Goal: Task Accomplishment & Management: Manage account settings

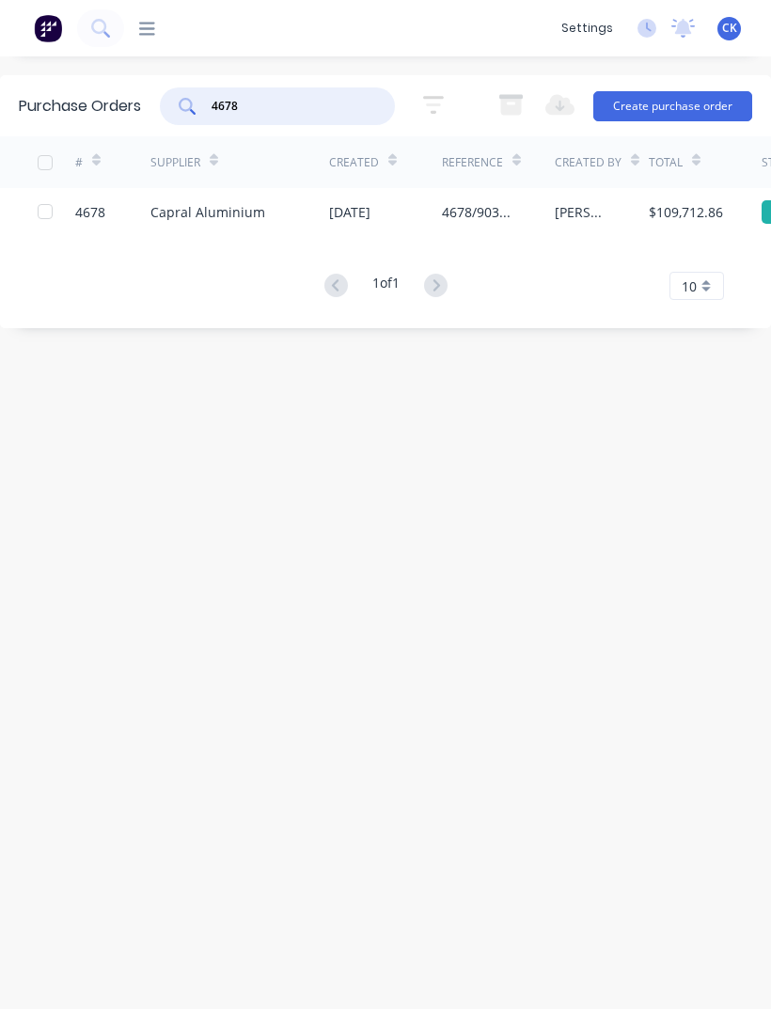
scroll to position [60, 0]
type input "4"
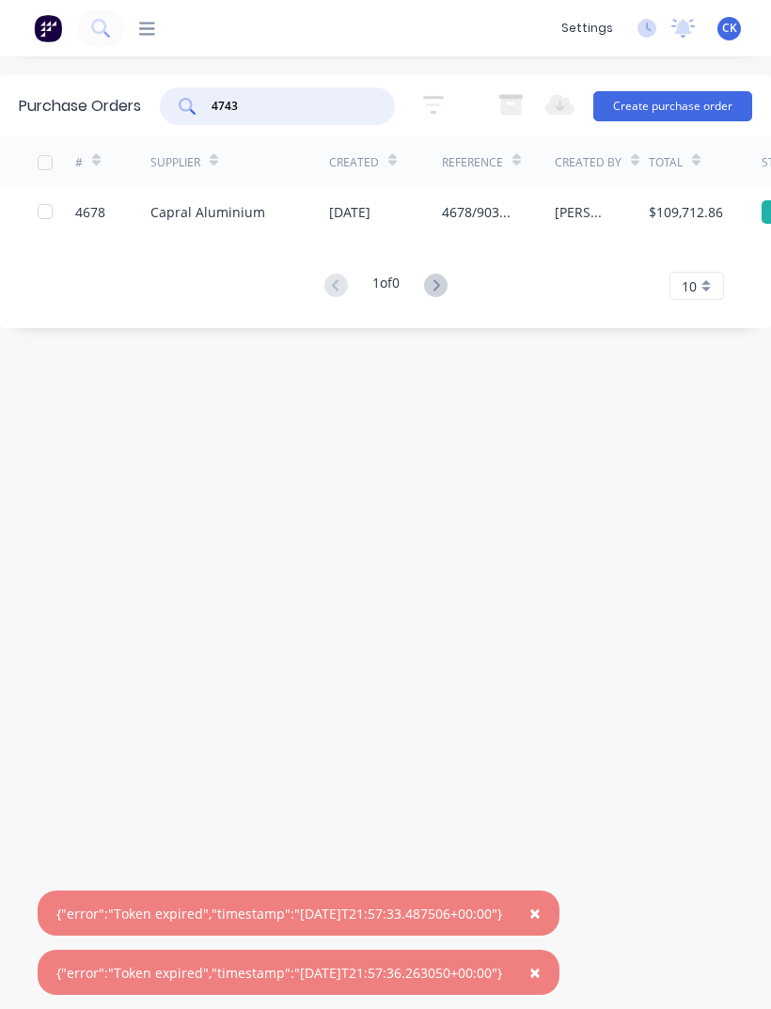
scroll to position [0, 0]
type input "4743"
click at [150, 48] on div "dashboard products sales purchasing productivity dashboard products Product Cat…" at bounding box center [385, 28] width 771 height 56
click at [541, 916] on span "×" at bounding box center [534, 913] width 11 height 26
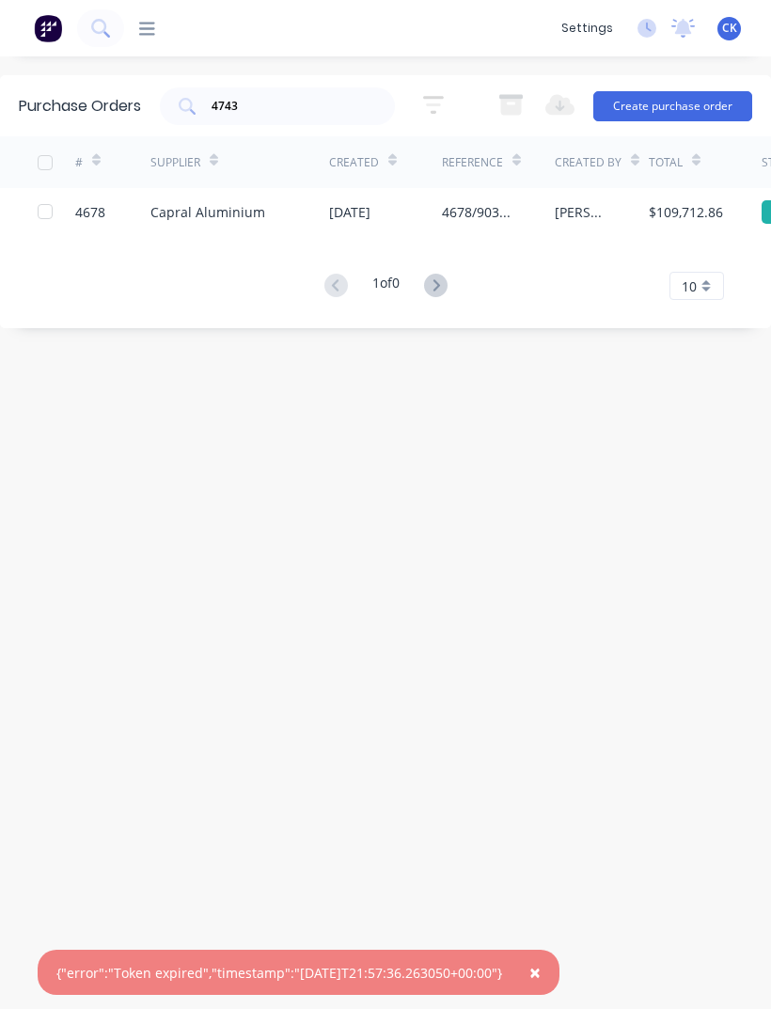
click at [541, 975] on span "×" at bounding box center [534, 972] width 11 height 26
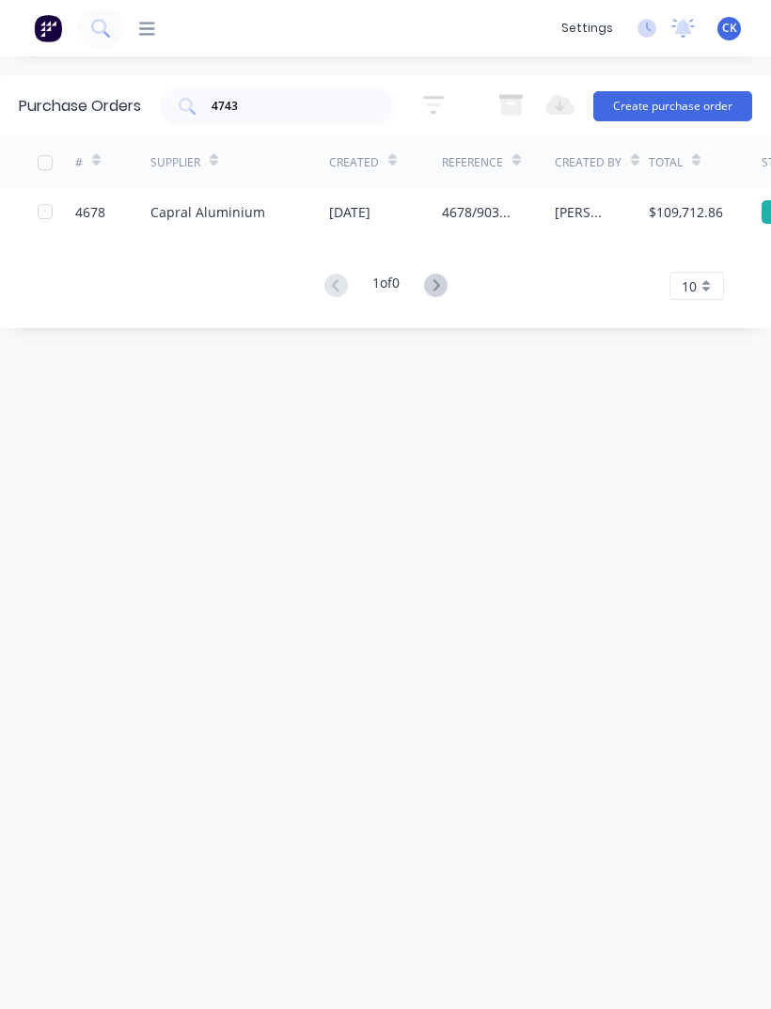
click at [167, 35] on div "dashboard products Product Catalogue Materials sales Sales Orders Customers Pri…" at bounding box center [338, 28] width 428 height 19
click at [166, 34] on div "dashboard products Product Catalogue Materials sales Sales Orders Customers Pri…" at bounding box center [338, 28] width 428 height 19
click at [455, 4] on div "dashboard products sales purchasing productivity dashboard products Product Cat…" at bounding box center [385, 28] width 771 height 56
click at [45, 33] on img at bounding box center [48, 28] width 28 height 28
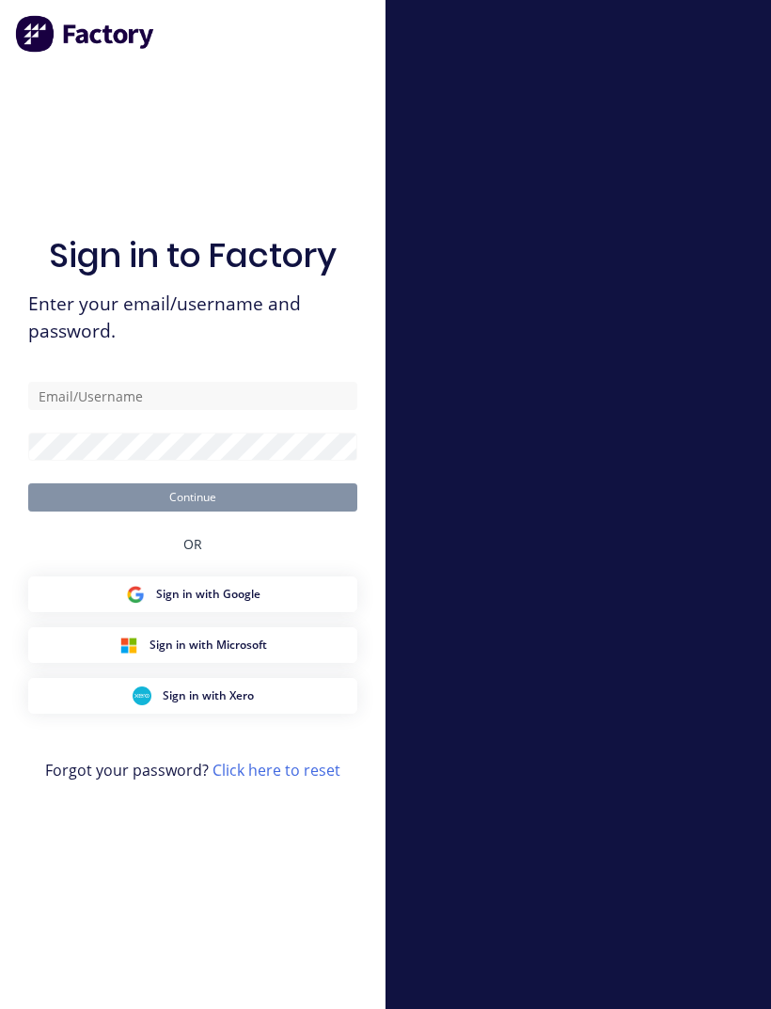
scroll to position [60, 0]
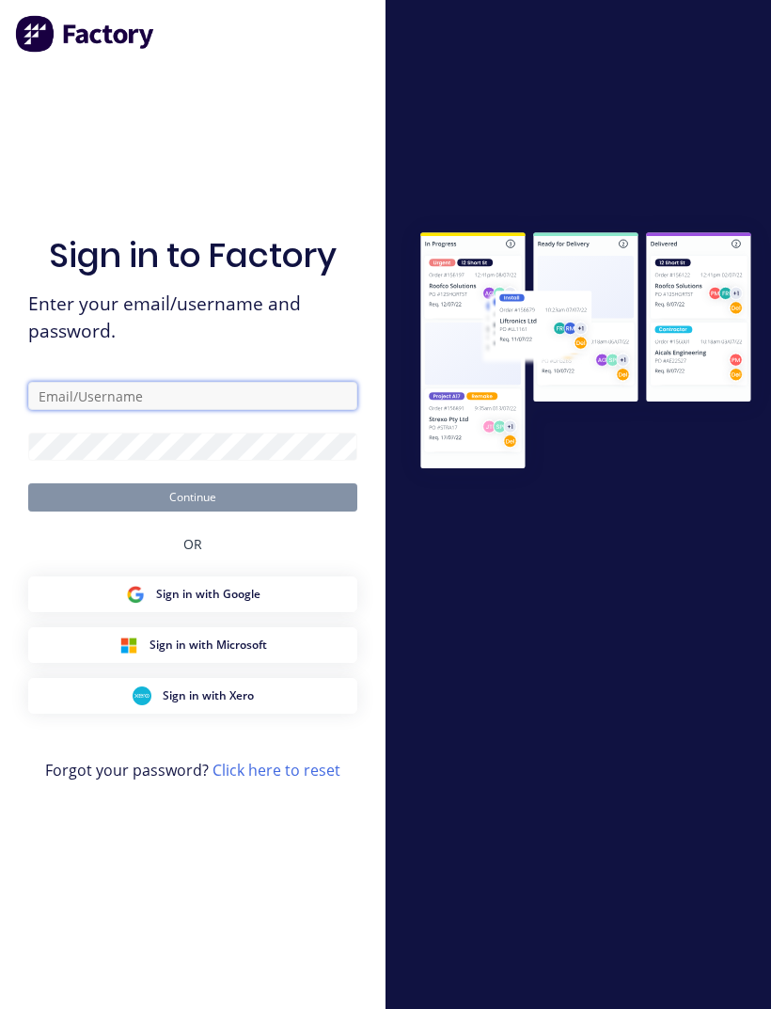
click at [242, 382] on input "text" at bounding box center [192, 396] width 329 height 28
type input "C"
click at [109, 382] on input "[EMAIL_ADDRESS][DOMAIN_NAME]" at bounding box center [192, 396] width 329 height 28
click at [98, 382] on input "[EMAIL_ADDRESS][DOMAIN_NAME]" at bounding box center [192, 396] width 329 height 28
click at [124, 382] on input "clinton@arch [DOMAIN_NAME]" at bounding box center [192, 396] width 329 height 28
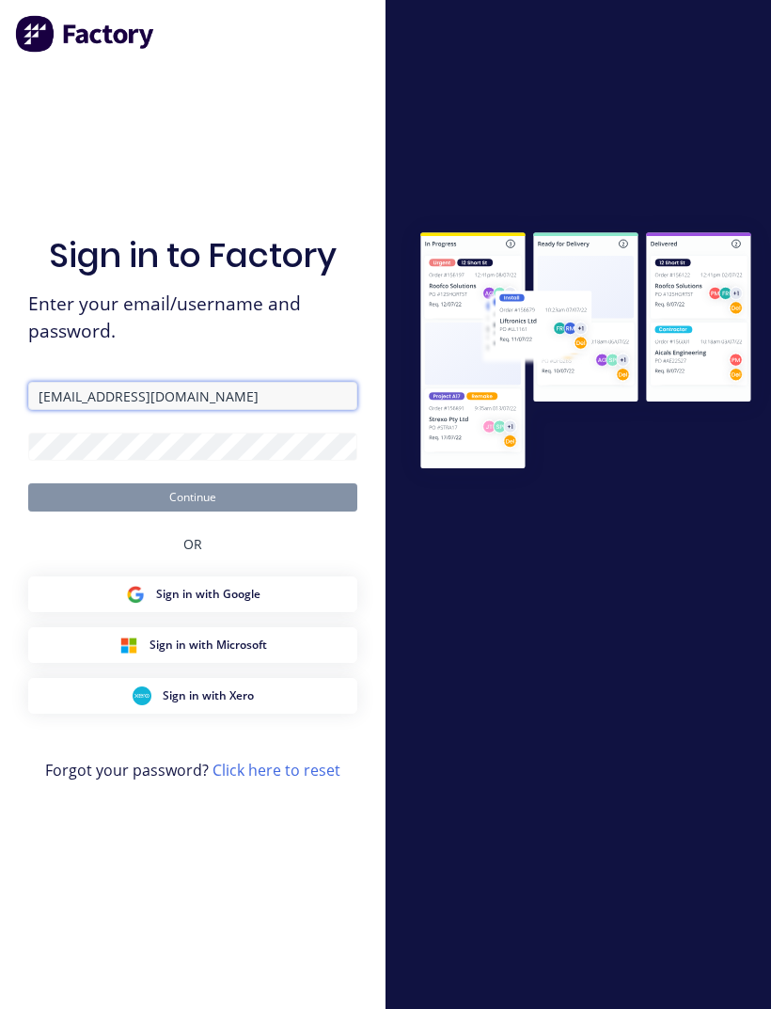
type input "[EMAIL_ADDRESS][DOMAIN_NAME]"
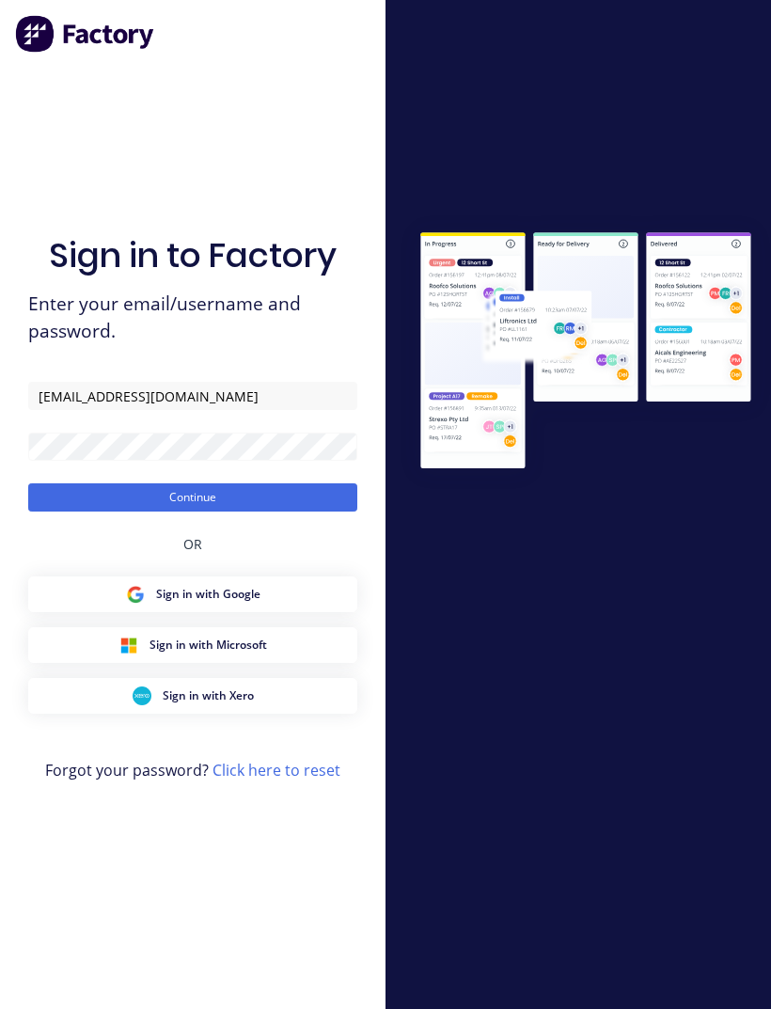
click at [62, 483] on button "Continue" at bounding box center [192, 497] width 329 height 28
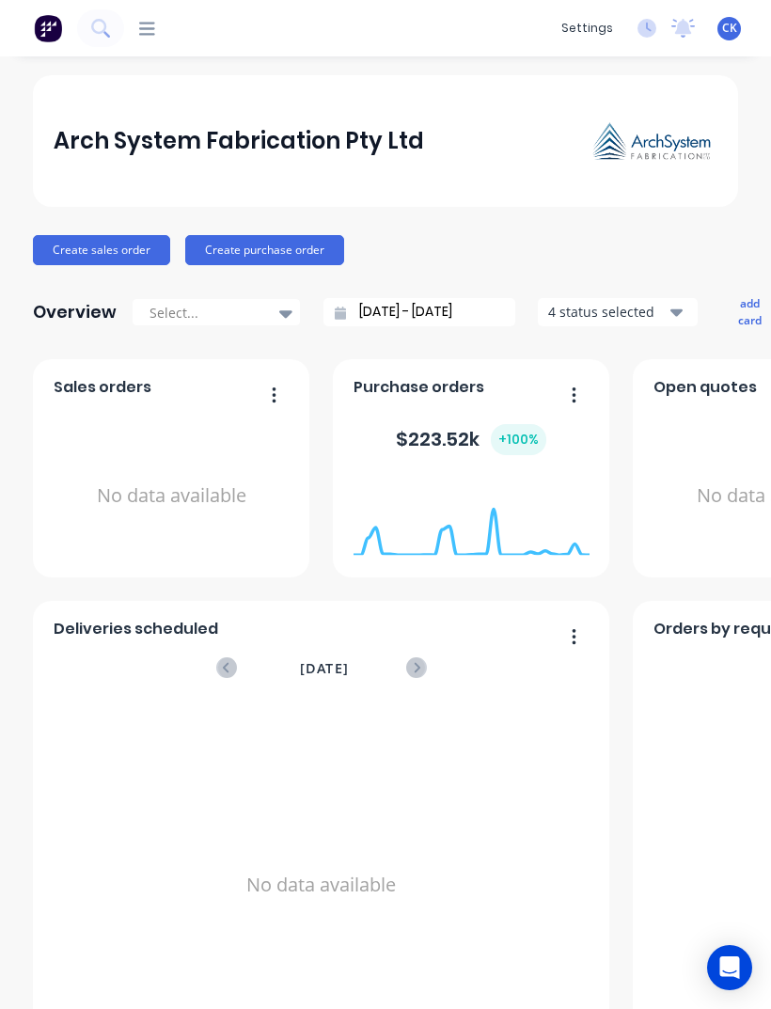
click at [630, 2] on div "dashboard products sales purchasing productivity dashboard products Product Cat…" at bounding box center [385, 504] width 771 height 1009
click at [118, 38] on button at bounding box center [100, 28] width 47 height 38
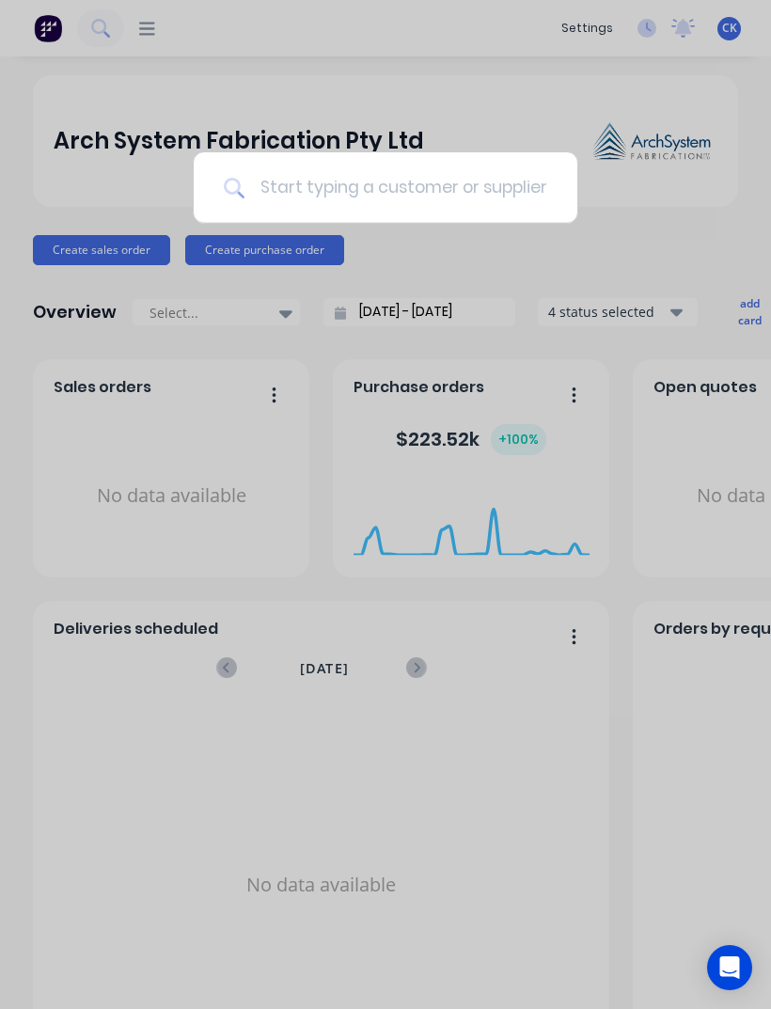
click at [417, 194] on input at bounding box center [395, 187] width 303 height 71
click at [162, 26] on div at bounding box center [385, 504] width 771 height 1009
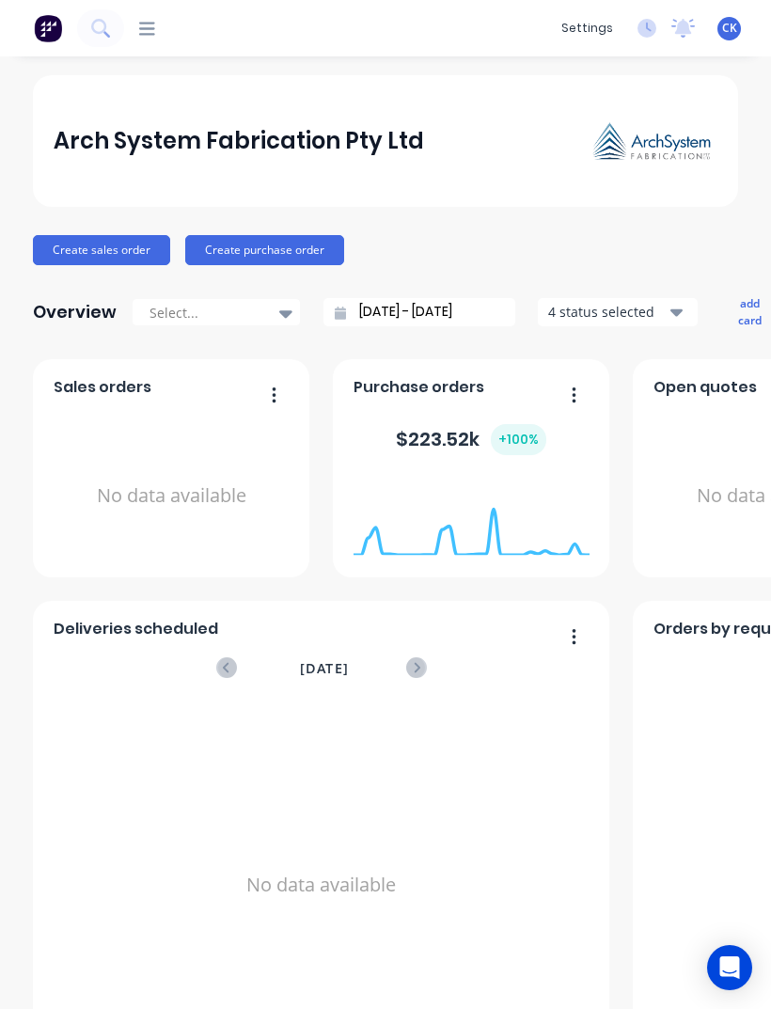
click at [150, 38] on icon at bounding box center [147, 29] width 16 height 18
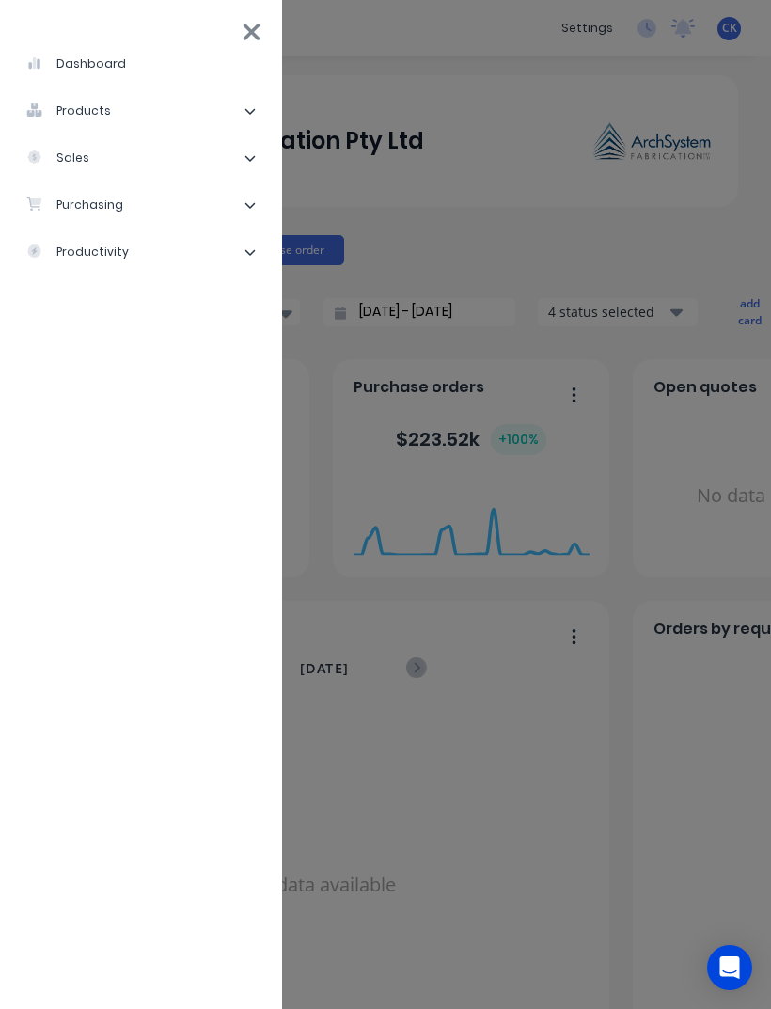
click at [55, 201] on div "purchasing" at bounding box center [74, 205] width 97 height 17
click at [91, 257] on div "Purchase Orders" at bounding box center [106, 252] width 130 height 17
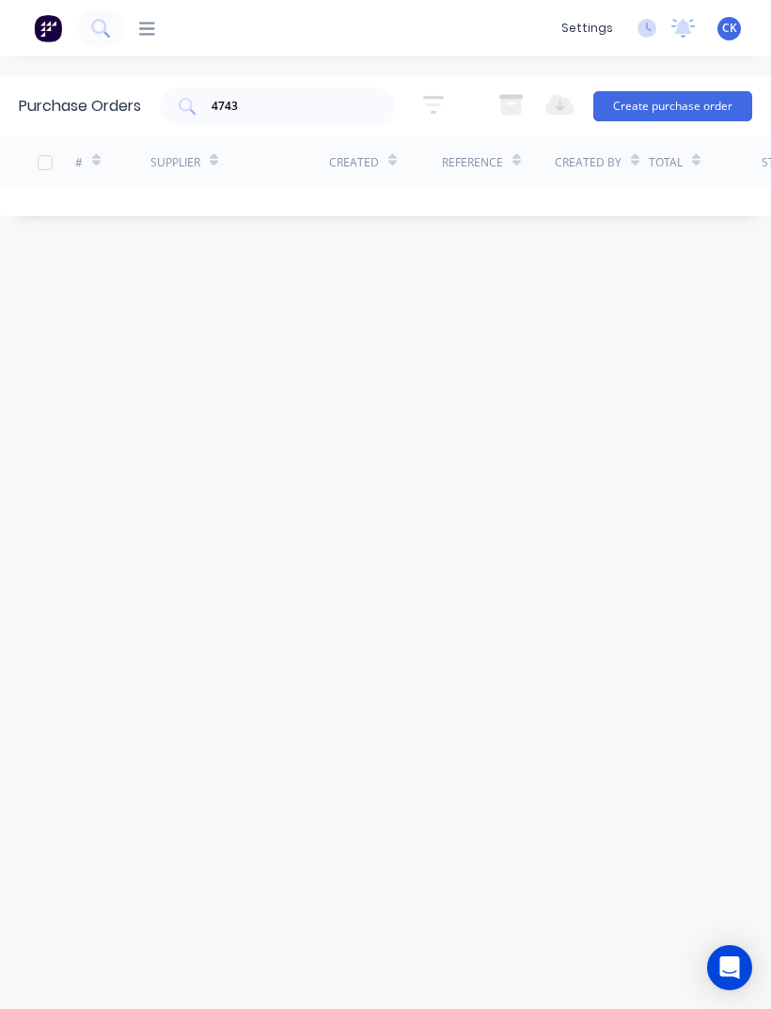
click at [276, 111] on input "4743" at bounding box center [288, 106] width 156 height 19
click at [486, 504] on div "Purchase Orders 4743 5 Statuses 5 Statuses Export to Excel (XLSX) Create purcha…" at bounding box center [385, 532] width 771 height 915
click at [173, 105] on div "4743" at bounding box center [277, 106] width 235 height 38
click at [183, 118] on div "4743" at bounding box center [277, 106] width 235 height 38
click at [189, 110] on icon at bounding box center [186, 105] width 14 height 14
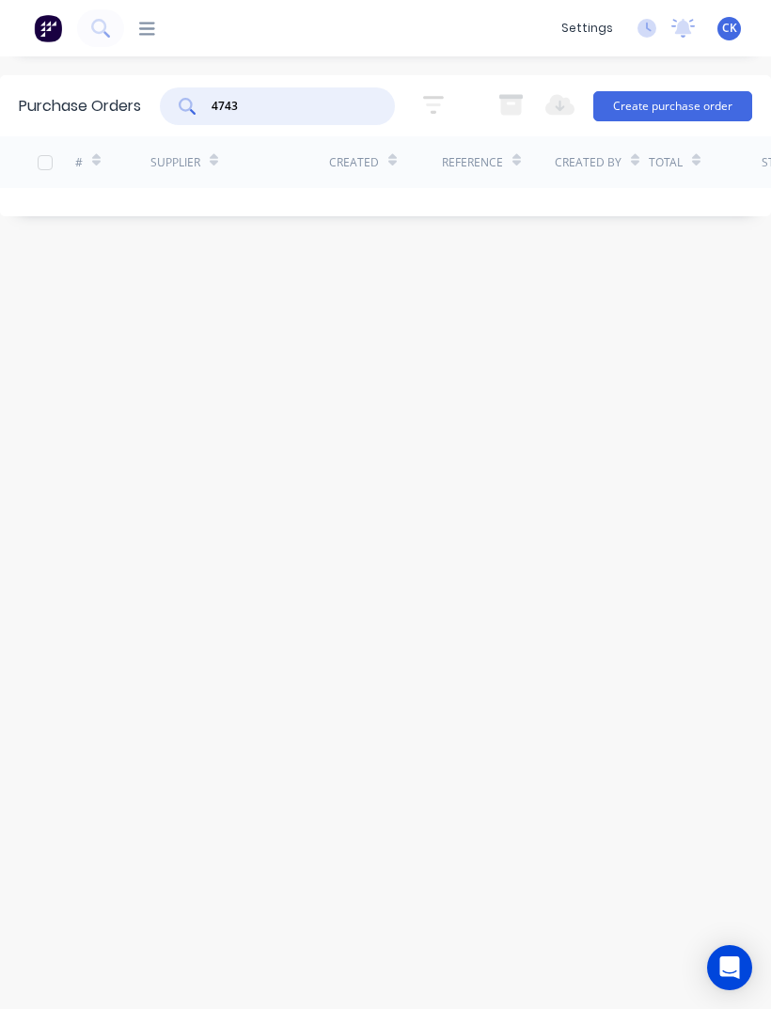
click at [188, 107] on icon at bounding box center [187, 106] width 17 height 17
click at [201, 117] on div "4743" at bounding box center [277, 106] width 235 height 38
click at [284, 116] on input "4743" at bounding box center [288, 106] width 156 height 19
type input "4"
type input "4743"
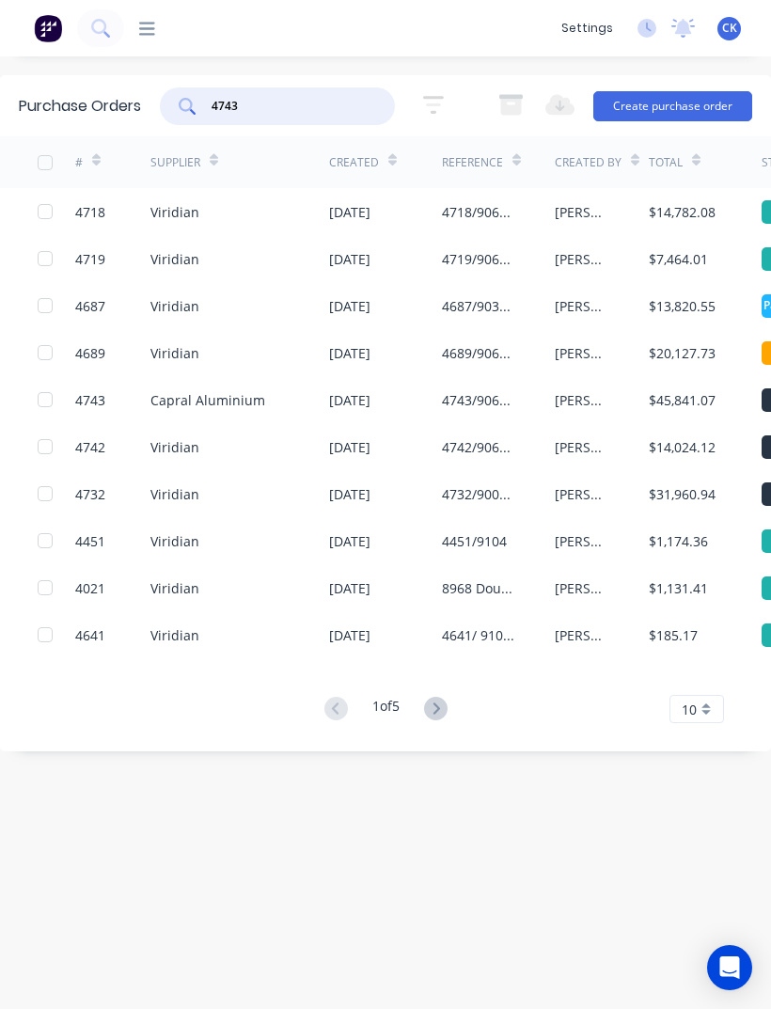
click at [188, 101] on icon at bounding box center [187, 106] width 17 height 17
click at [196, 100] on icon at bounding box center [187, 106] width 17 height 17
click at [197, 117] on div "4743" at bounding box center [277, 106] width 235 height 38
click at [186, 106] on icon at bounding box center [187, 106] width 17 height 17
click at [186, 105] on icon at bounding box center [187, 106] width 17 height 17
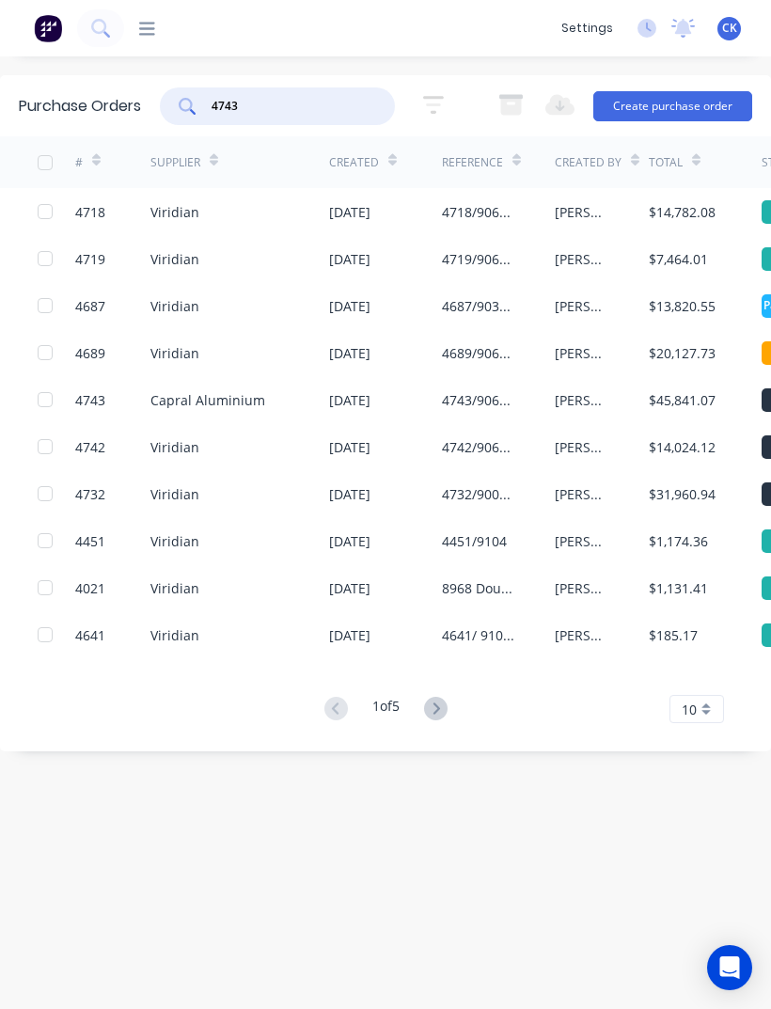
click at [196, 108] on icon at bounding box center [187, 106] width 17 height 17
click at [192, 107] on icon at bounding box center [186, 105] width 14 height 14
click at [205, 112] on div "4743" at bounding box center [277, 106] width 235 height 38
click at [196, 107] on icon at bounding box center [187, 106] width 17 height 17
click at [196, 106] on icon at bounding box center [187, 106] width 17 height 17
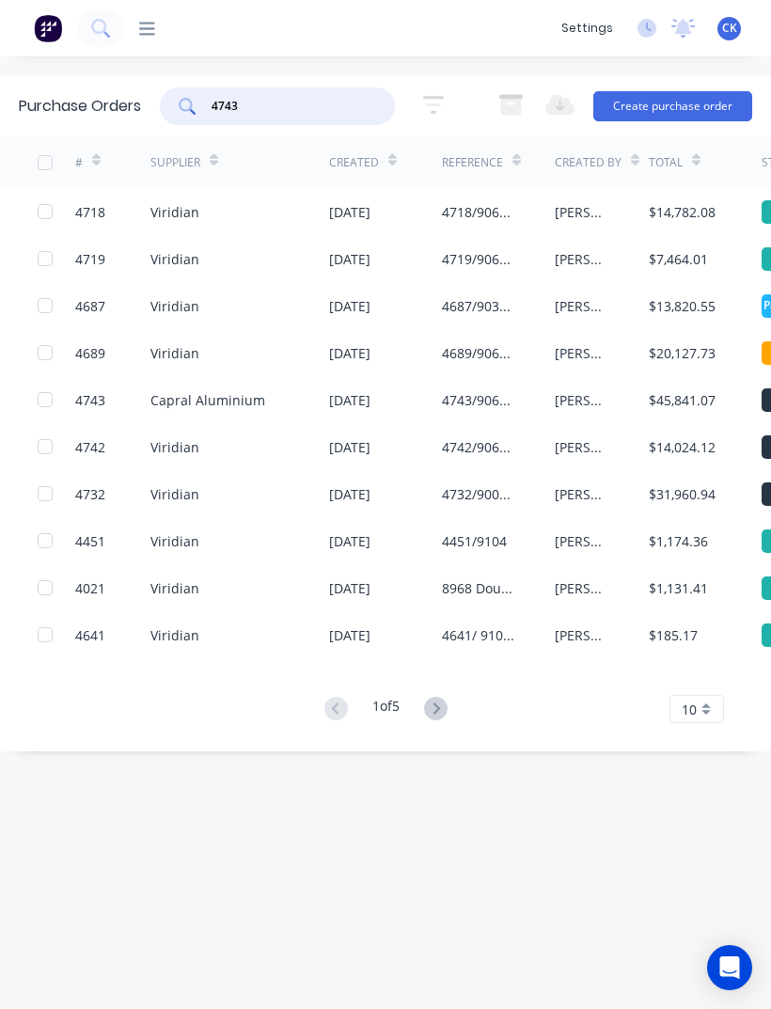
click at [187, 114] on icon at bounding box center [187, 106] width 17 height 17
click at [187, 111] on icon at bounding box center [186, 105] width 14 height 14
click at [679, 412] on div "$45,841.07" at bounding box center [705, 399] width 113 height 47
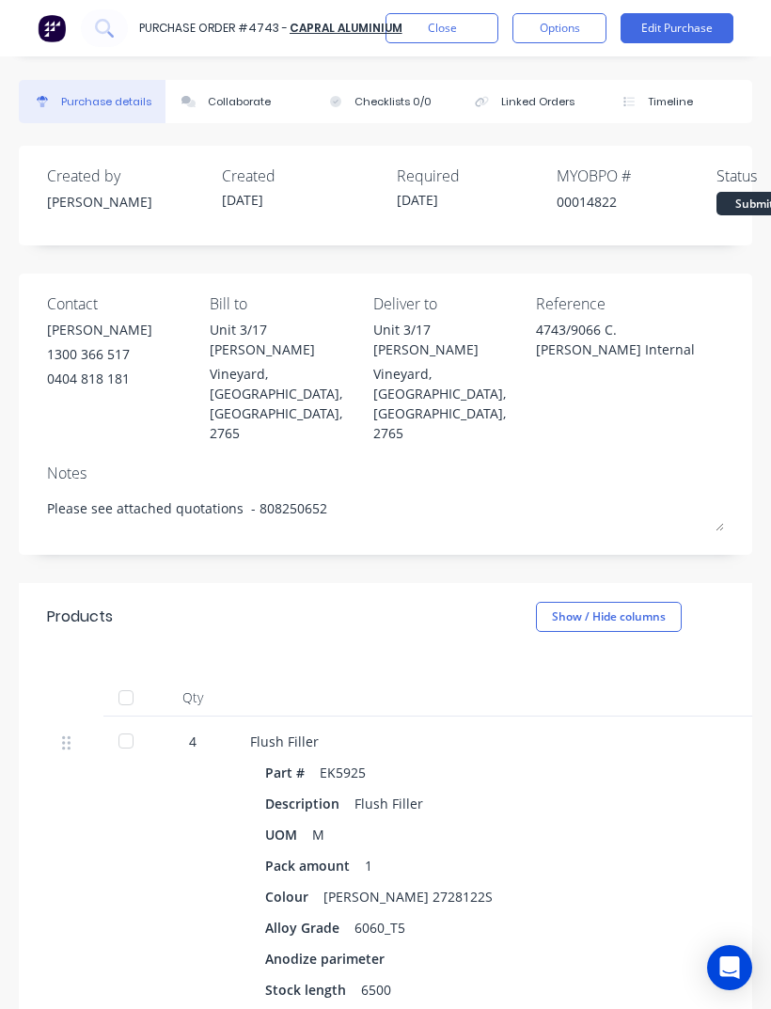
click at [449, 30] on button "Close" at bounding box center [441, 28] width 113 height 30
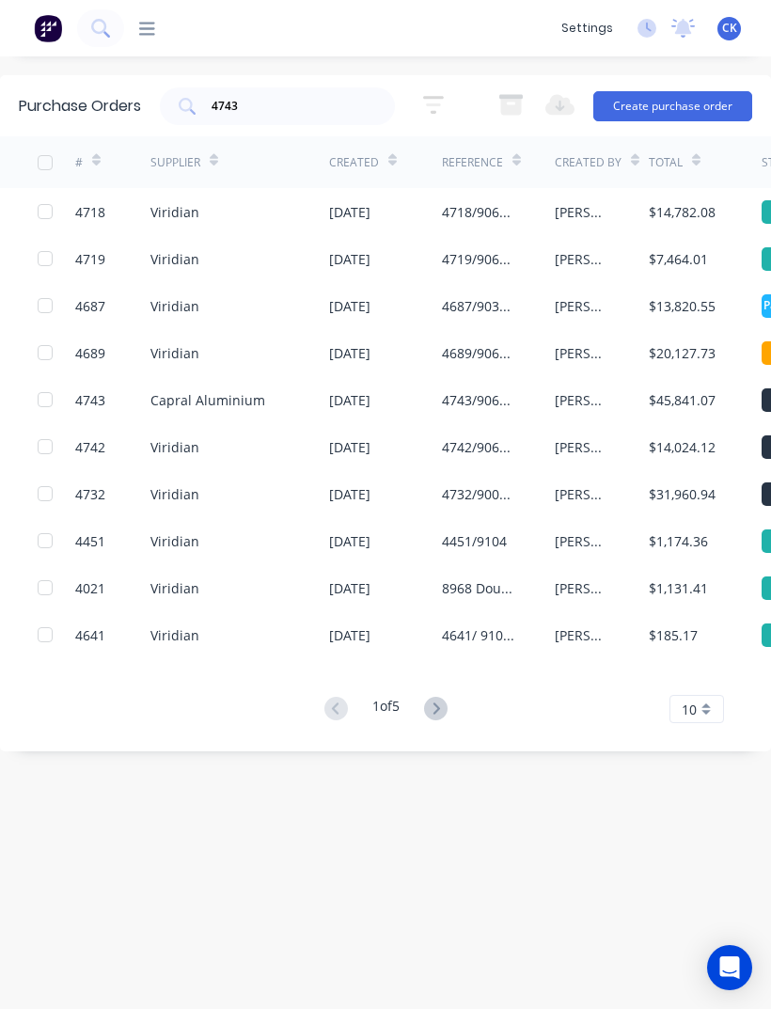
click at [261, 107] on input "4743" at bounding box center [288, 106] width 156 height 19
click at [192, 108] on icon at bounding box center [186, 105] width 14 height 14
click at [684, 397] on div "$45,841.07" at bounding box center [682, 400] width 67 height 20
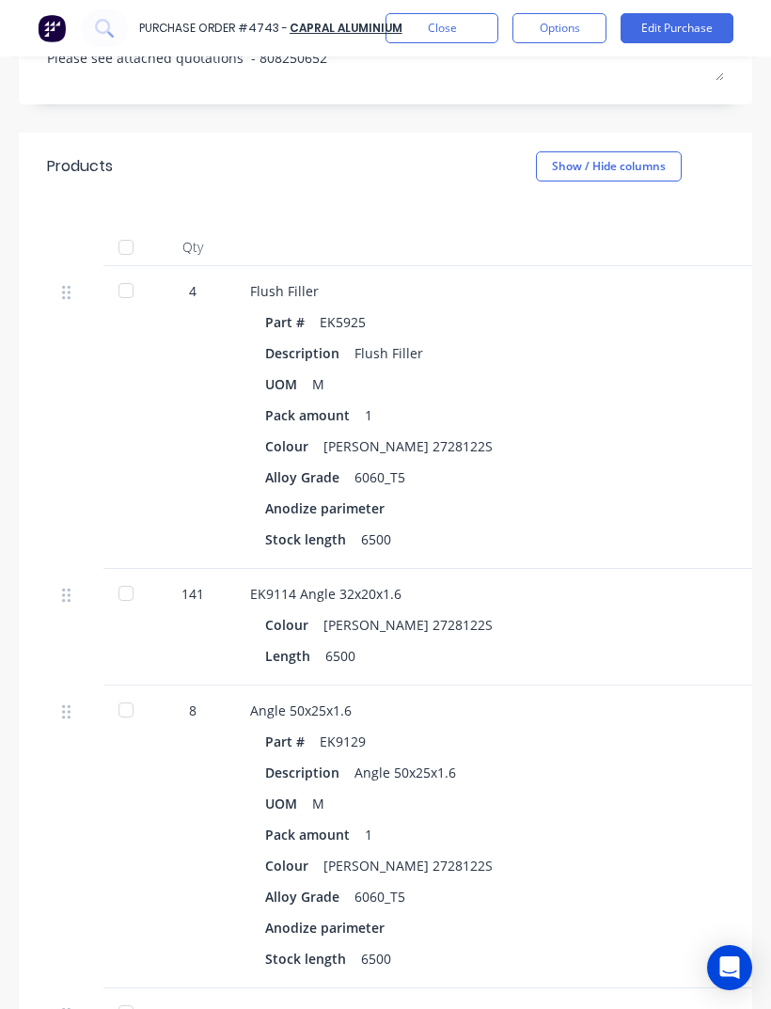
scroll to position [451, 0]
click at [127, 271] on div at bounding box center [126, 290] width 38 height 38
click at [144, 574] on div at bounding box center [126, 593] width 38 height 38
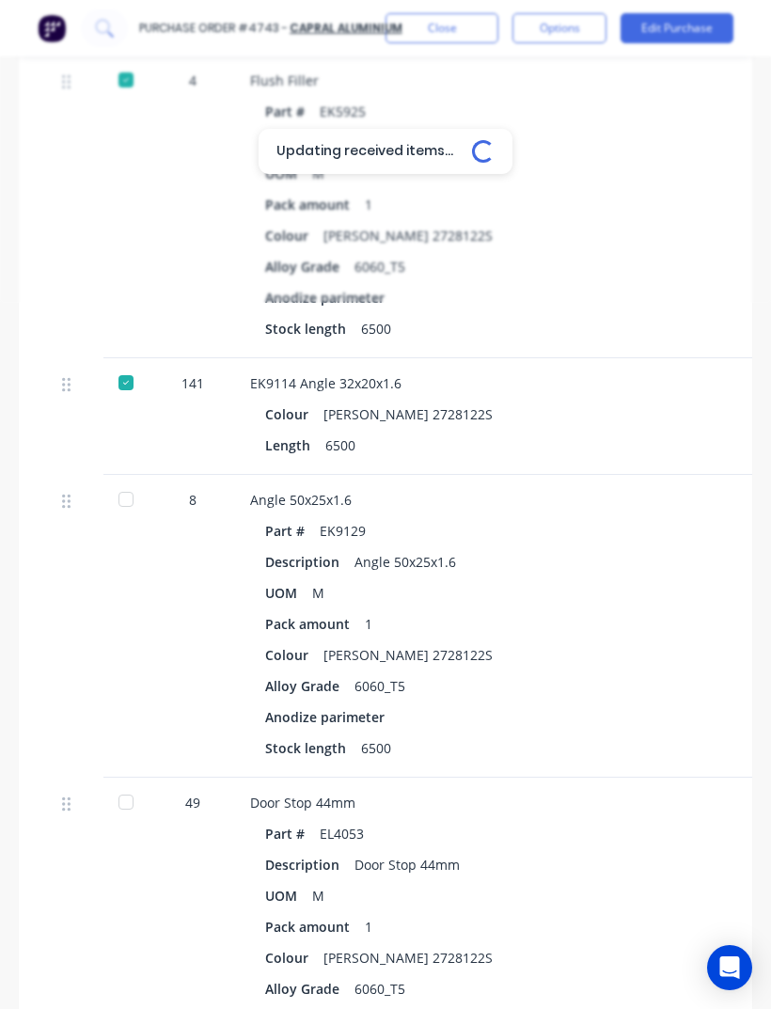
scroll to position [665, 0]
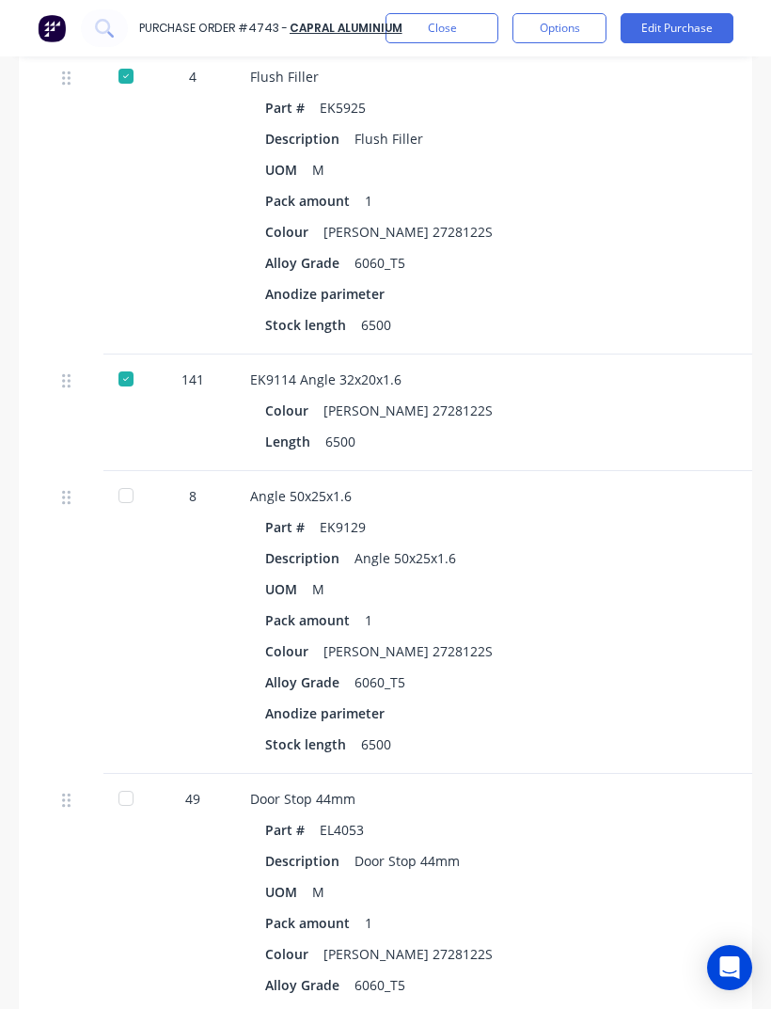
click at [131, 477] on div at bounding box center [126, 496] width 38 height 38
click at [120, 779] on div at bounding box center [126, 798] width 38 height 38
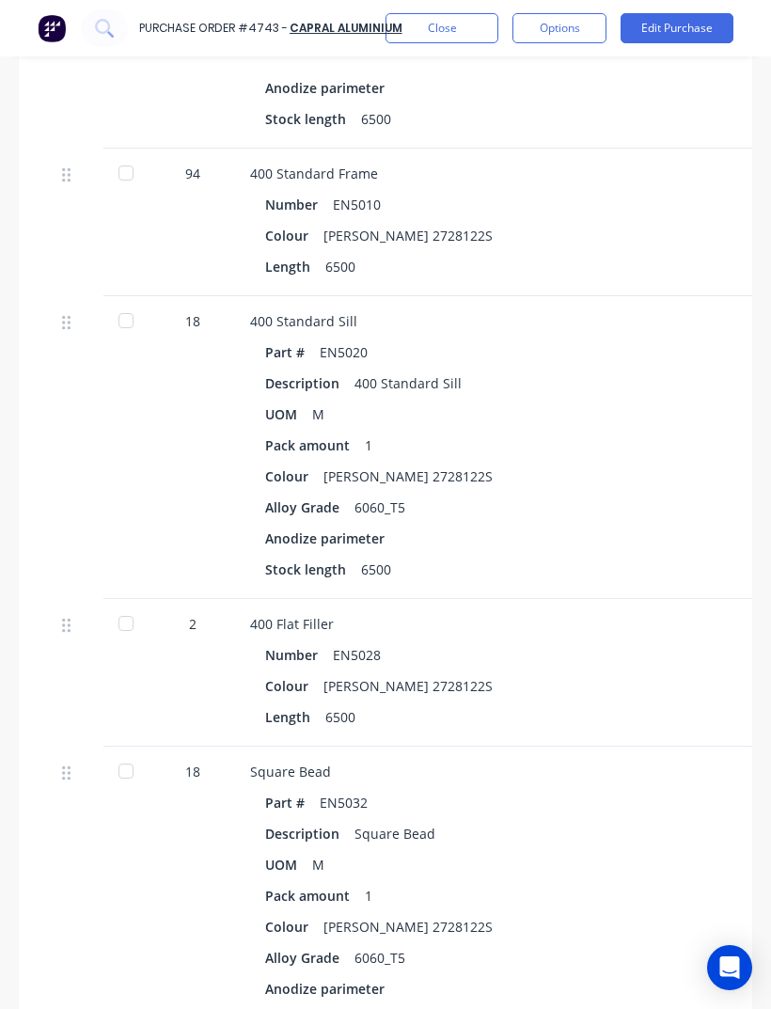
scroll to position [1591, 1]
click at [120, 156] on div at bounding box center [125, 175] width 38 height 38
click at [125, 304] on div at bounding box center [125, 323] width 38 height 38
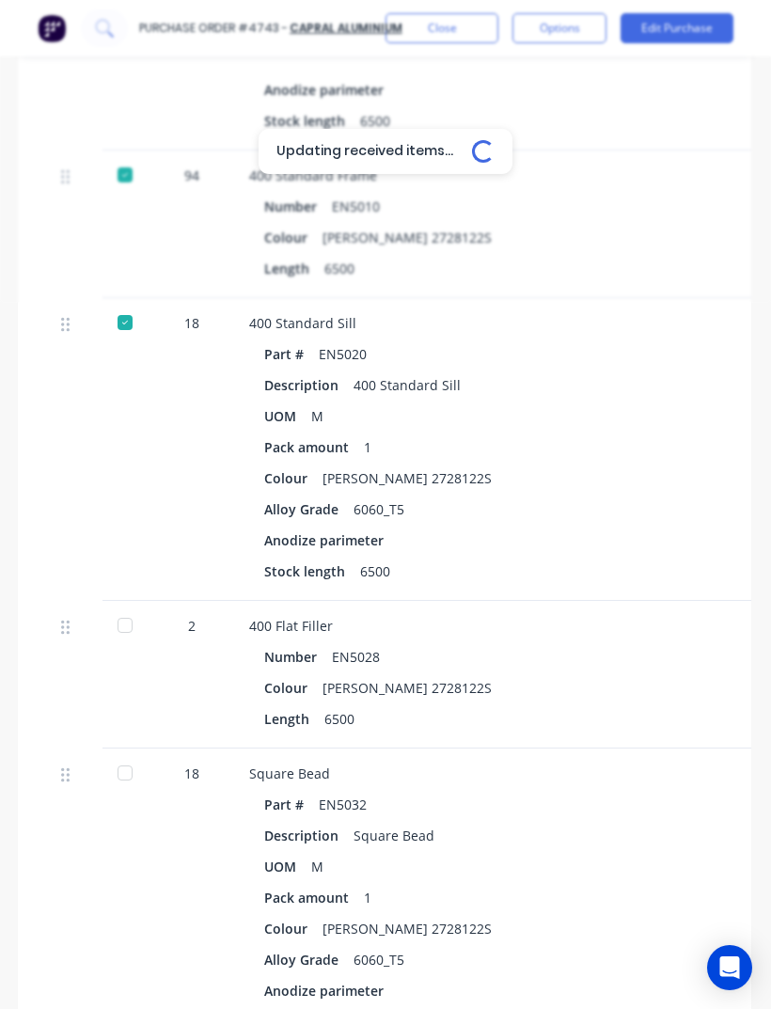
click at [136, 606] on div at bounding box center [125, 625] width 38 height 38
click at [121, 754] on div at bounding box center [125, 773] width 38 height 38
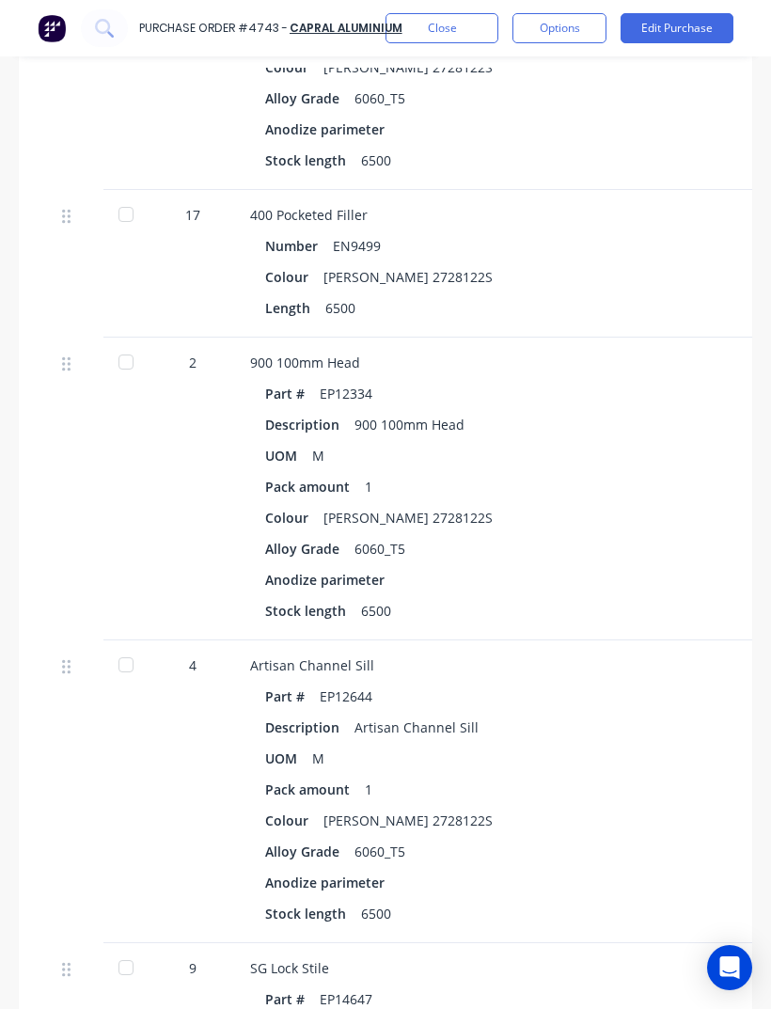
scroll to position [2453, 0]
click at [129, 195] on div at bounding box center [126, 214] width 38 height 38
click at [129, 342] on div at bounding box center [126, 361] width 38 height 38
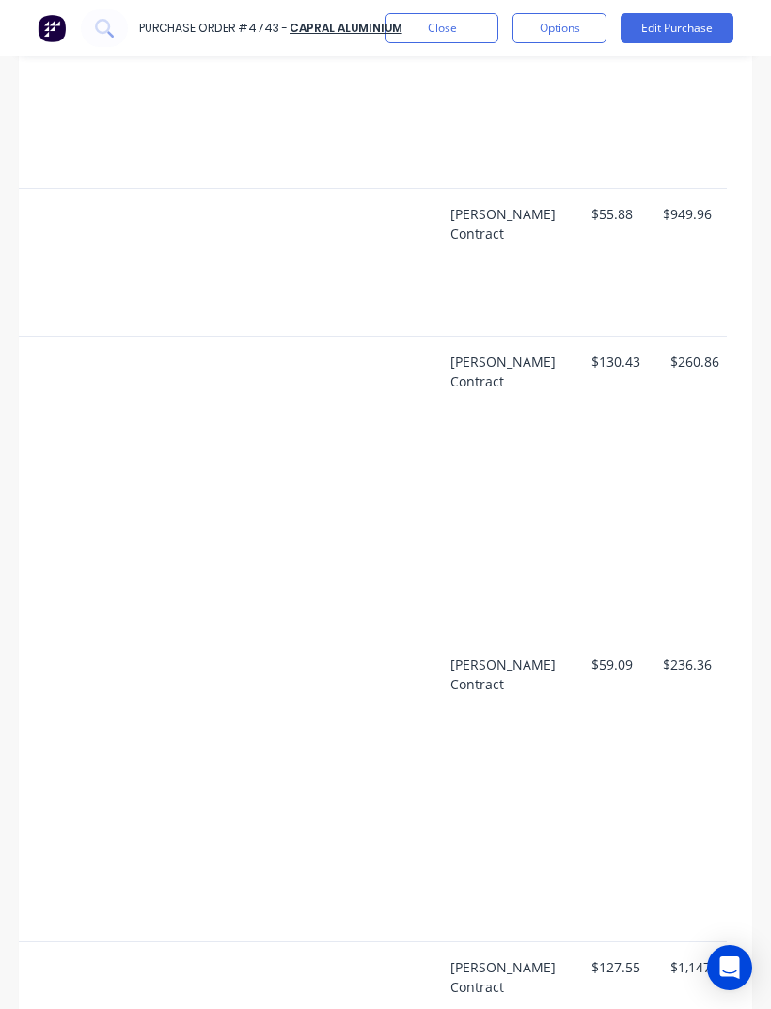
scroll to position [0, 646]
click at [697, 22] on button "Edit Purchase" at bounding box center [677, 28] width 113 height 30
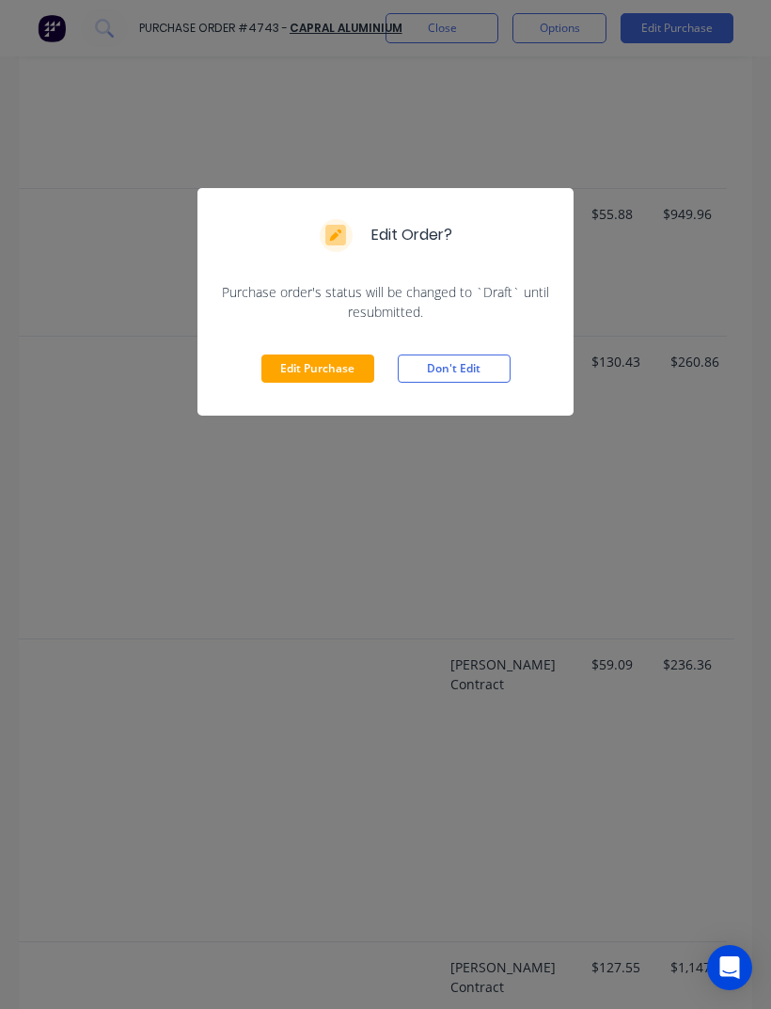
click at [346, 363] on button "Edit Purchase" at bounding box center [317, 368] width 113 height 28
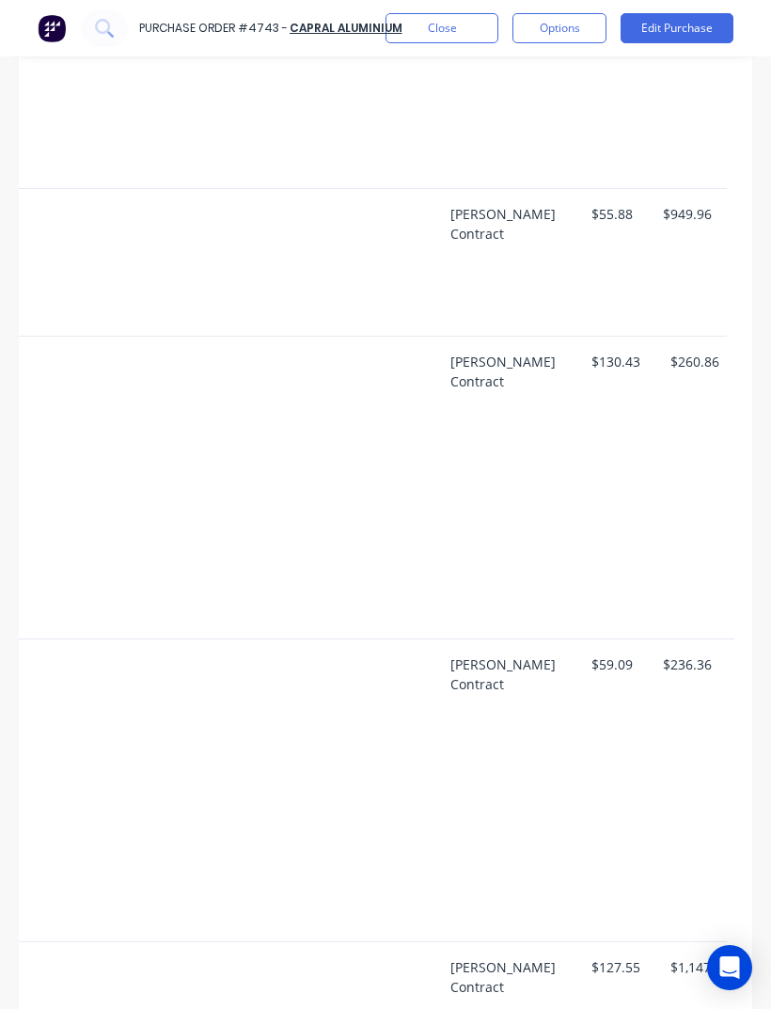
click at [648, 787] on div "$236.36" at bounding box center [687, 790] width 79 height 303
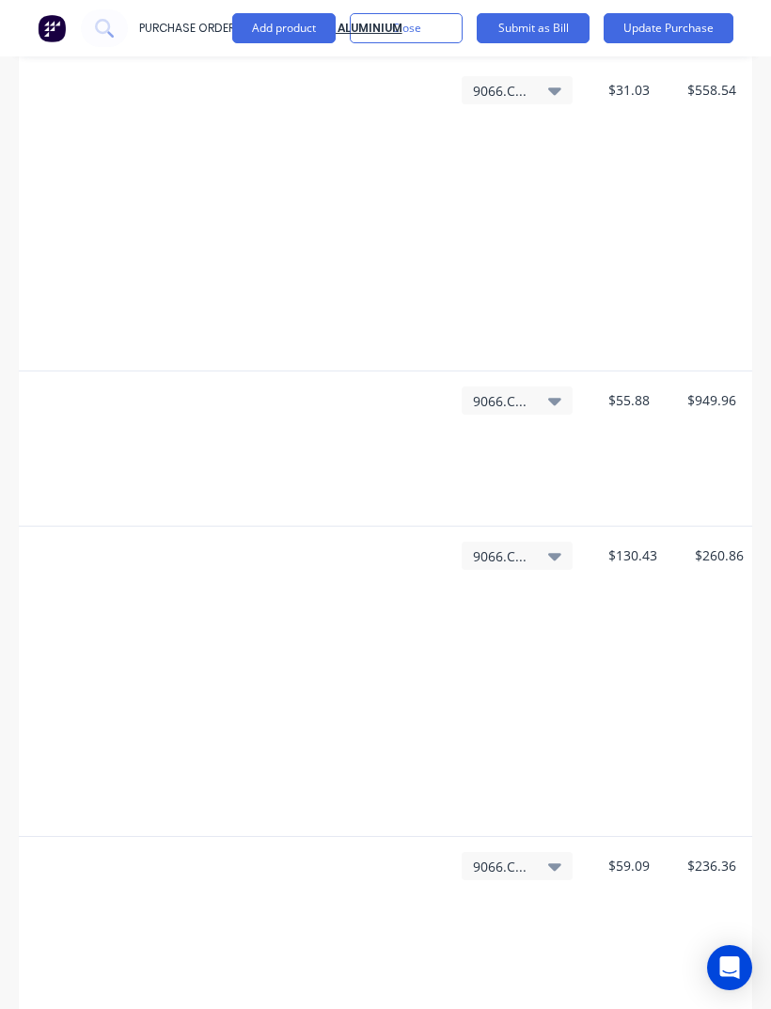
scroll to position [2389, 0]
click at [652, 690] on div "$130.43 $130.43" at bounding box center [631, 683] width 86 height 310
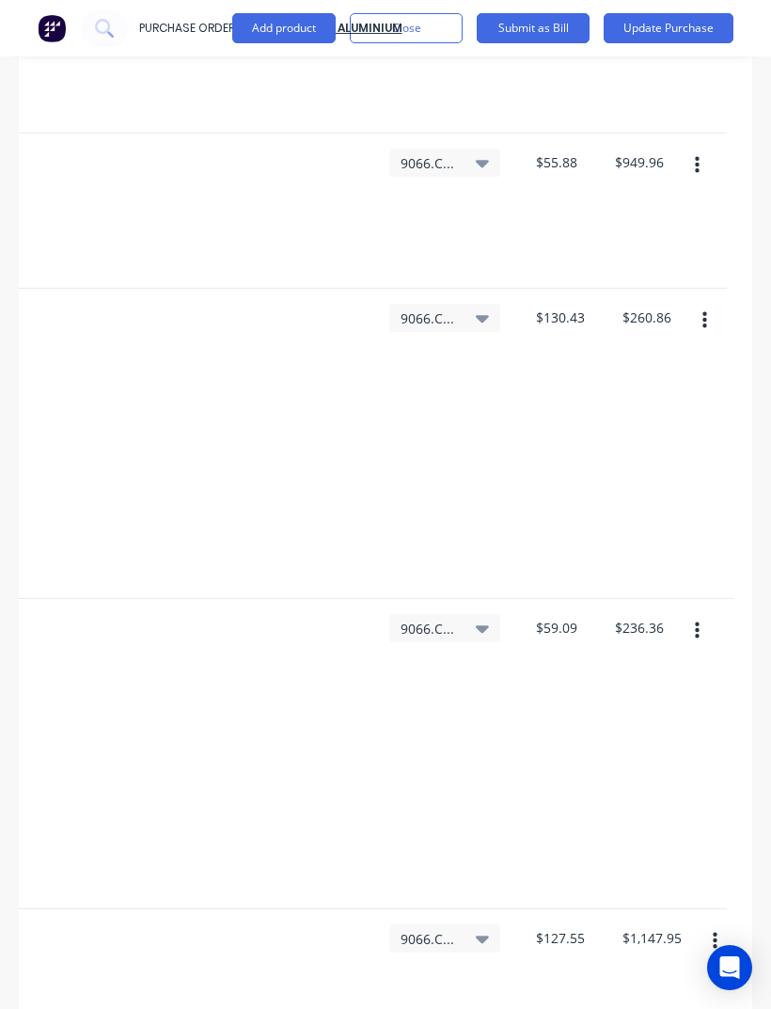
scroll to position [0, 669]
click at [701, 614] on button "button" at bounding box center [697, 631] width 44 height 34
click at [648, 700] on button "Duplicate" at bounding box center [639, 719] width 160 height 38
type input "$45.05"
type input "$90.10"
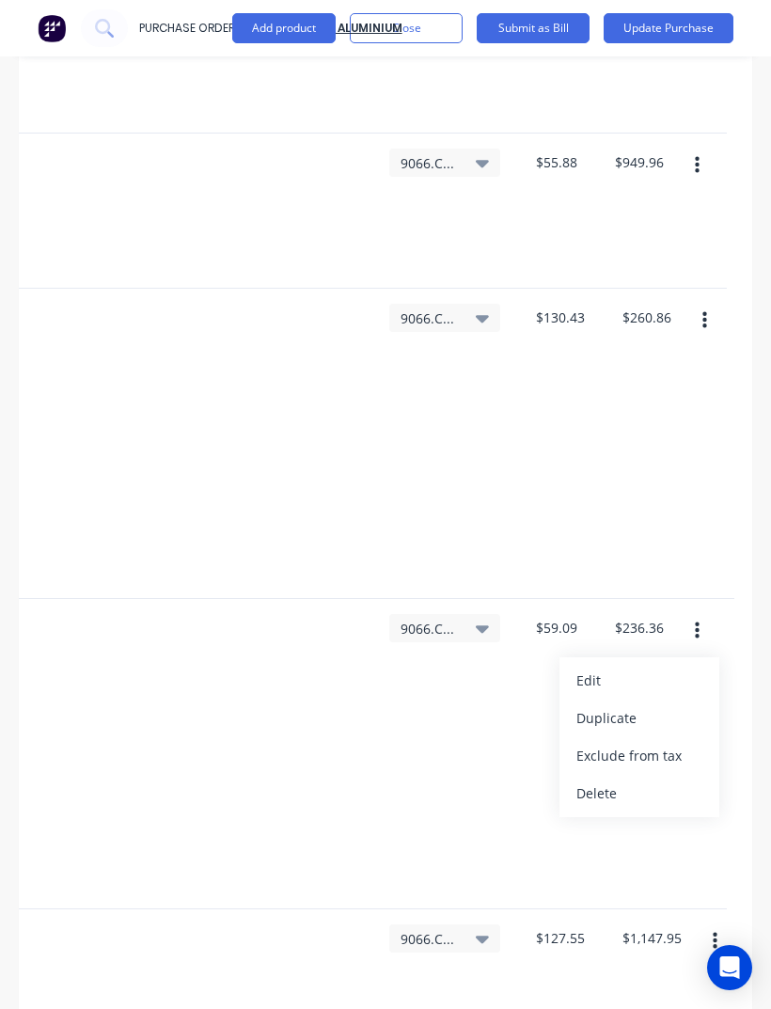
type input "$90.00"
type input "$22.29"
type input "$44.58"
type input "$26.08"
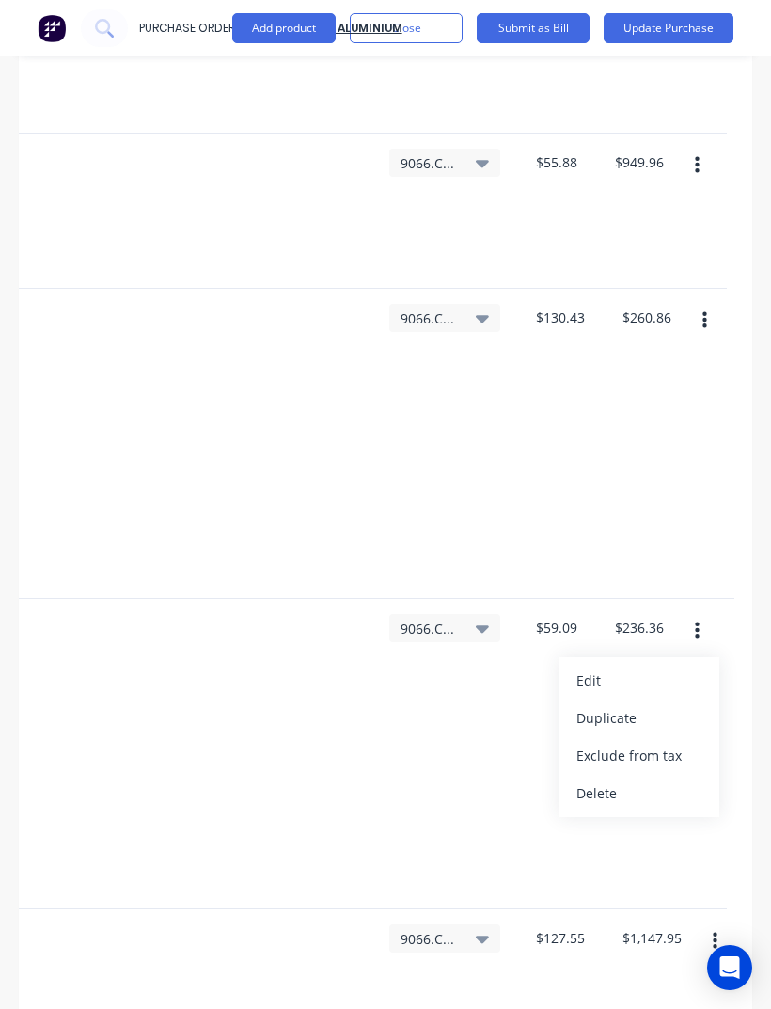
type input "$130.40"
type input "$18.99"
type input "$284.85"
type input "$113.50"
type input "$10,669.00"
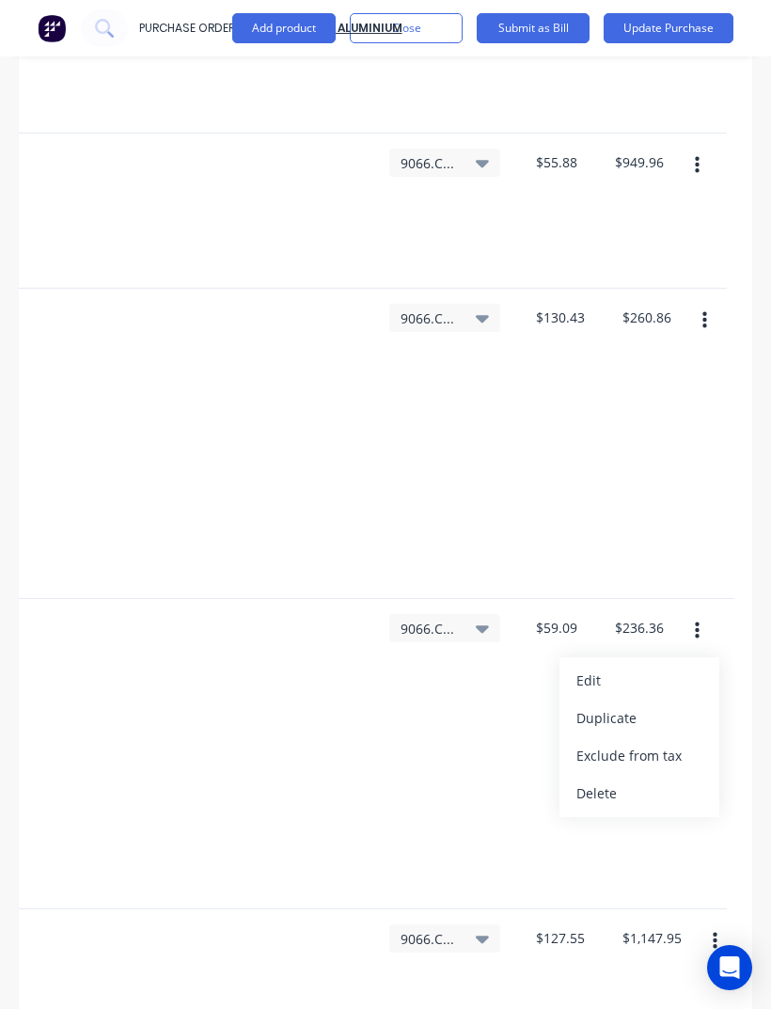
type input "$95.50"
type input "$1,719.00"
type input "$43.53"
type input "$87.06"
type input "$31.03"
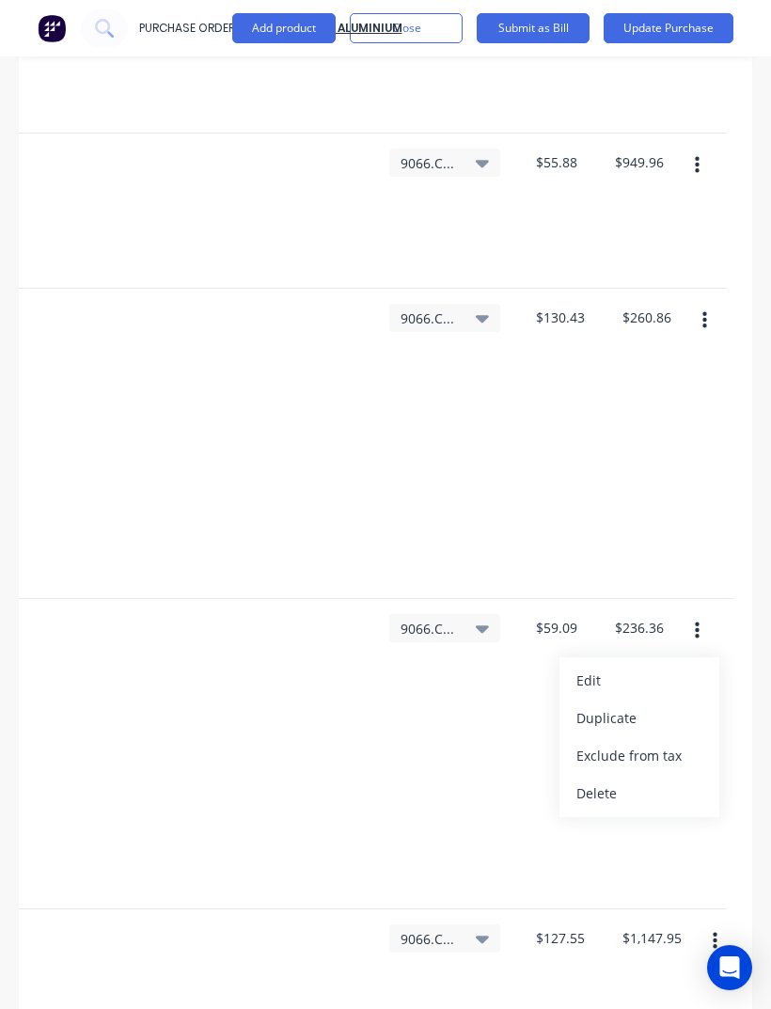
type input "$558.54"
type input "$55.88"
type input "$949.96"
type input "$130.43"
type input "$260.86"
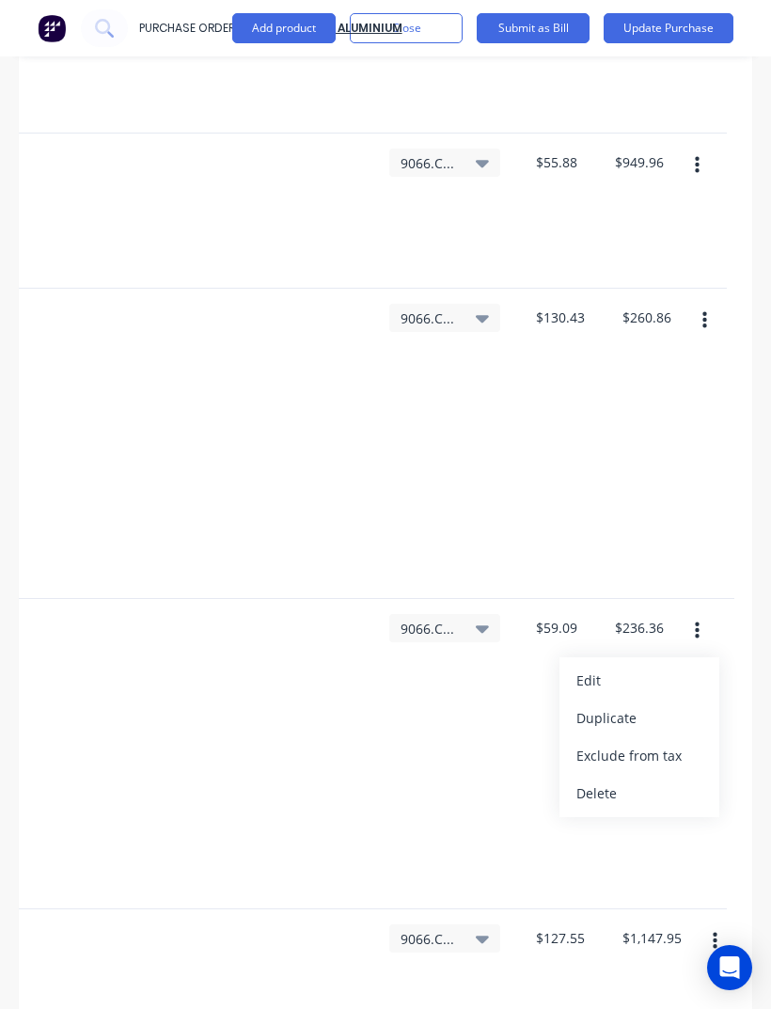
type input "$59.09"
type input "$236.36"
type input "$59.09"
type input "$127.55"
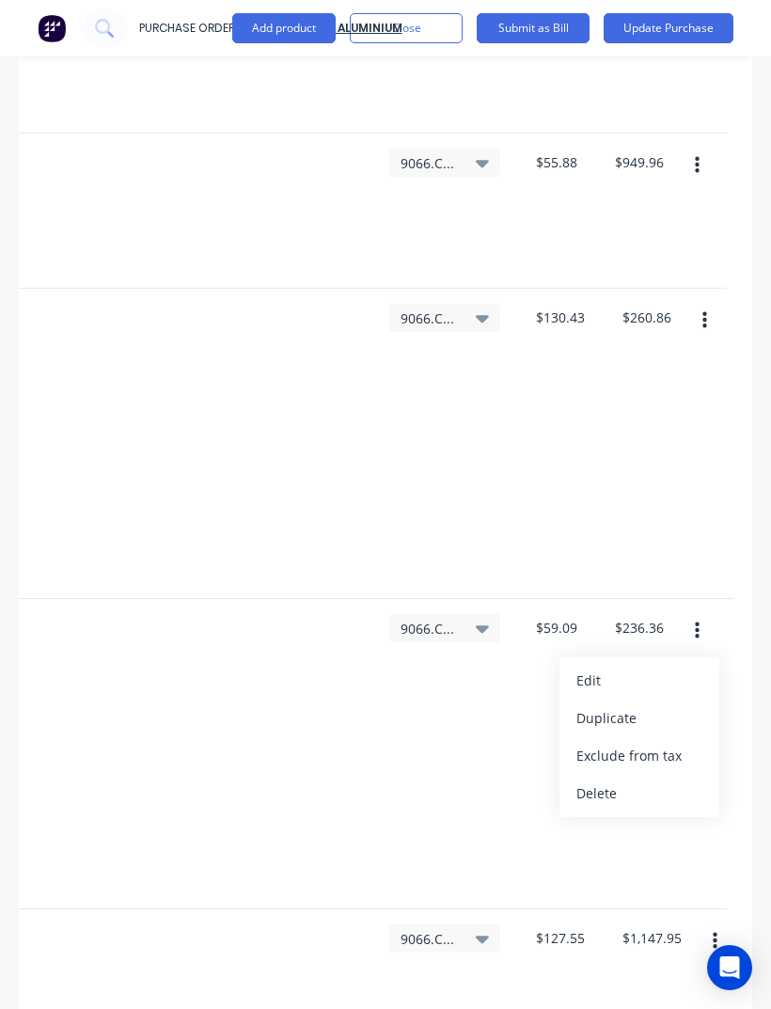
type input "$1,147.95"
type input "$128.63"
type input "$1,029.04"
type input "$261.17"
type input "$1,044.68"
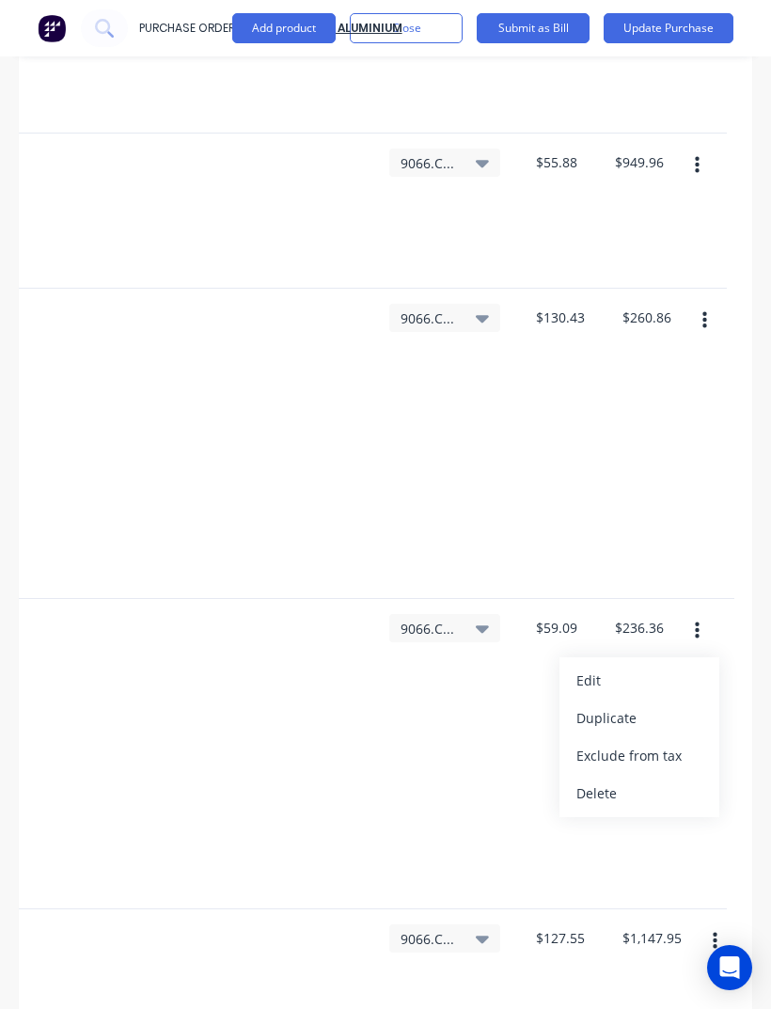
type input "$126.39"
type input "$2,654.19"
type input "$120.78"
type input "$2,294.82"
type input "$137.59"
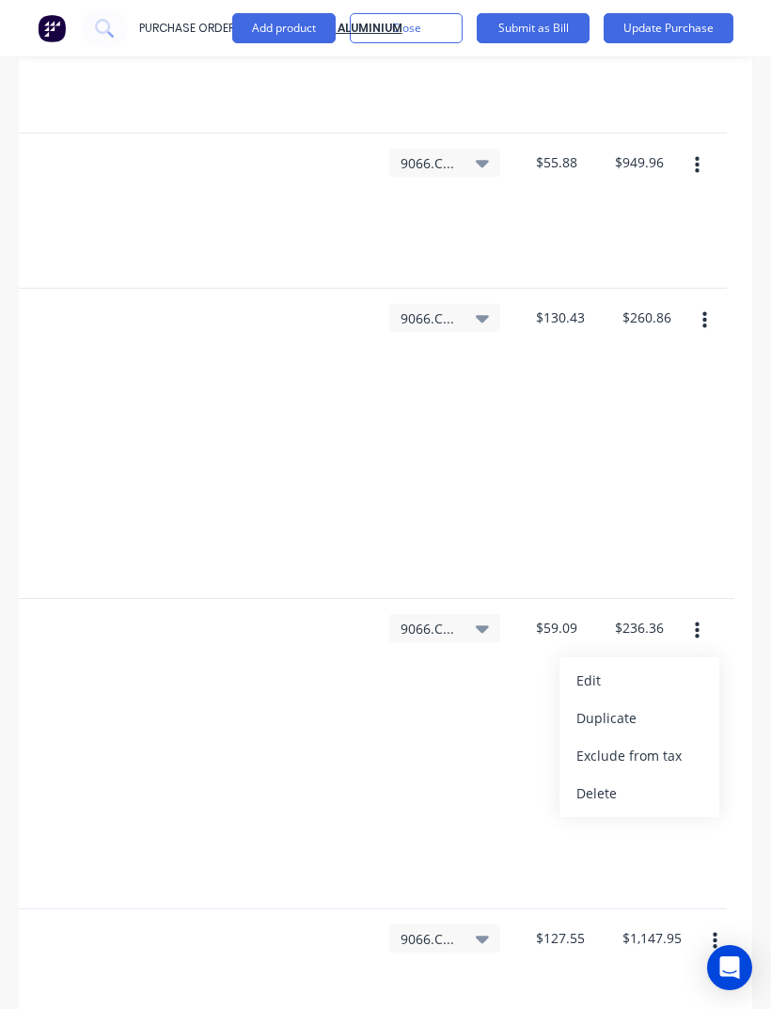
type input "$137.59"
type input "$128.56"
type input "$132.16"
type input "$2,511.04"
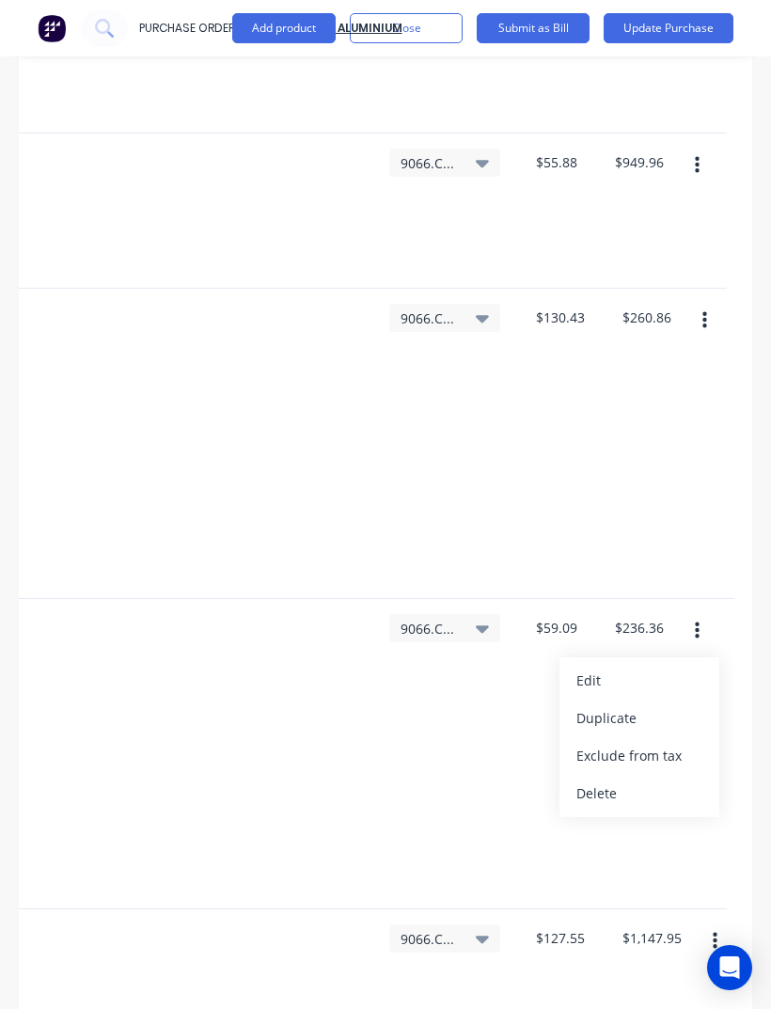
type input "$124.80"
type input "$144.43"
type input "$2,166.45"
type input "$138.58"
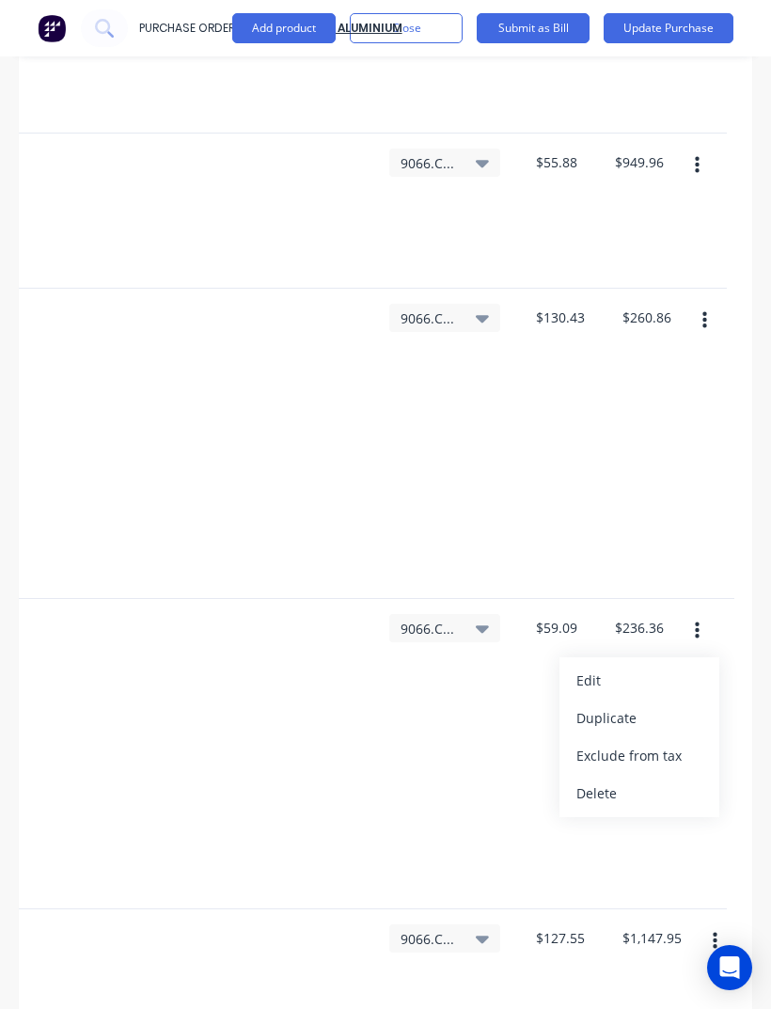
type input "$138.58"
type input "$132.88"
type input "$398.64"
type input "$138.78"
type input "$416.34"
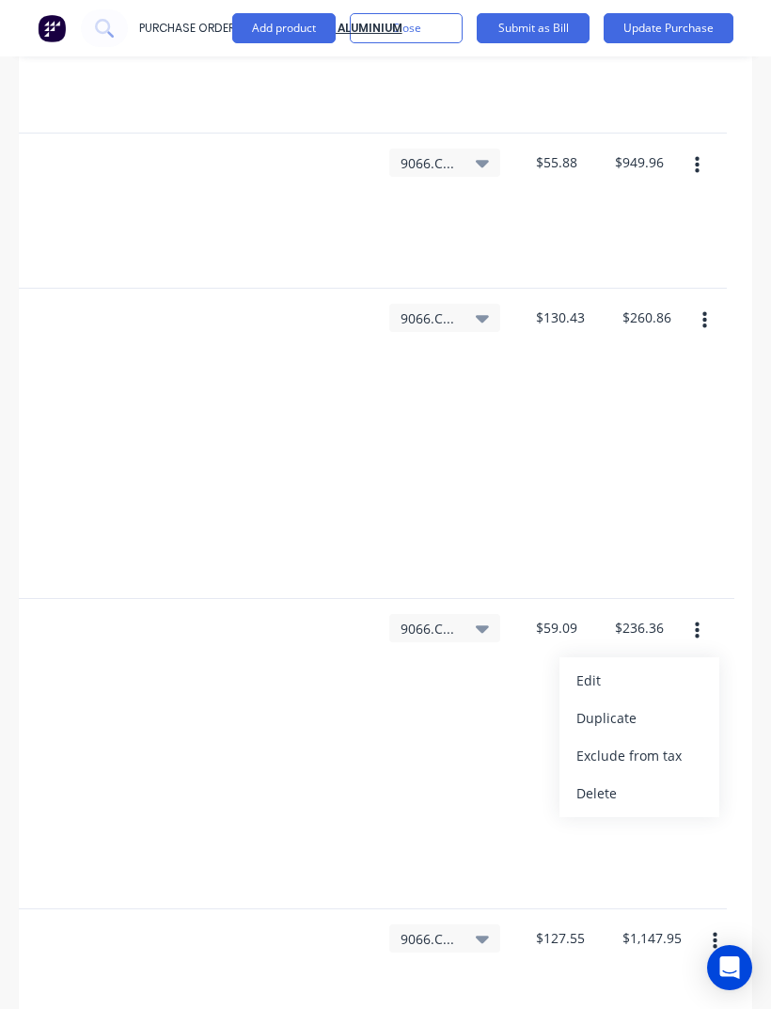
type input "$131.79"
type input "$658.95"
type input "$90.93"
type input "$272.79"
type input "$102.11"
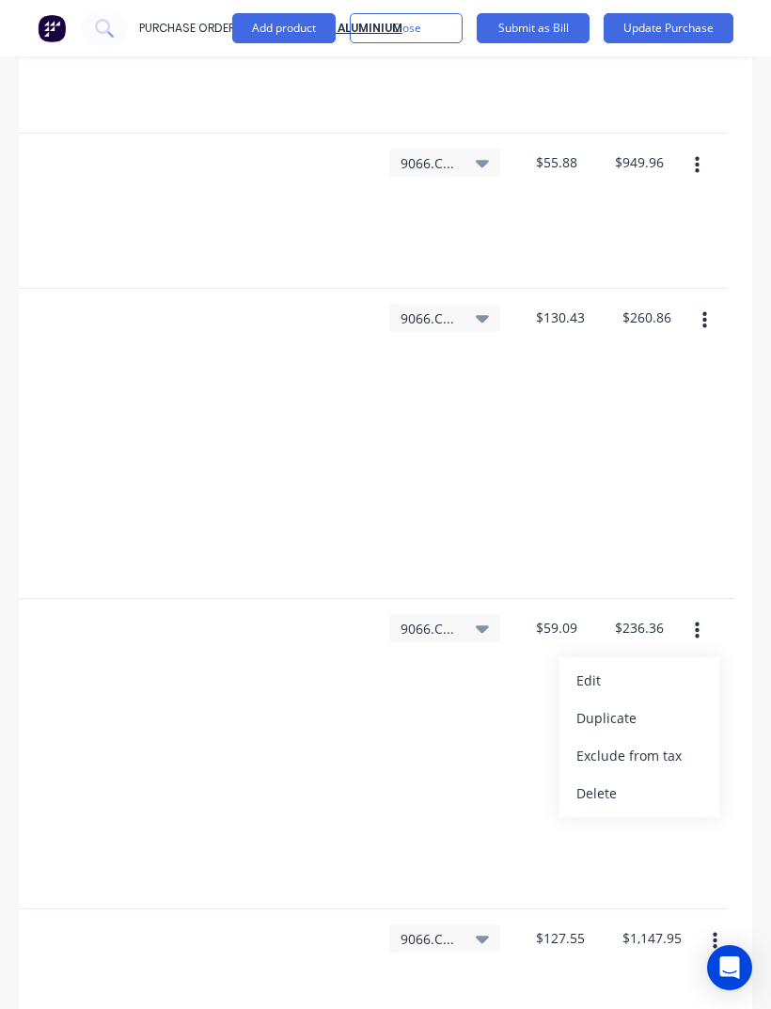
type input "$102.11"
type input "$48.62"
type input "$194.48"
type input "$63.39"
type input "$253.56"
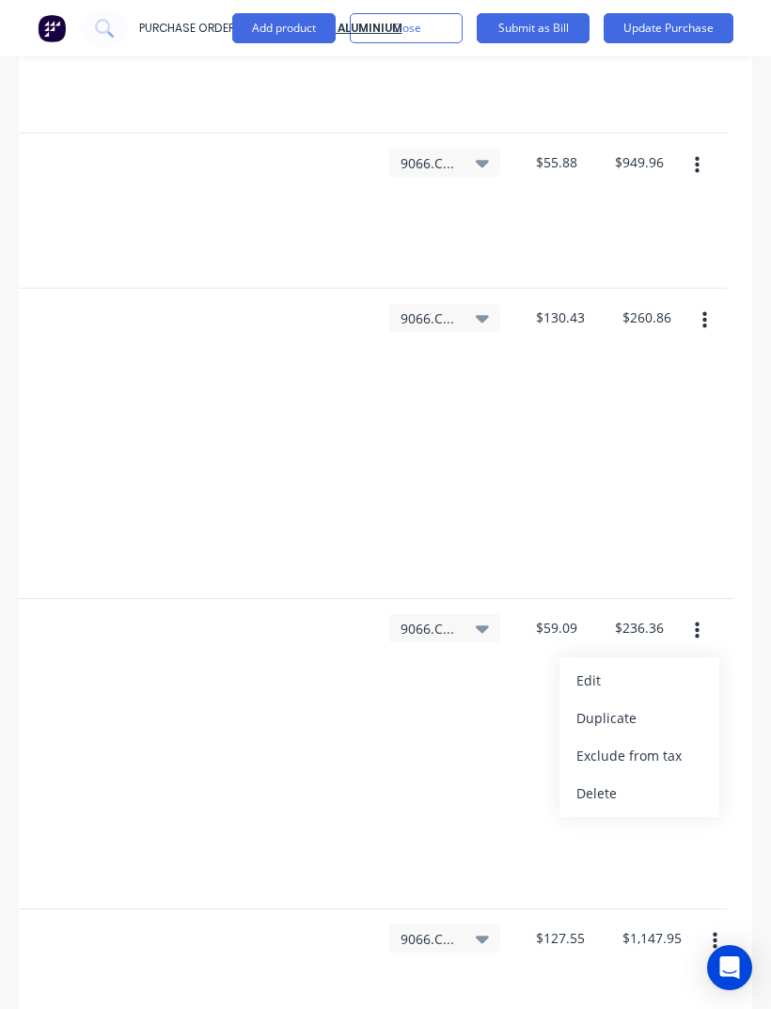
type input "$26.92"
type input "$107.68"
type input "2"
type input "1"
type input "2"
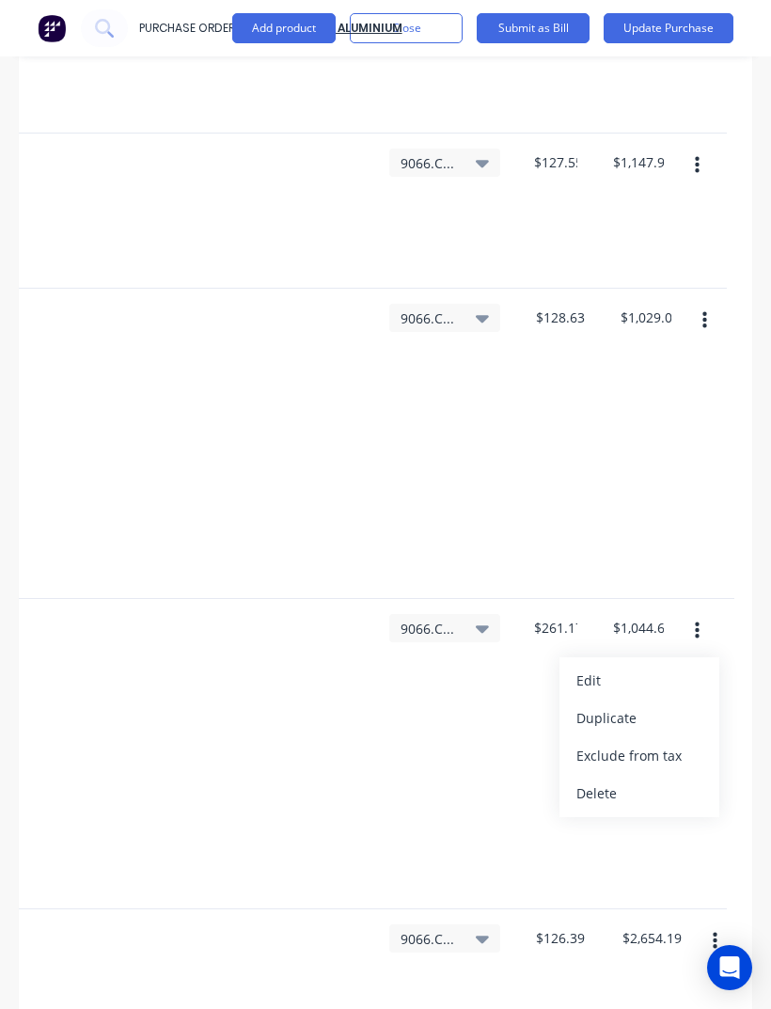
type input "5"
type input "15"
type input "94"
type input "18"
type input "2"
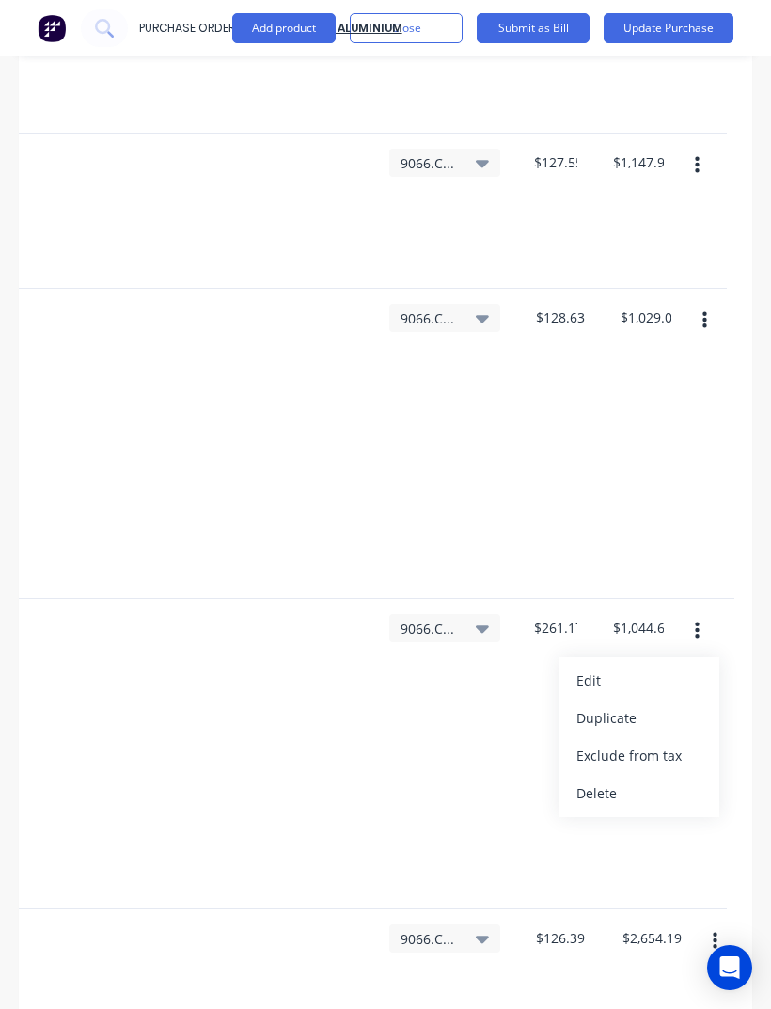
type input "18"
type input "17"
type input "2"
type input "4"
type input "1"
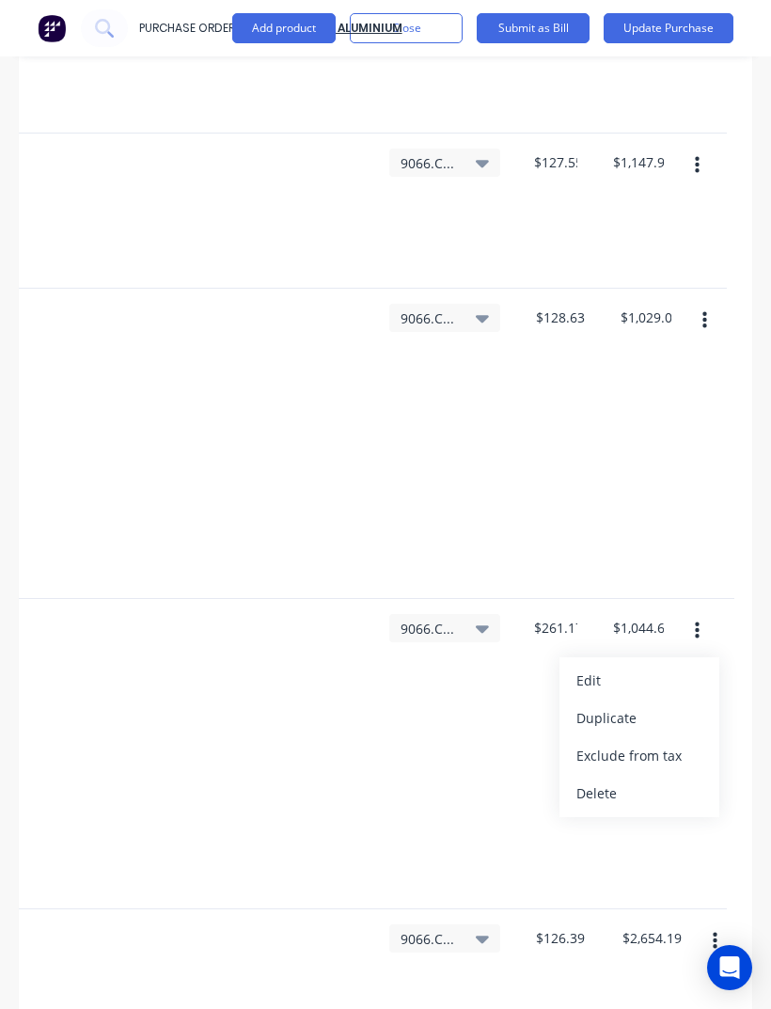
type input "9"
type input "8"
type input "21"
type input "19"
type input "1"
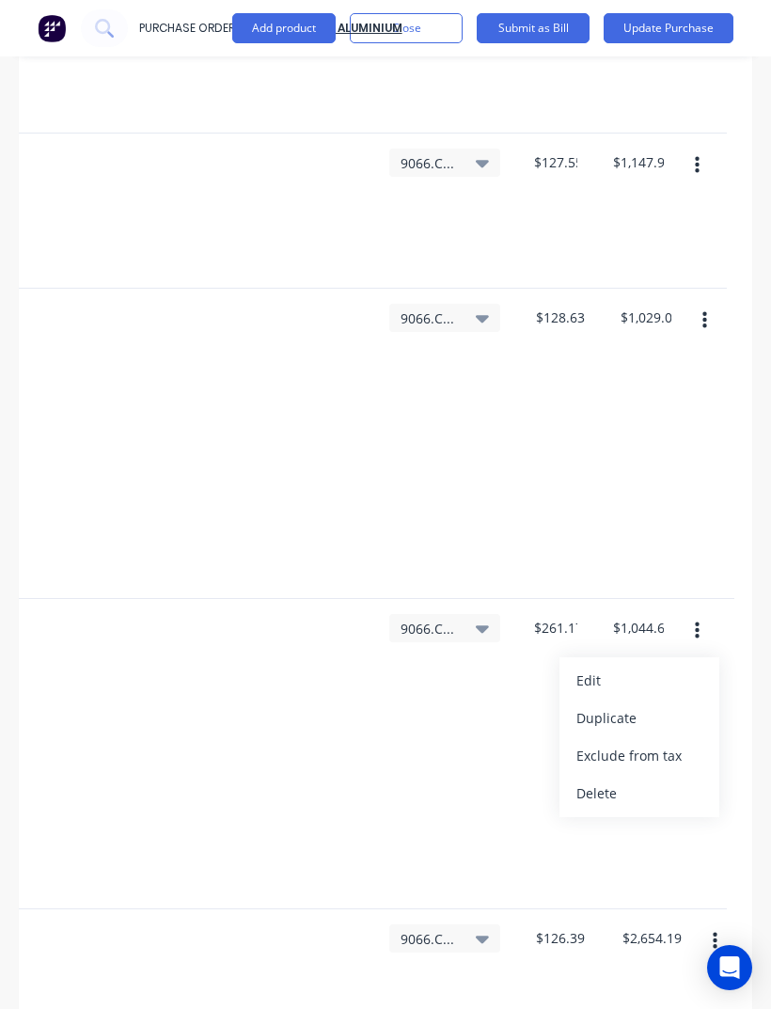
type input "1"
type input "15"
type input "1"
type input "3"
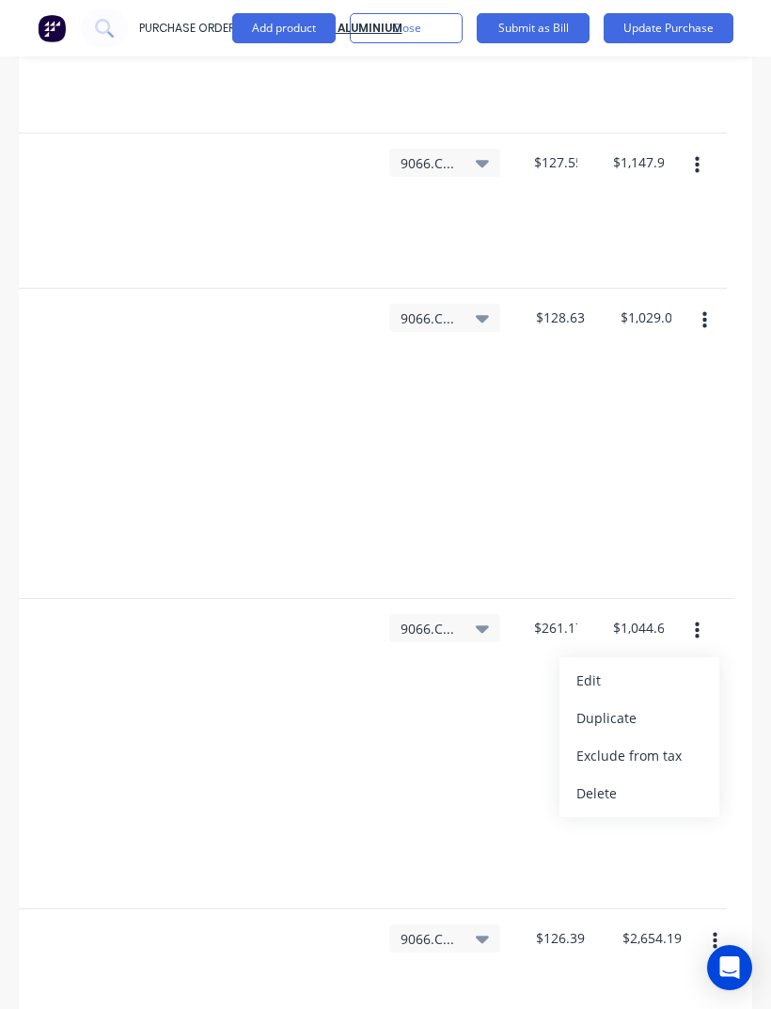
type input "5"
type input "3"
type input "1"
type input "4"
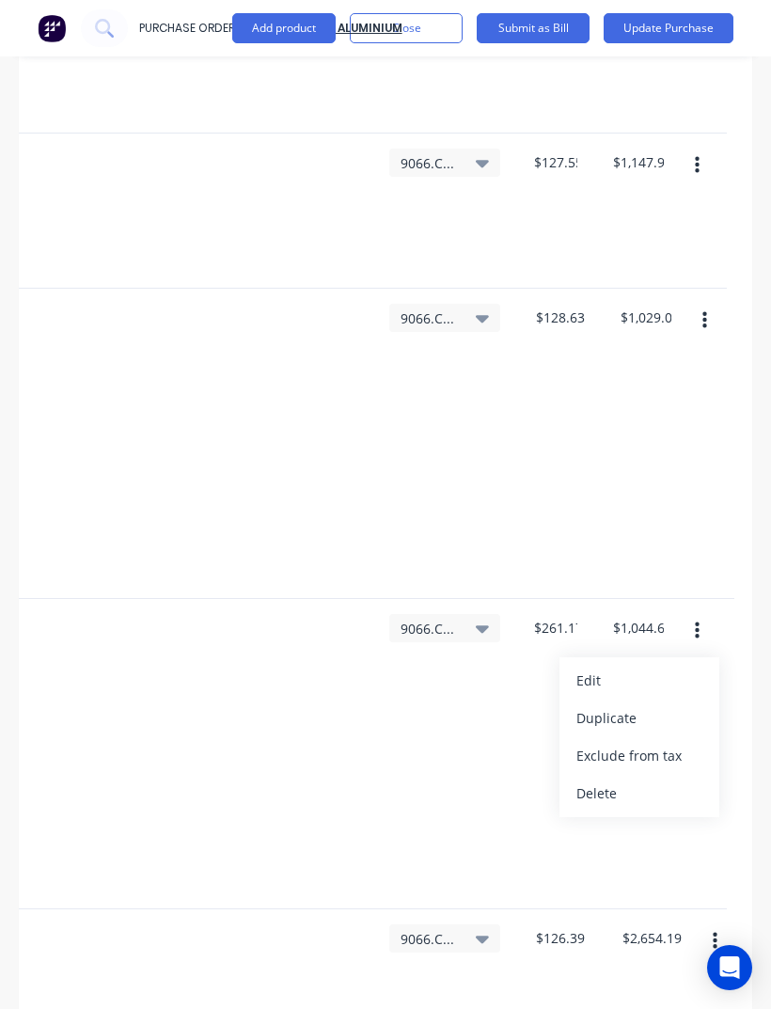
type input "4"
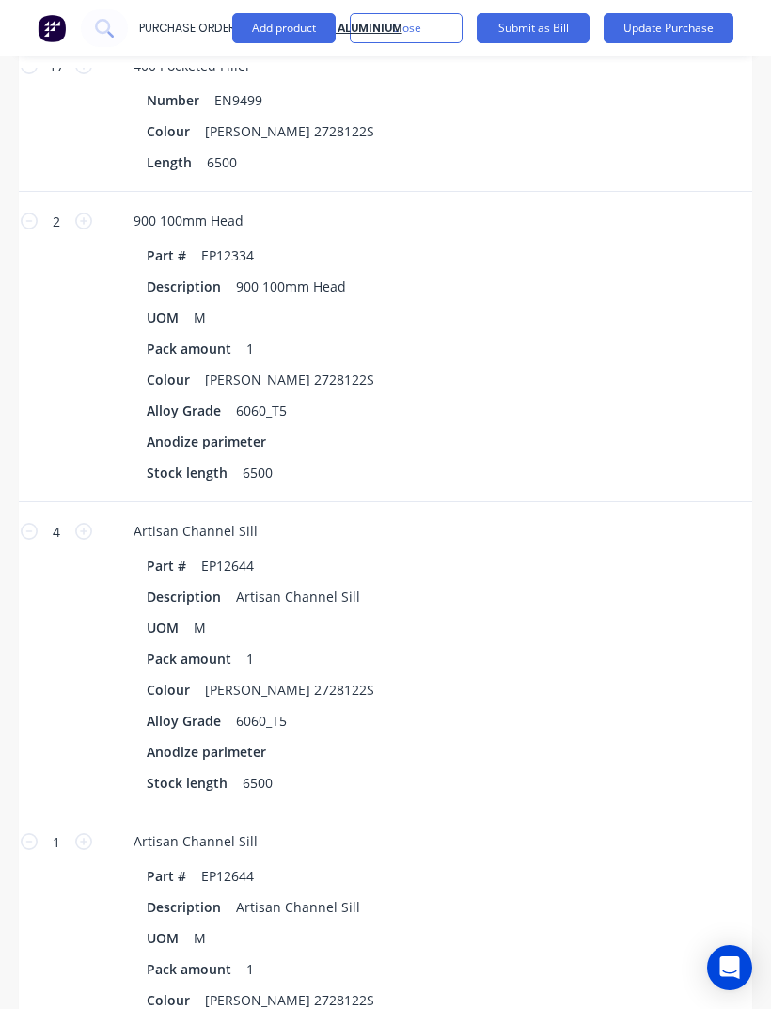
scroll to position [2727, 0]
click at [27, 522] on icon at bounding box center [29, 530] width 17 height 17
type input "$177.27"
type input "3"
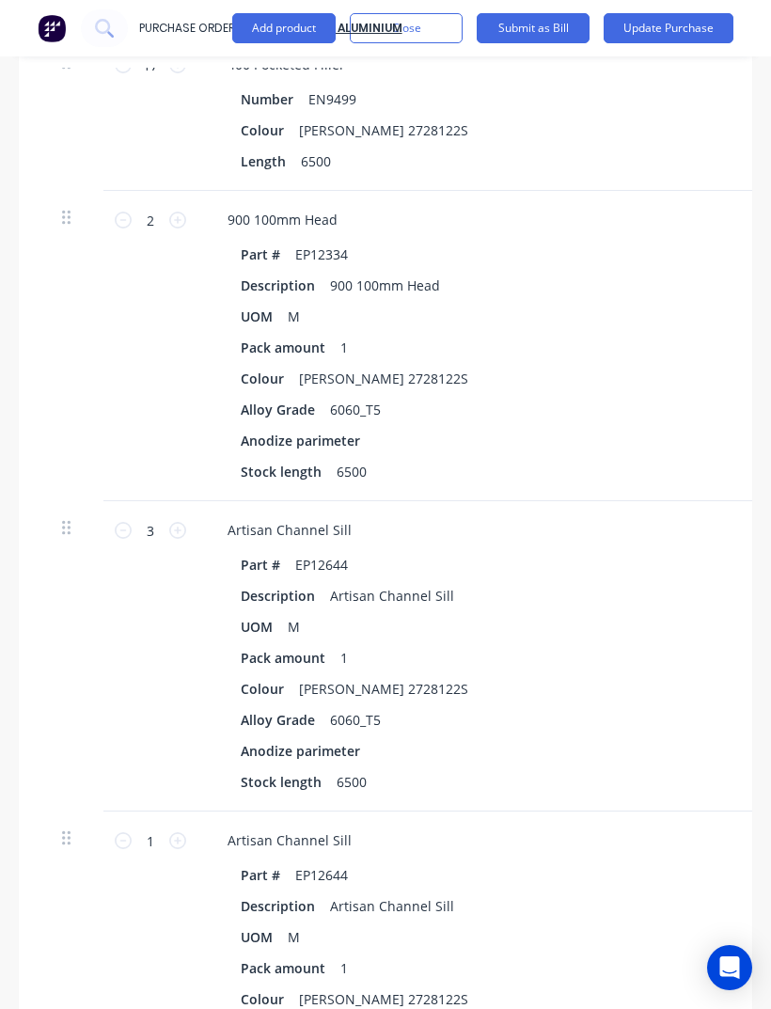
scroll to position [0, 0]
click at [437, 28] on button "Close" at bounding box center [406, 28] width 113 height 30
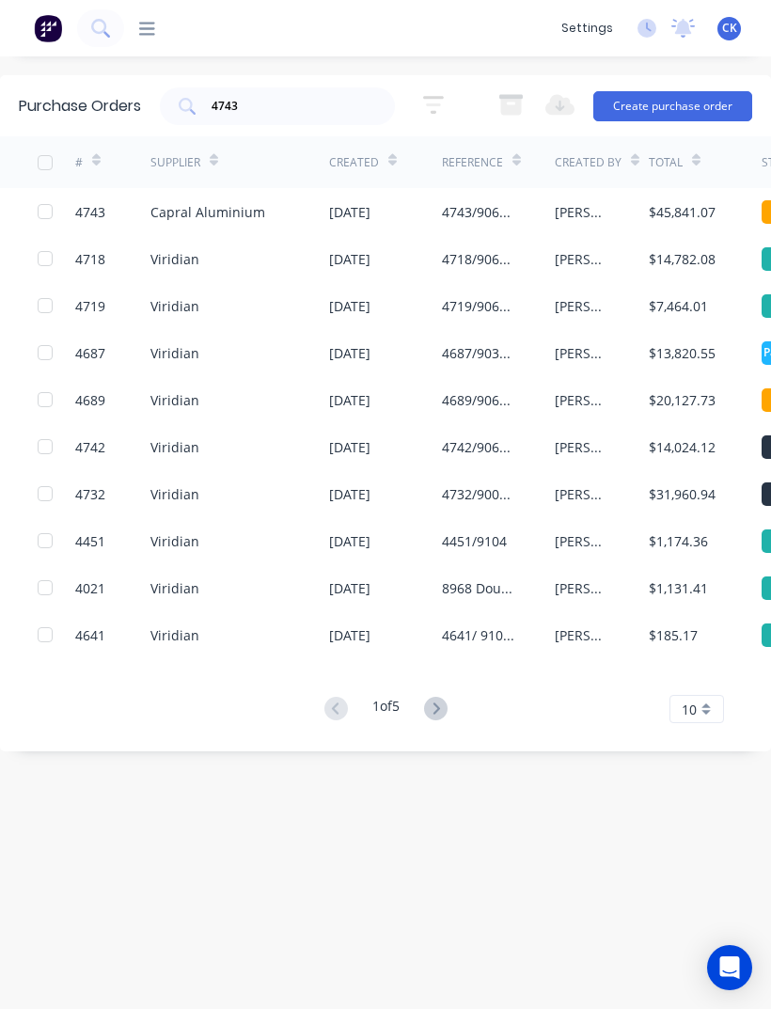
click at [176, 213] on div "Capral Aluminium" at bounding box center [207, 212] width 115 height 20
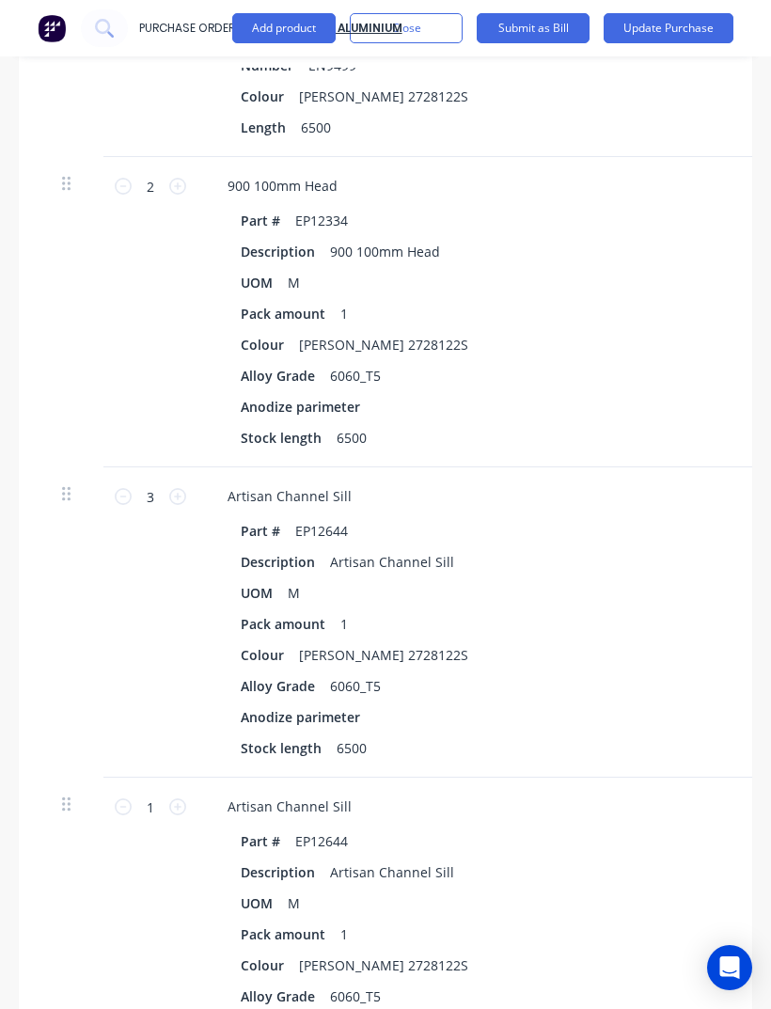
scroll to position [2766, 0]
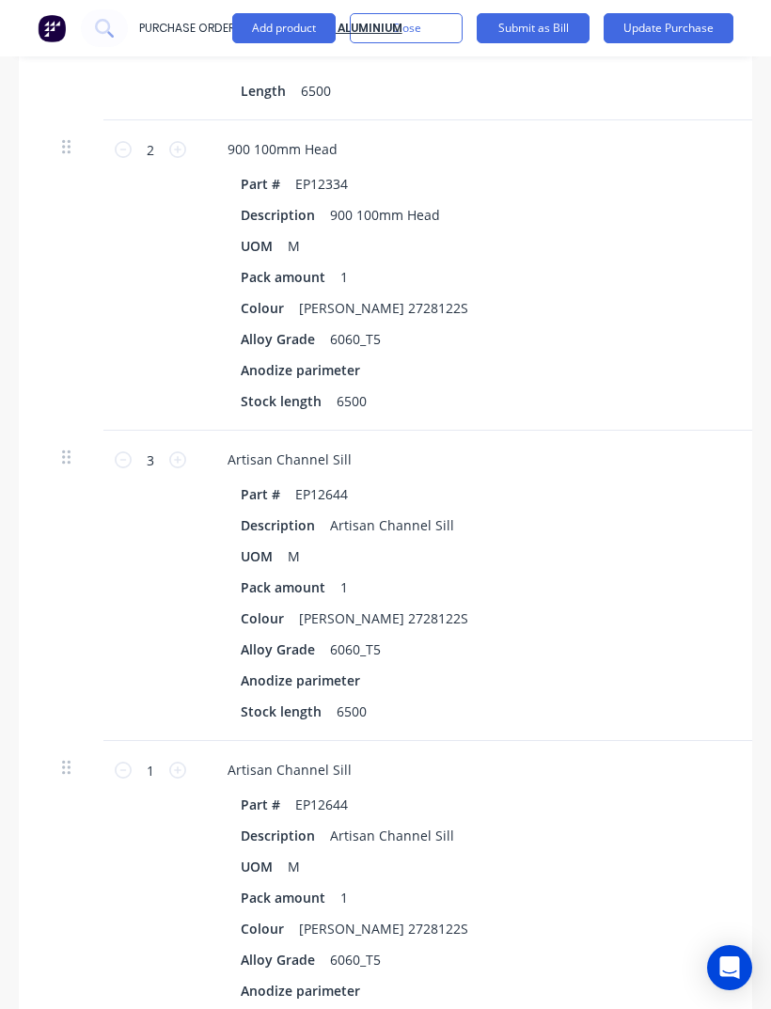
click at [700, 29] on button "Update Purchase" at bounding box center [669, 28] width 130 height 30
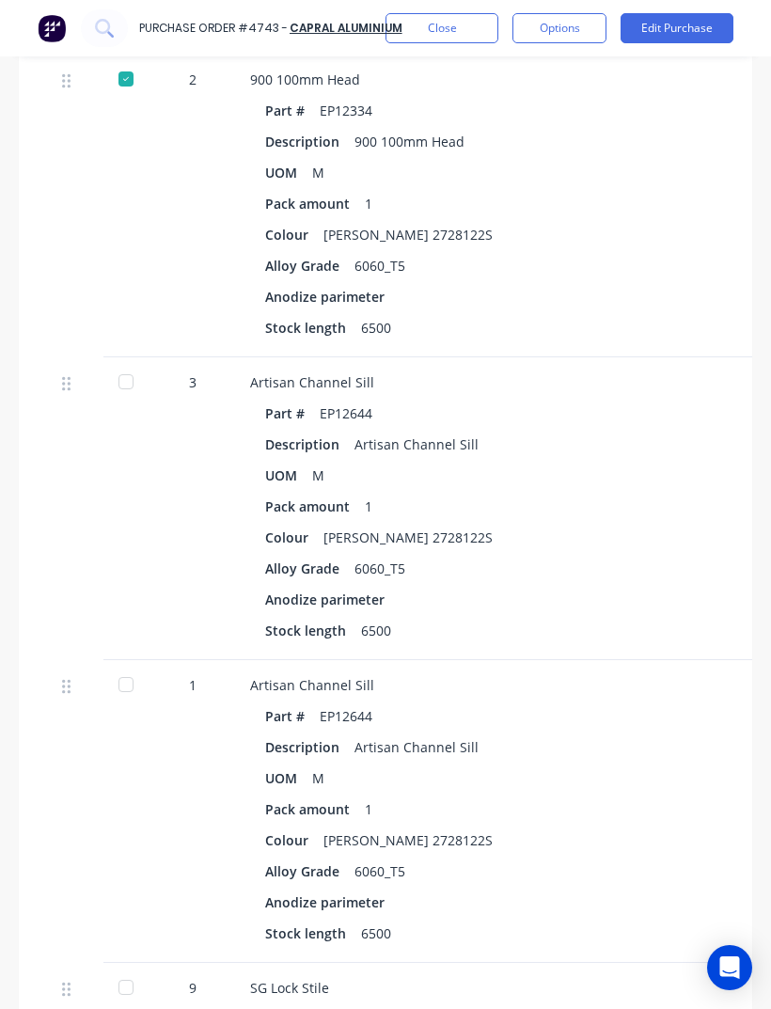
scroll to position [2737, 0]
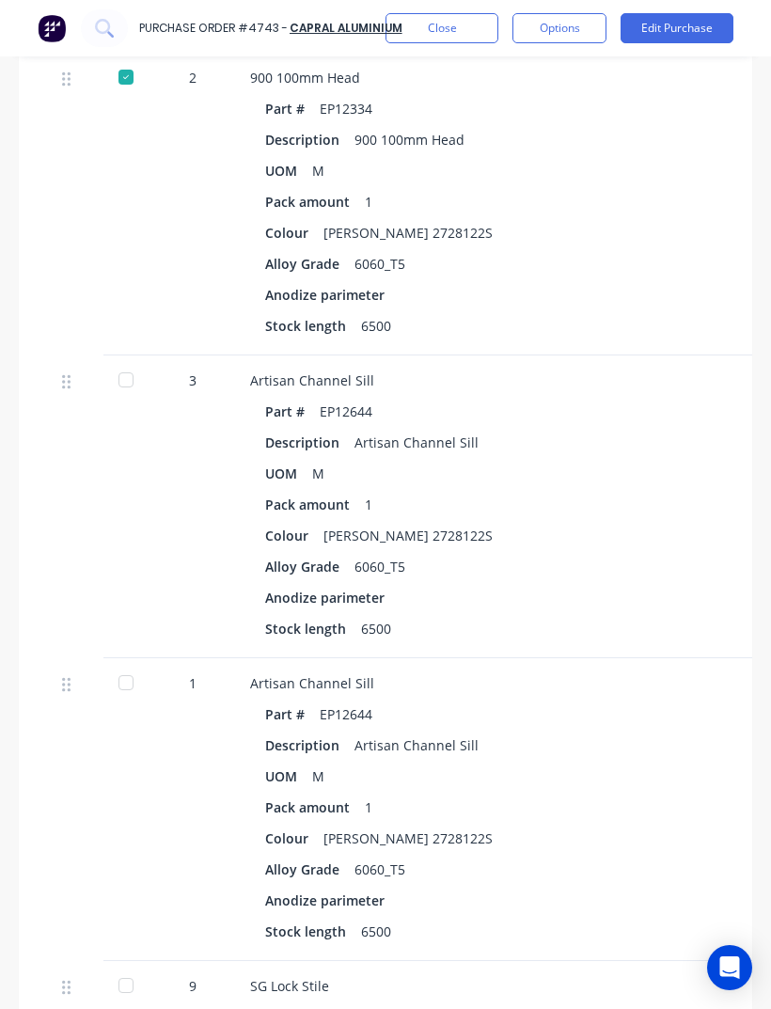
click at [129, 361] on div at bounding box center [126, 380] width 38 height 38
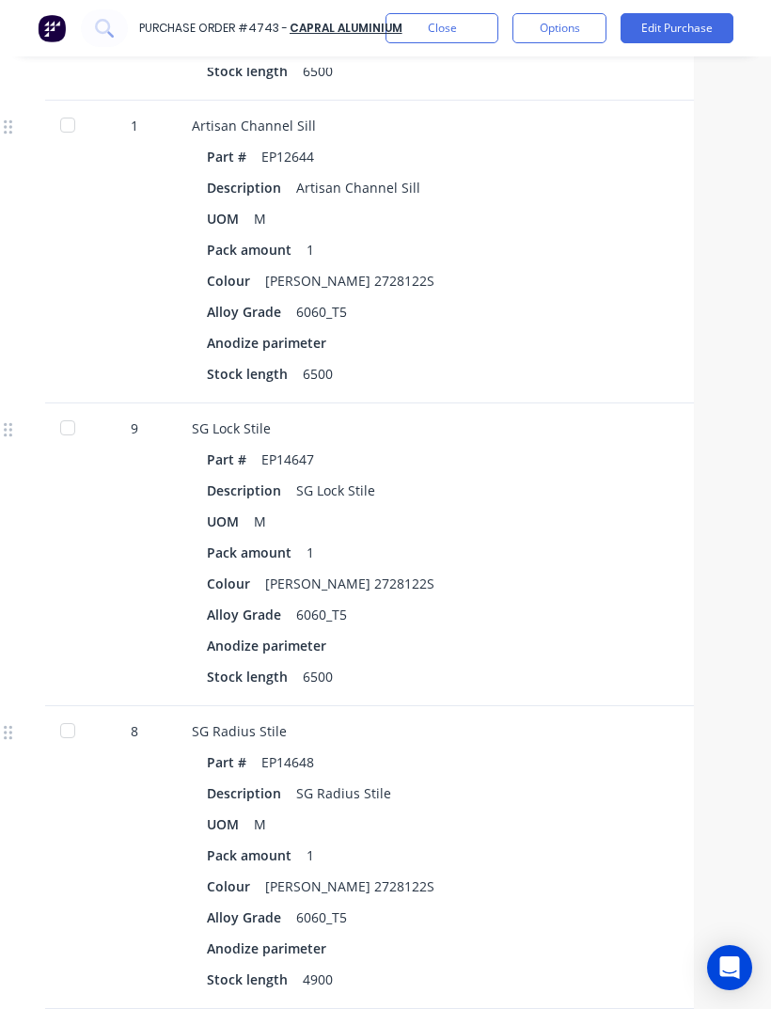
scroll to position [3295, 59]
click at [70, 408] on div at bounding box center [67, 427] width 38 height 38
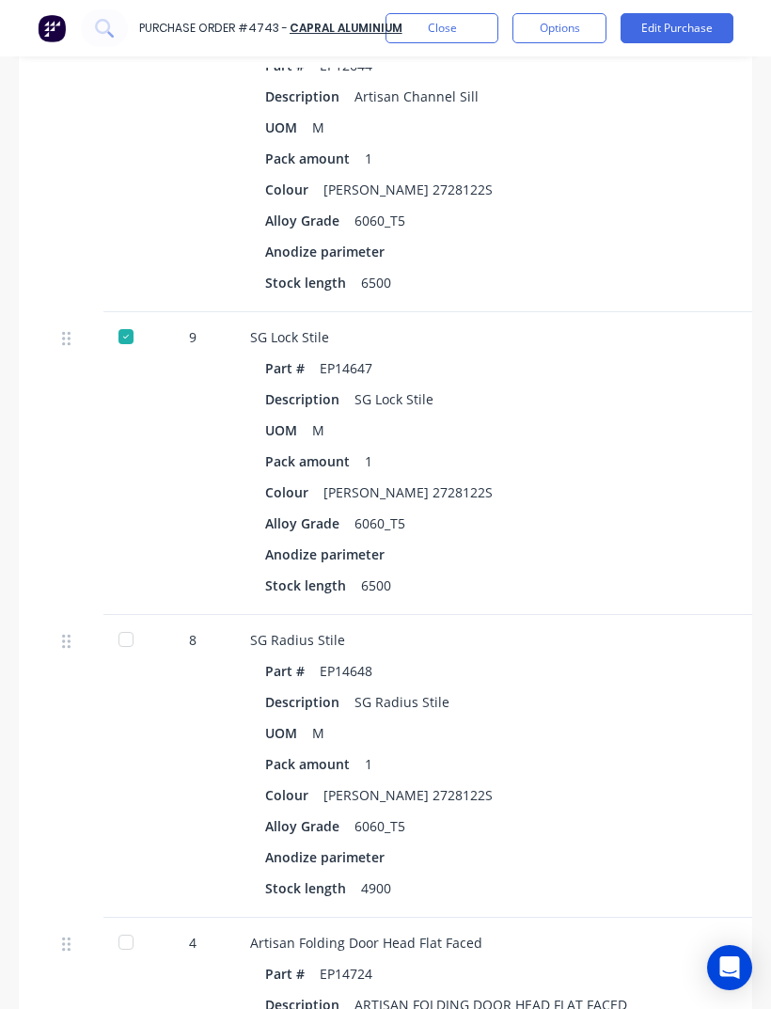
scroll to position [3391, 0]
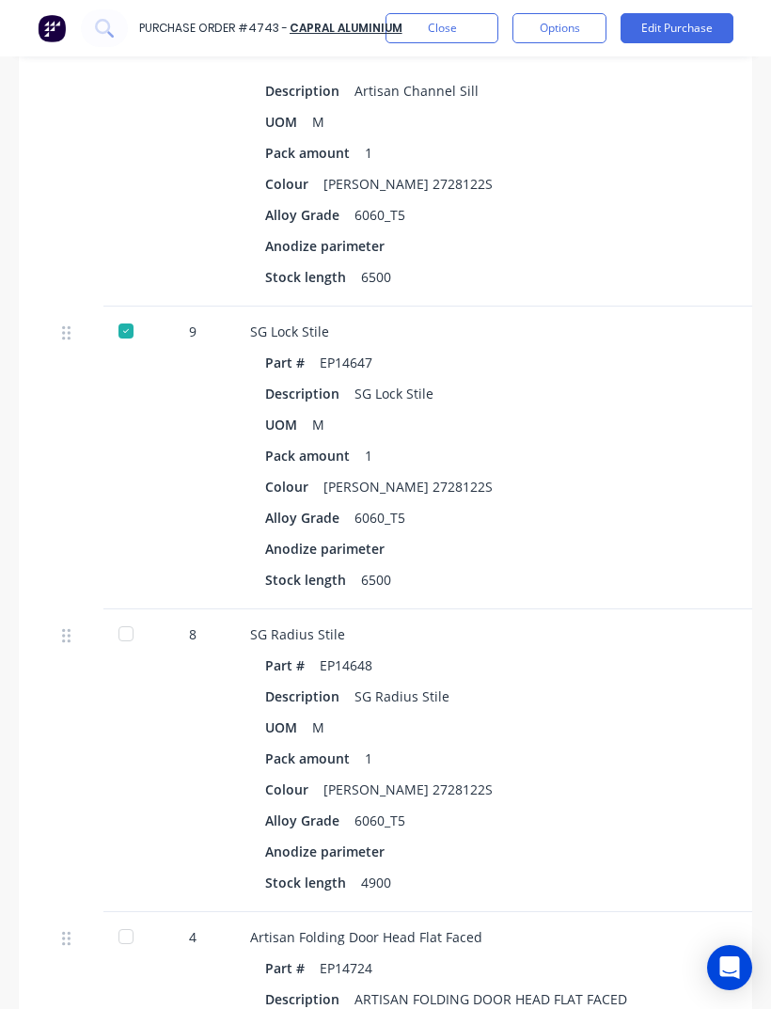
click at [120, 615] on div at bounding box center [126, 634] width 38 height 38
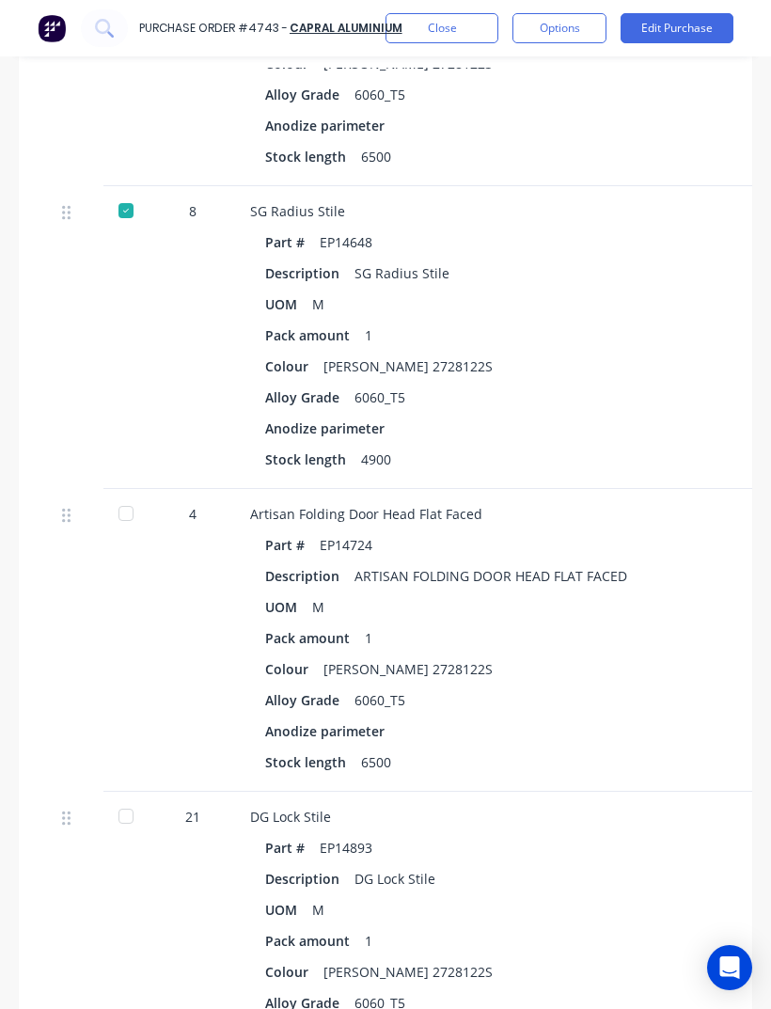
scroll to position [3814, 0]
click at [128, 495] on div at bounding box center [126, 514] width 38 height 38
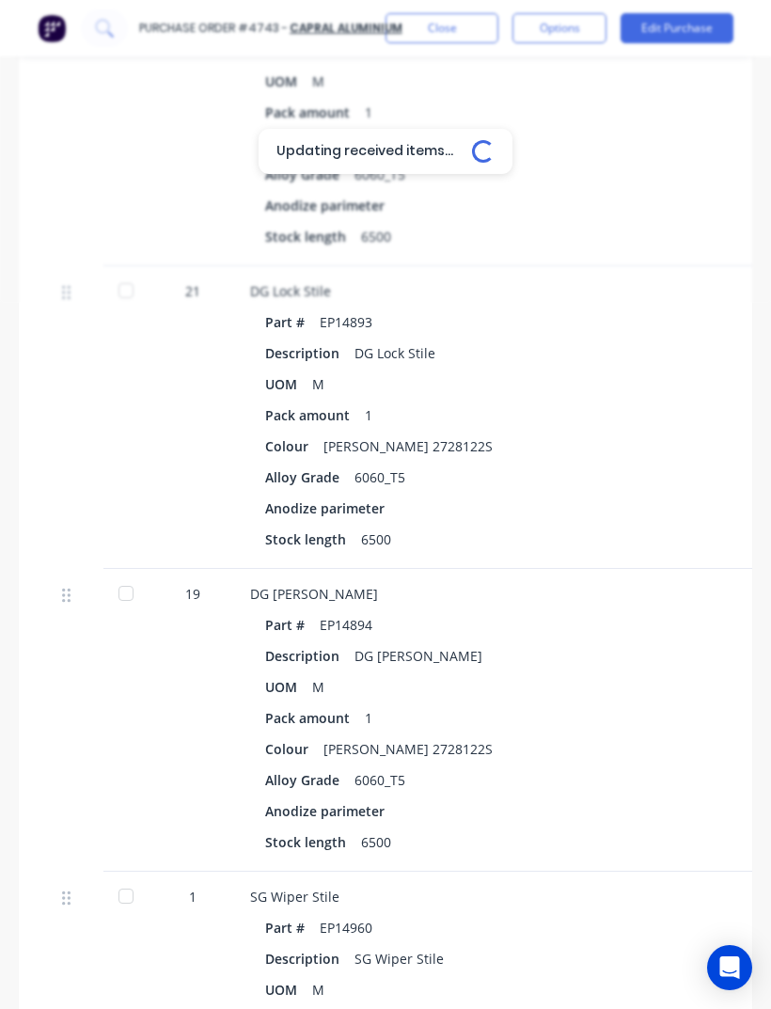
scroll to position [4340, 0]
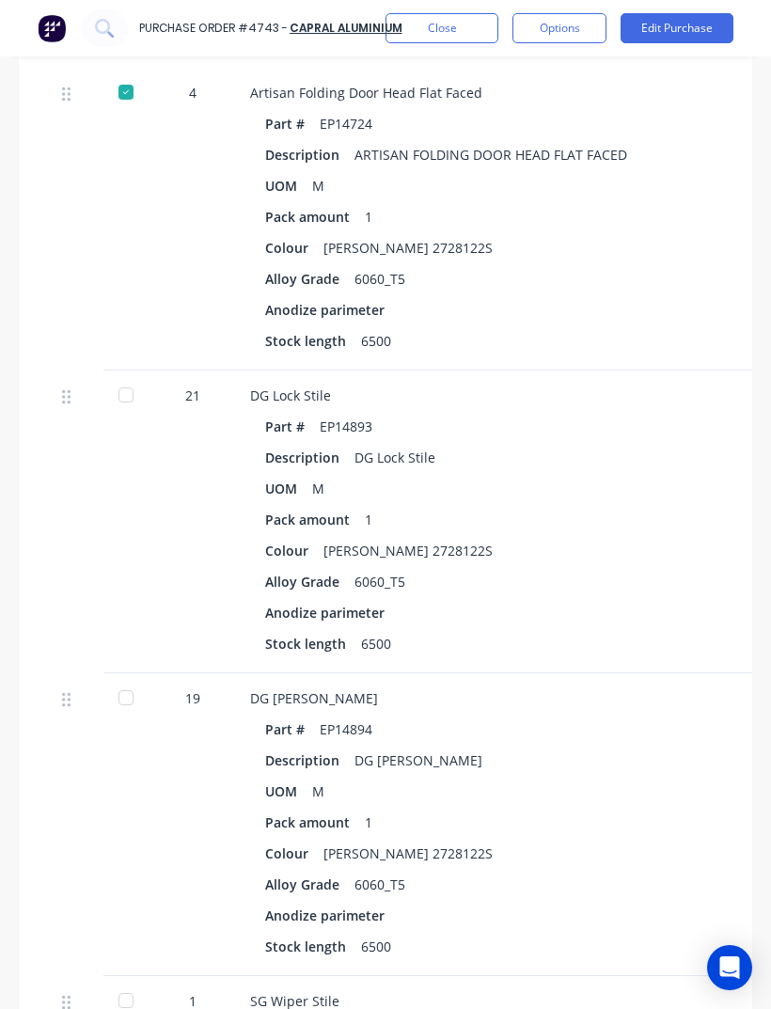
click at [98, 438] on div at bounding box center [75, 521] width 56 height 303
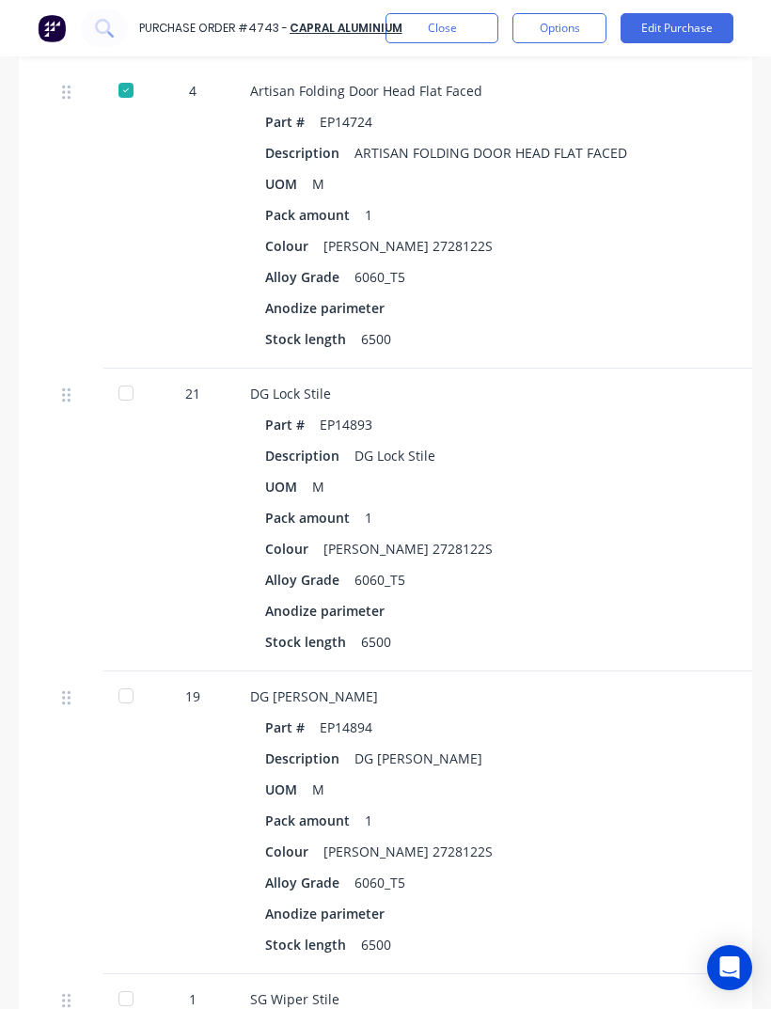
scroll to position [4237, 0]
click at [109, 374] on div at bounding box center [126, 393] width 38 height 38
click at [117, 677] on div at bounding box center [126, 696] width 38 height 38
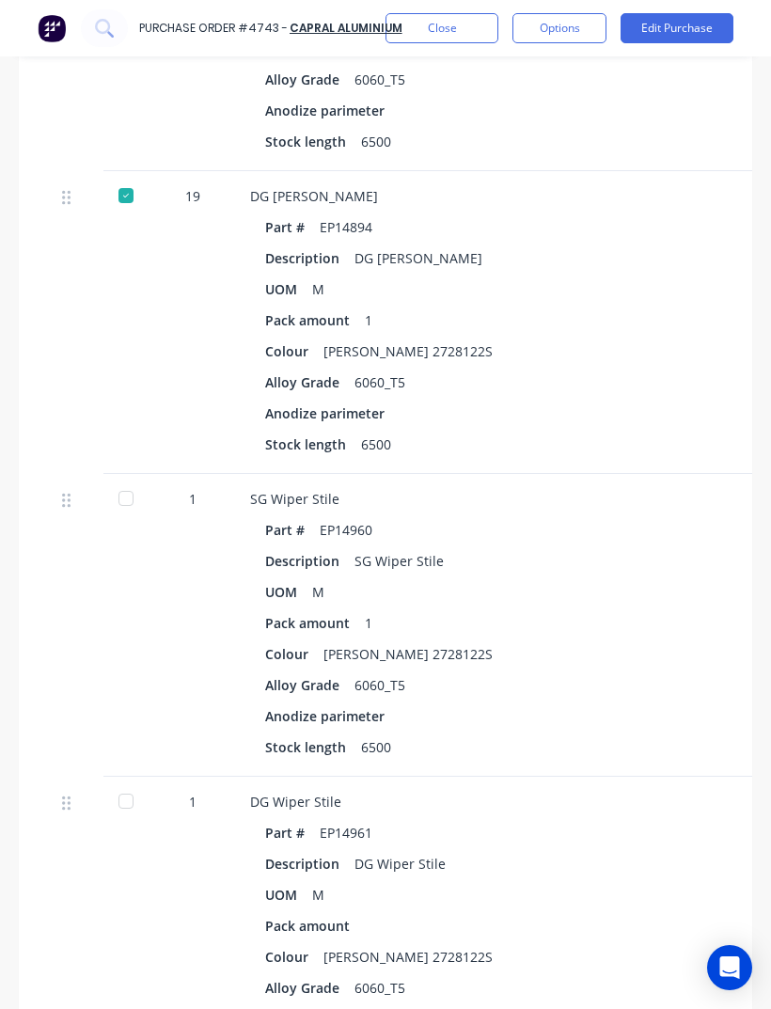
scroll to position [4740, 0]
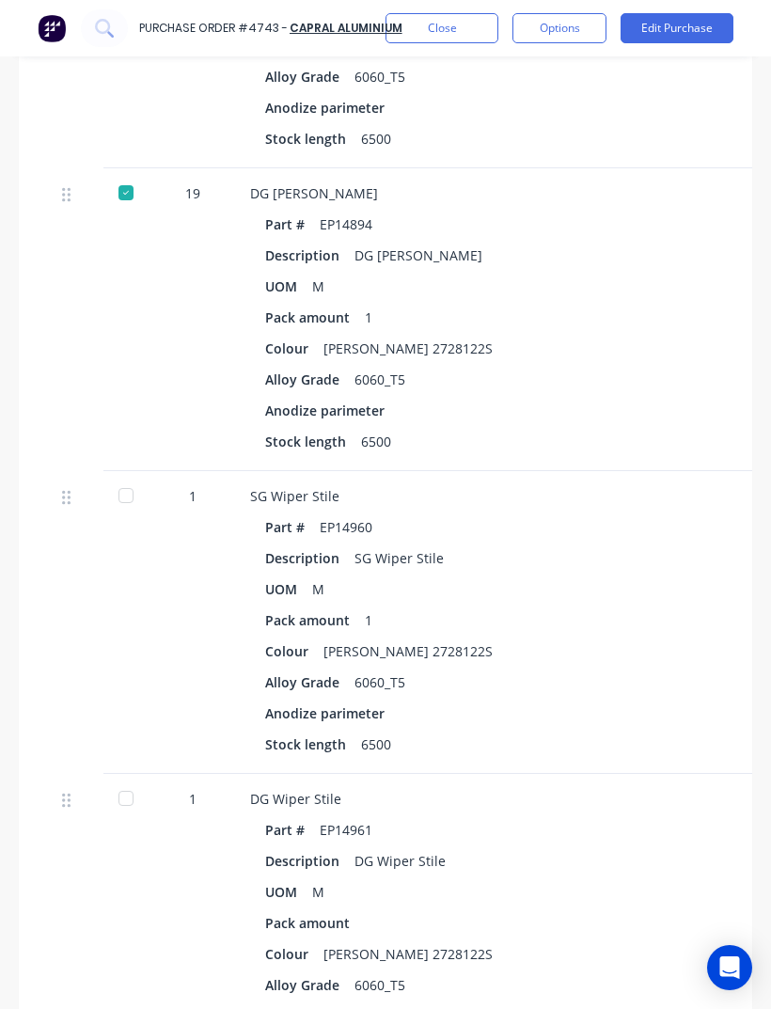
click at [126, 477] on div at bounding box center [126, 496] width 38 height 38
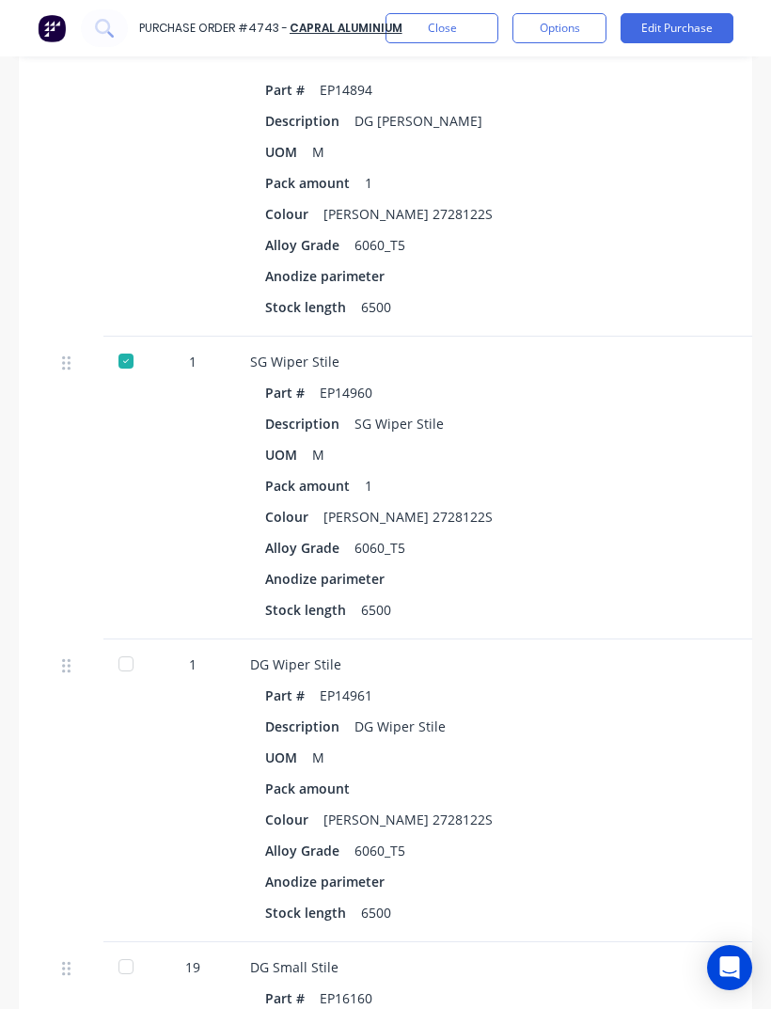
scroll to position [4876, 0]
click at [118, 644] on div at bounding box center [126, 663] width 38 height 38
click at [116, 947] on div at bounding box center [126, 966] width 38 height 38
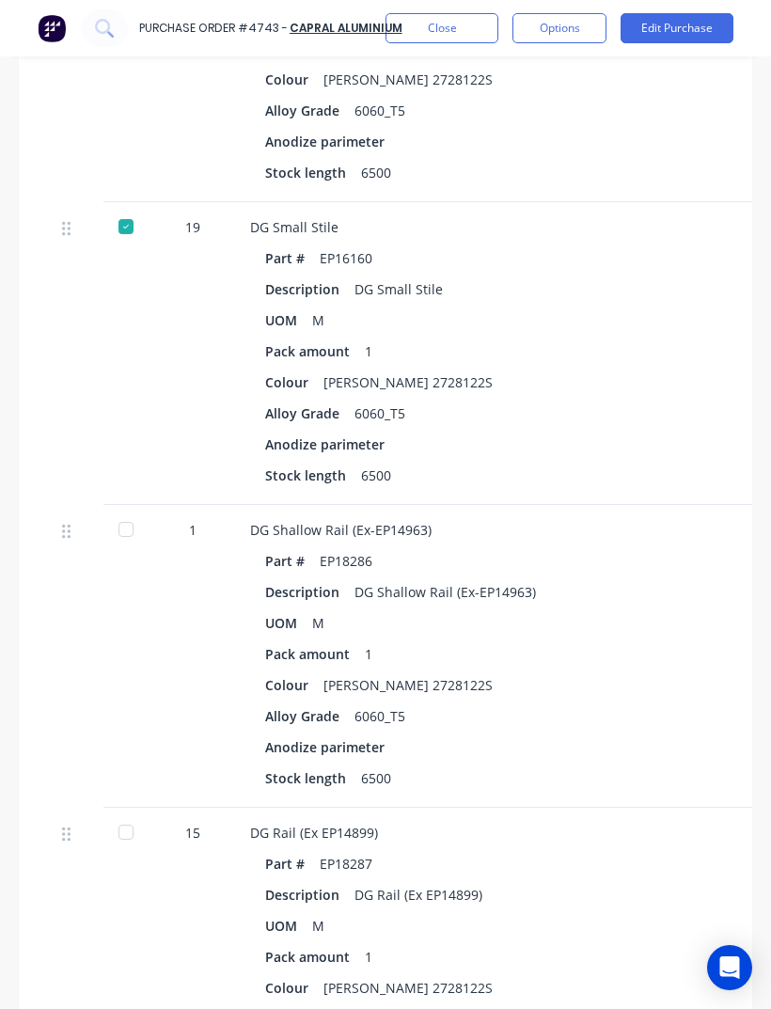
scroll to position [5615, 0]
click at [125, 511] on div at bounding box center [126, 530] width 38 height 38
click at [125, 813] on div at bounding box center [126, 832] width 38 height 38
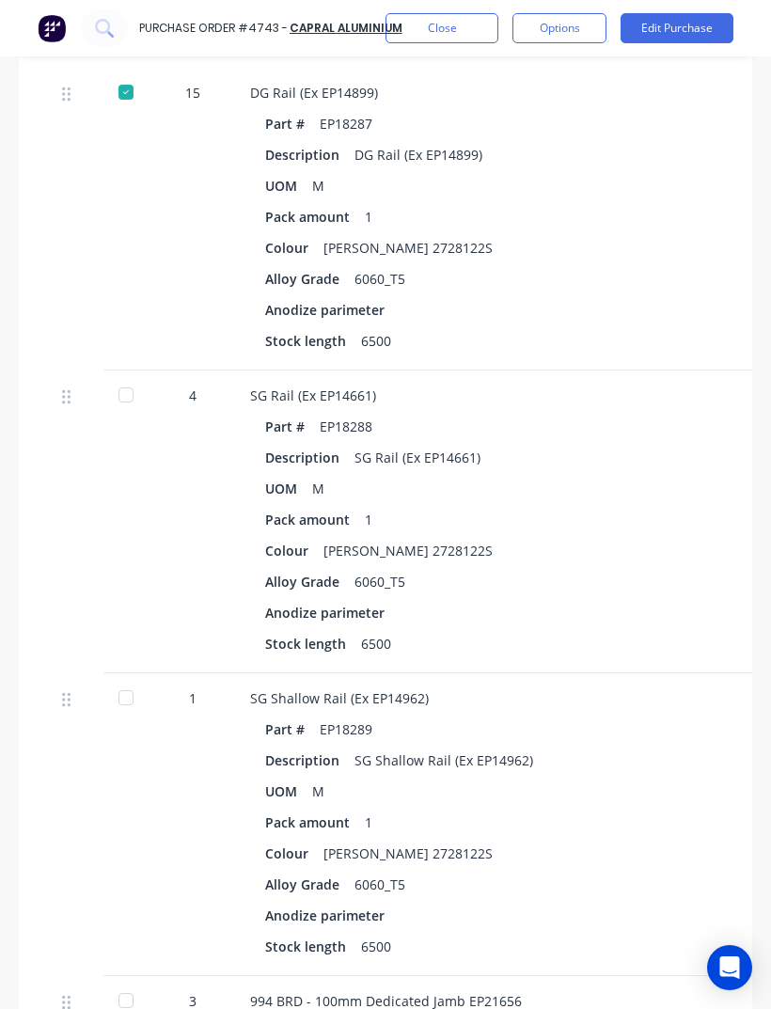
scroll to position [6355, 0]
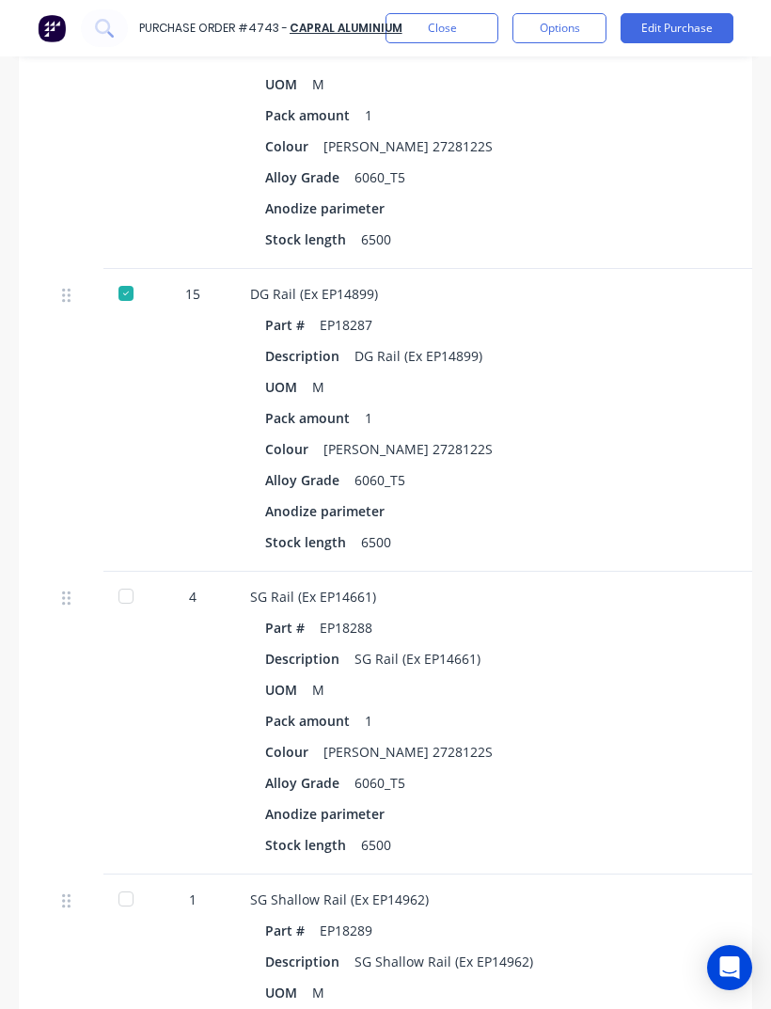
click at [178, 766] on div "4" at bounding box center [192, 723] width 85 height 303
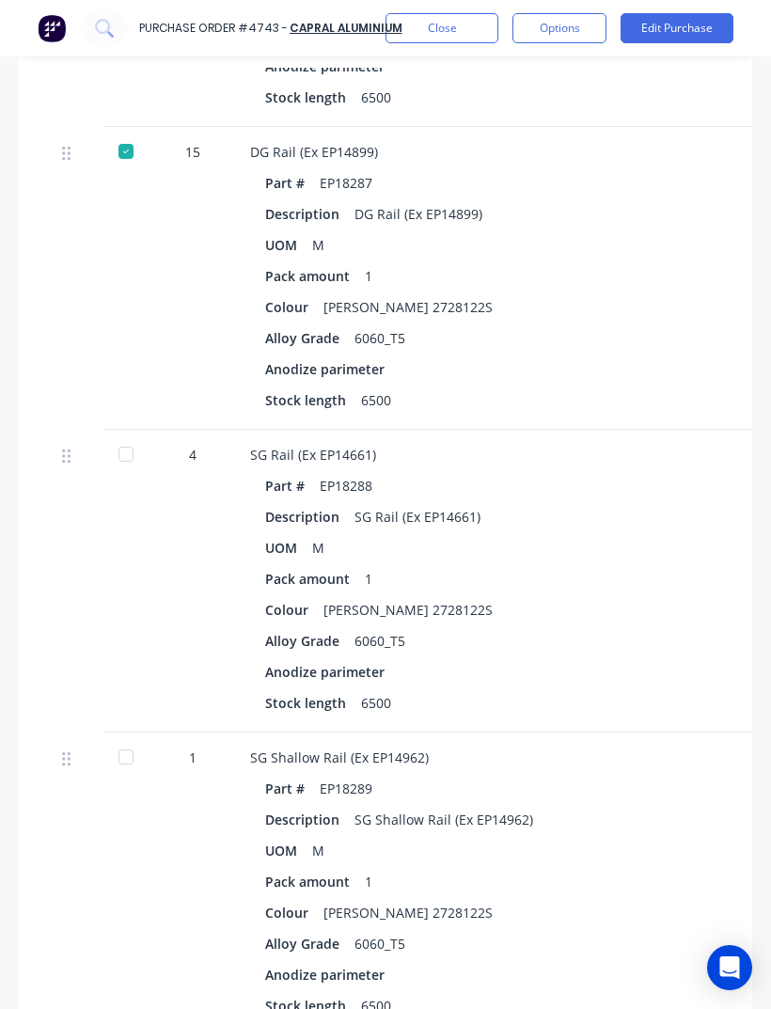
scroll to position [6296, 0]
click at [131, 434] on div at bounding box center [126, 453] width 38 height 38
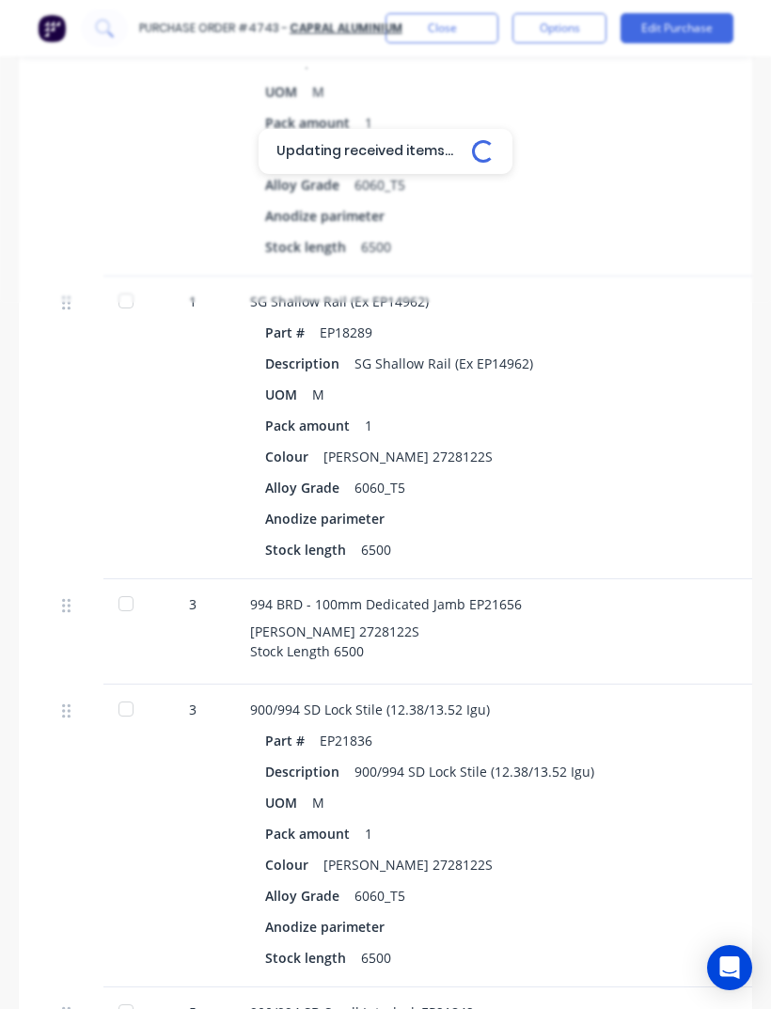
scroll to position [6786, 0]
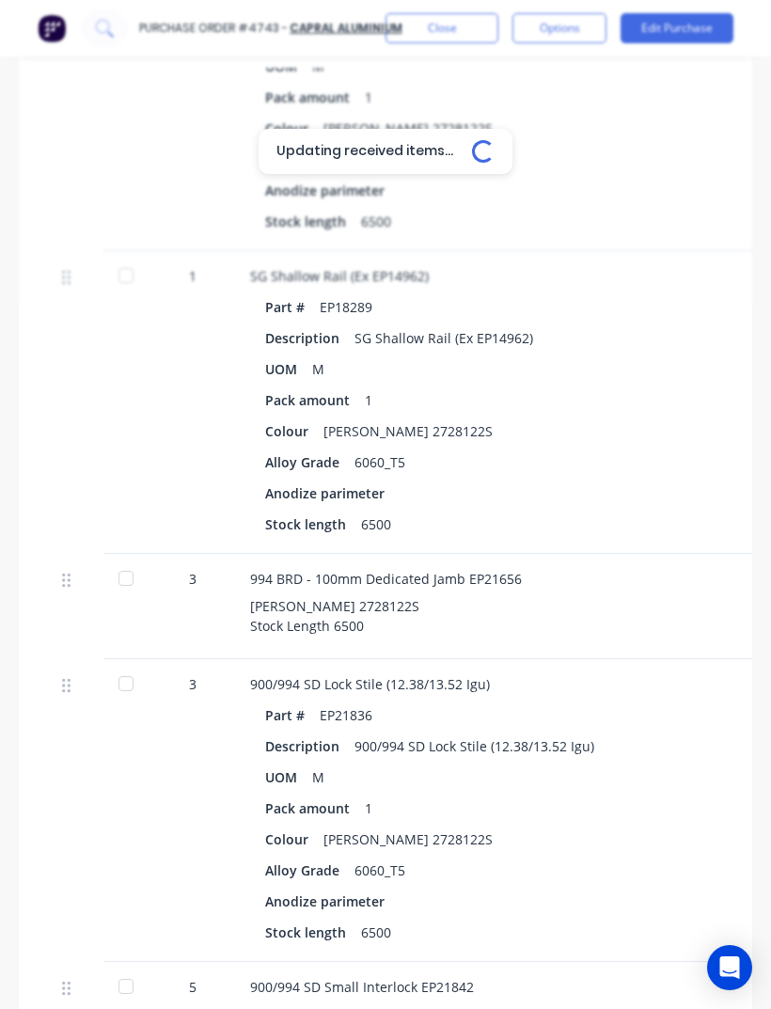
click at [150, 731] on div "3" at bounding box center [192, 810] width 85 height 303
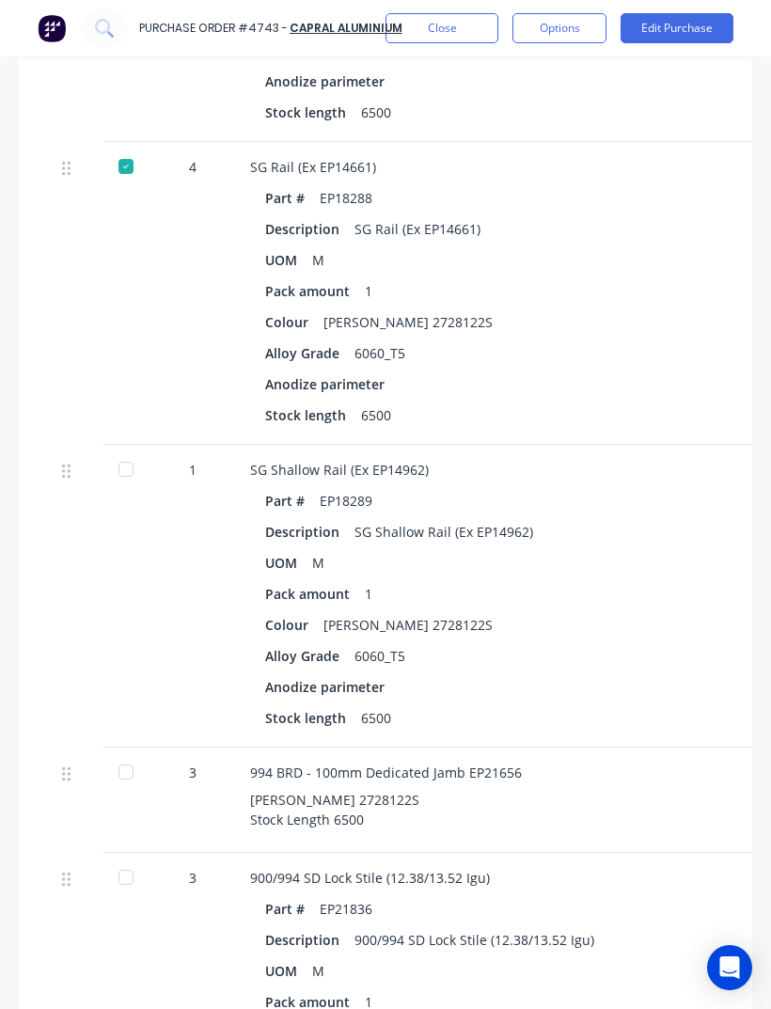
scroll to position [6583, 0]
click at [126, 450] on div at bounding box center [126, 469] width 38 height 38
click at [133, 753] on div at bounding box center [126, 772] width 38 height 38
click at [121, 858] on div at bounding box center [126, 877] width 38 height 38
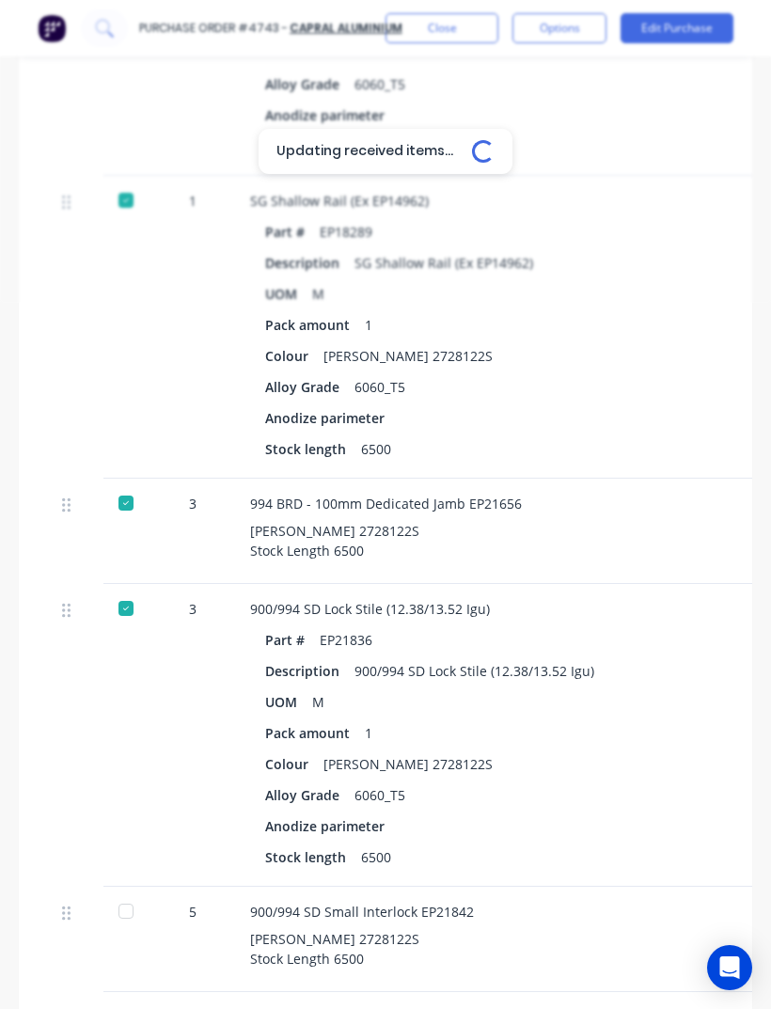
scroll to position [6878, 0]
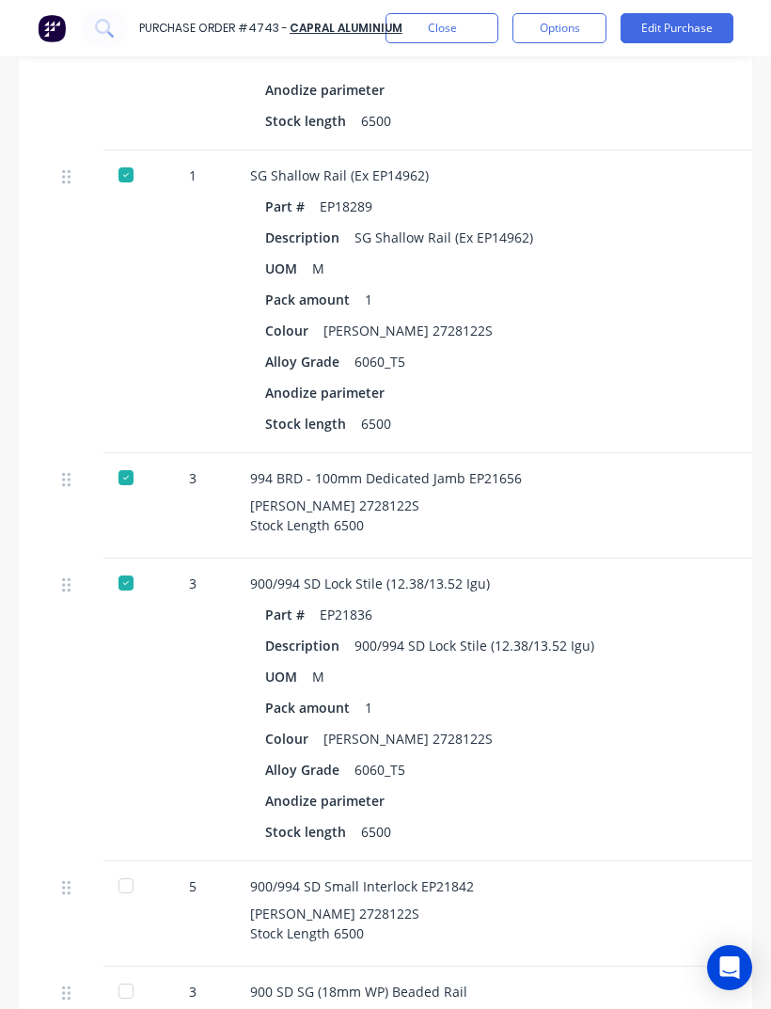
click at [231, 861] on div "5" at bounding box center [192, 913] width 85 height 105
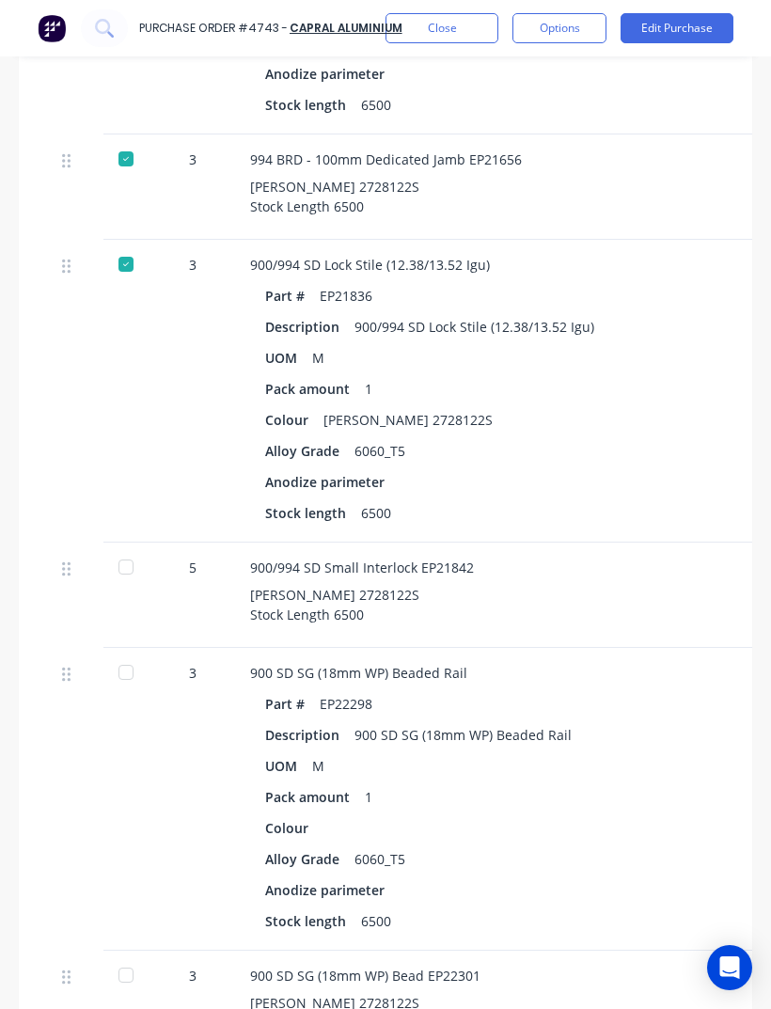
scroll to position [7198, 0]
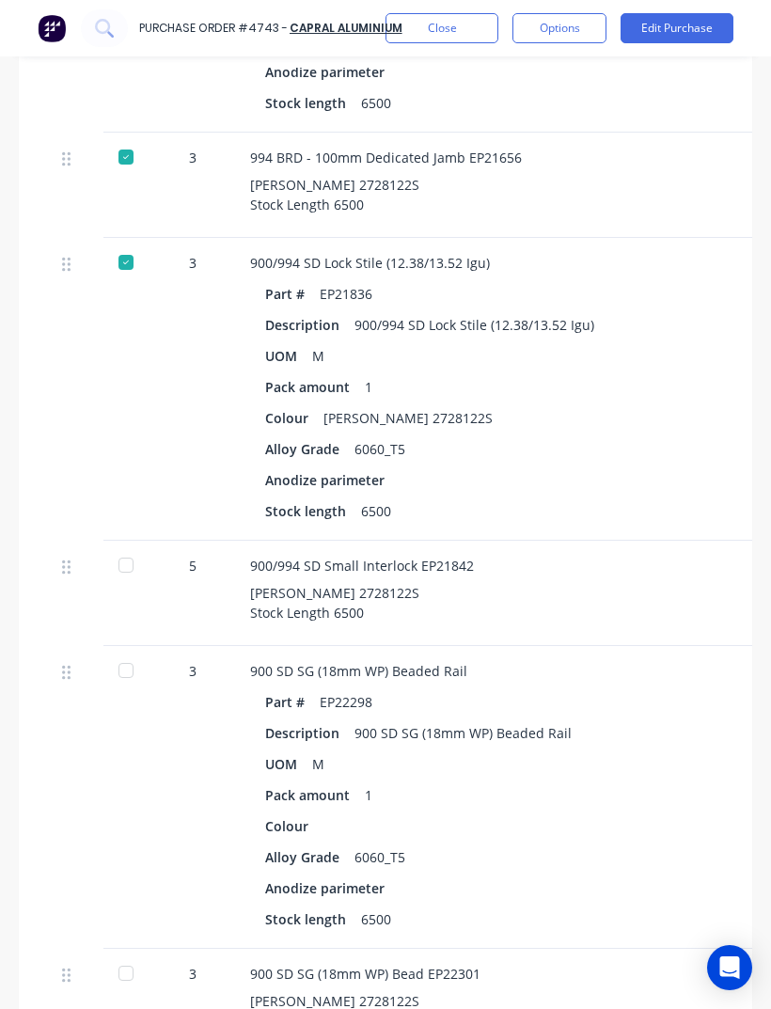
click at [129, 546] on div at bounding box center [126, 565] width 38 height 38
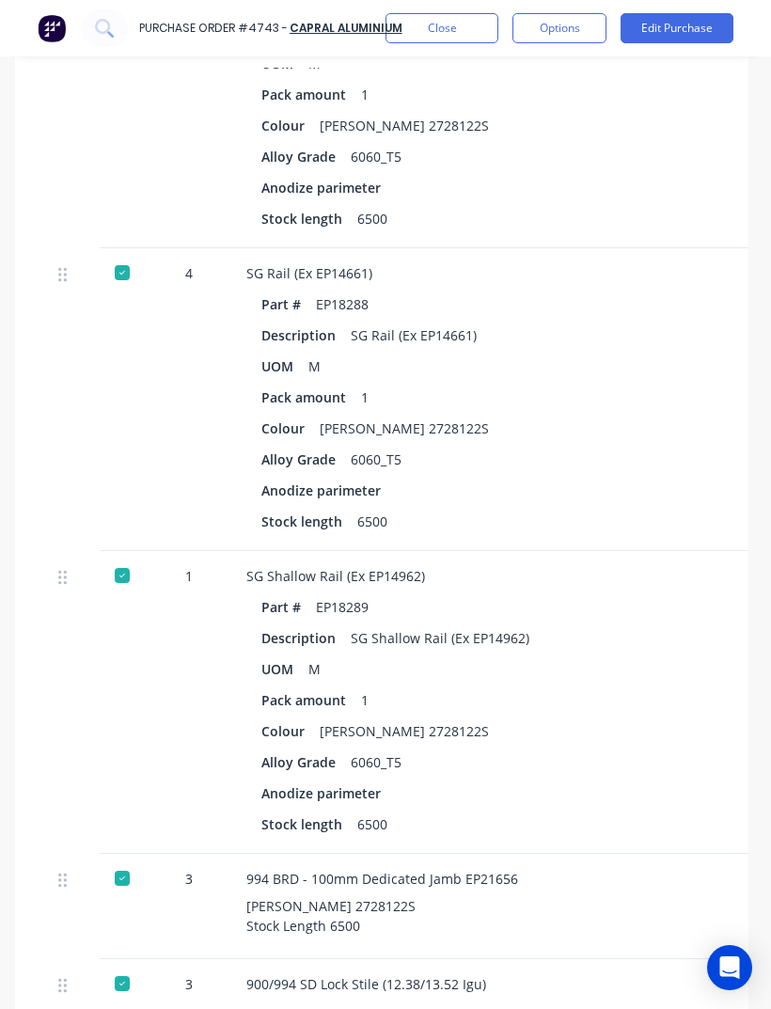
scroll to position [6476, 5]
click at [641, 897] on div "[PERSON_NAME] 2728122S Stock Length 6500" at bounding box center [653, 916] width 816 height 39
click at [119, 966] on div at bounding box center [121, 985] width 38 height 38
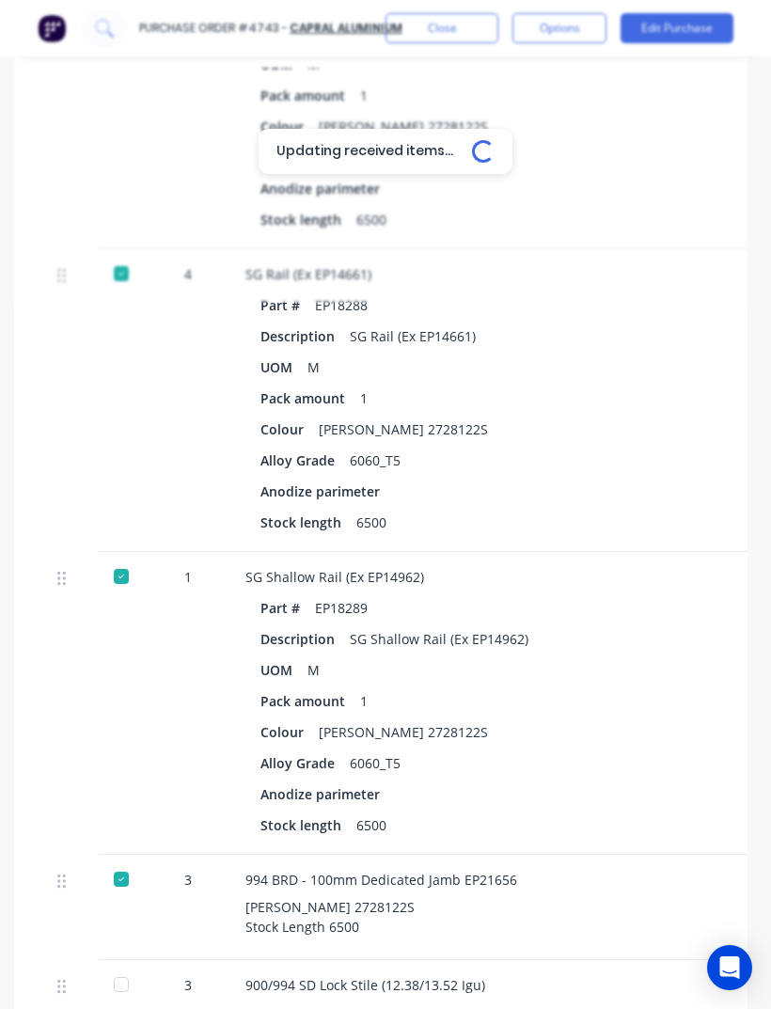
click at [122, 860] on div at bounding box center [121, 879] width 38 height 38
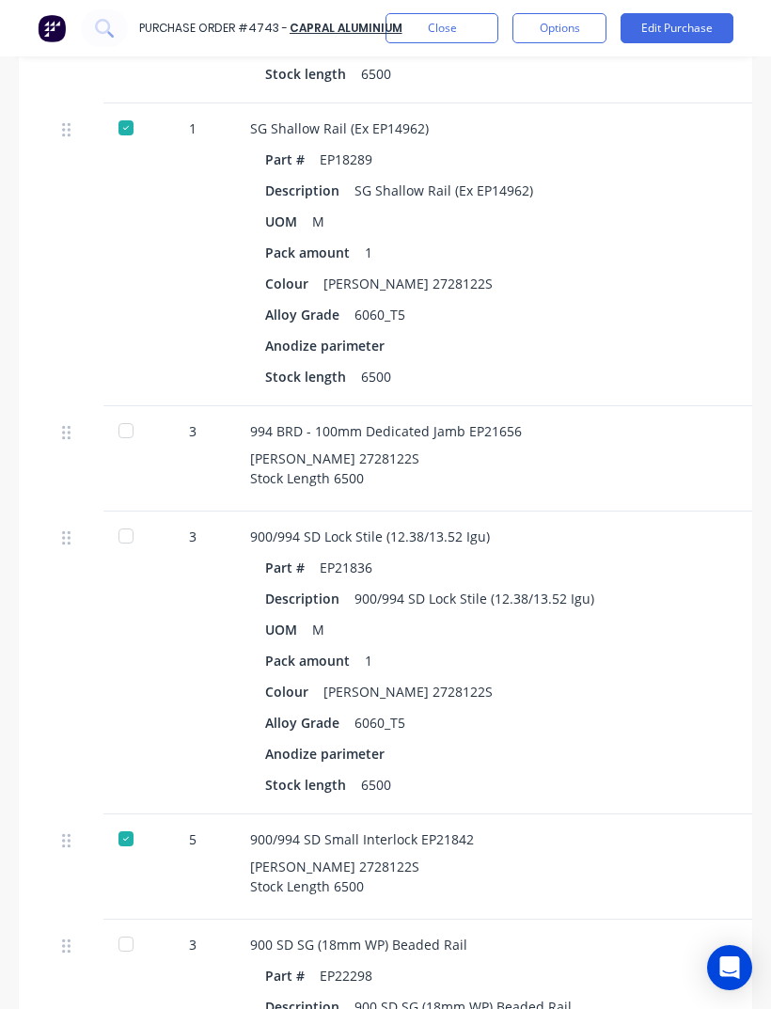
scroll to position [6925, 0]
click at [121, 516] on div at bounding box center [126, 535] width 38 height 38
click at [133, 819] on div at bounding box center [126, 838] width 38 height 38
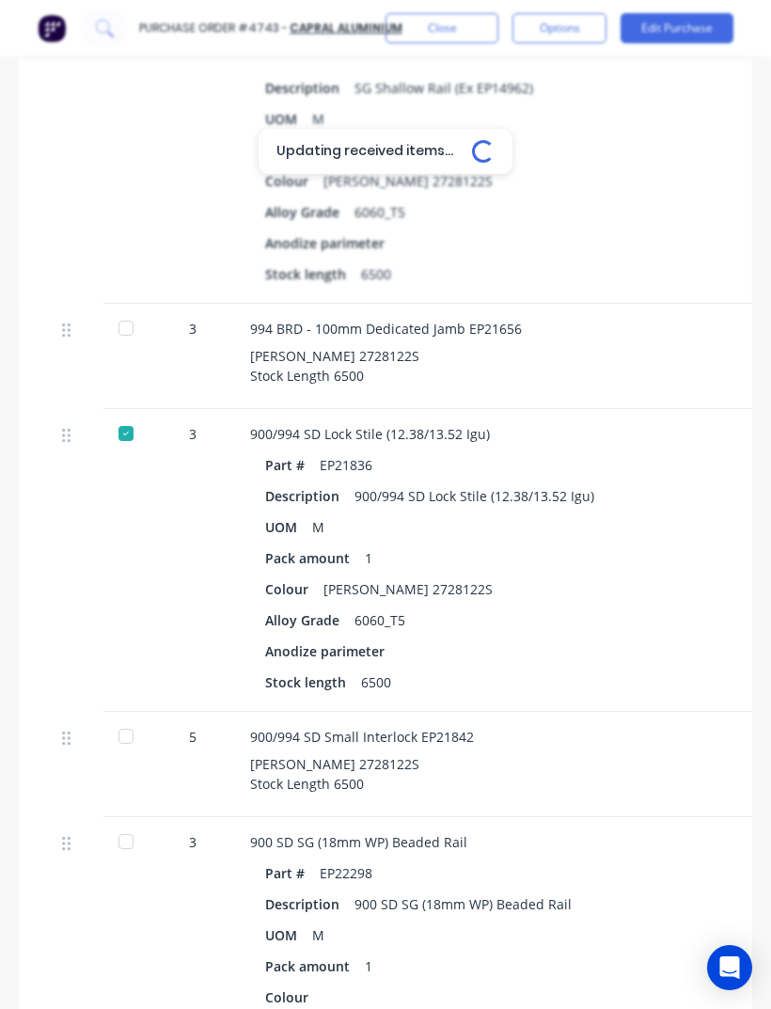
scroll to position [7029, 0]
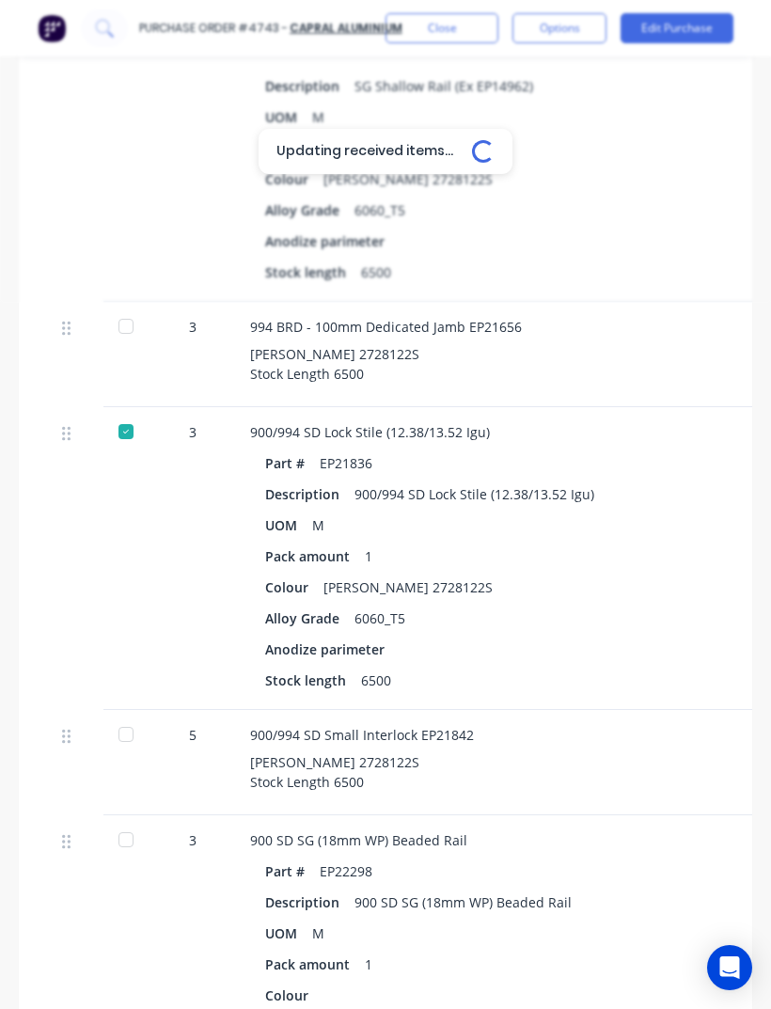
click at [120, 821] on div at bounding box center [126, 840] width 38 height 38
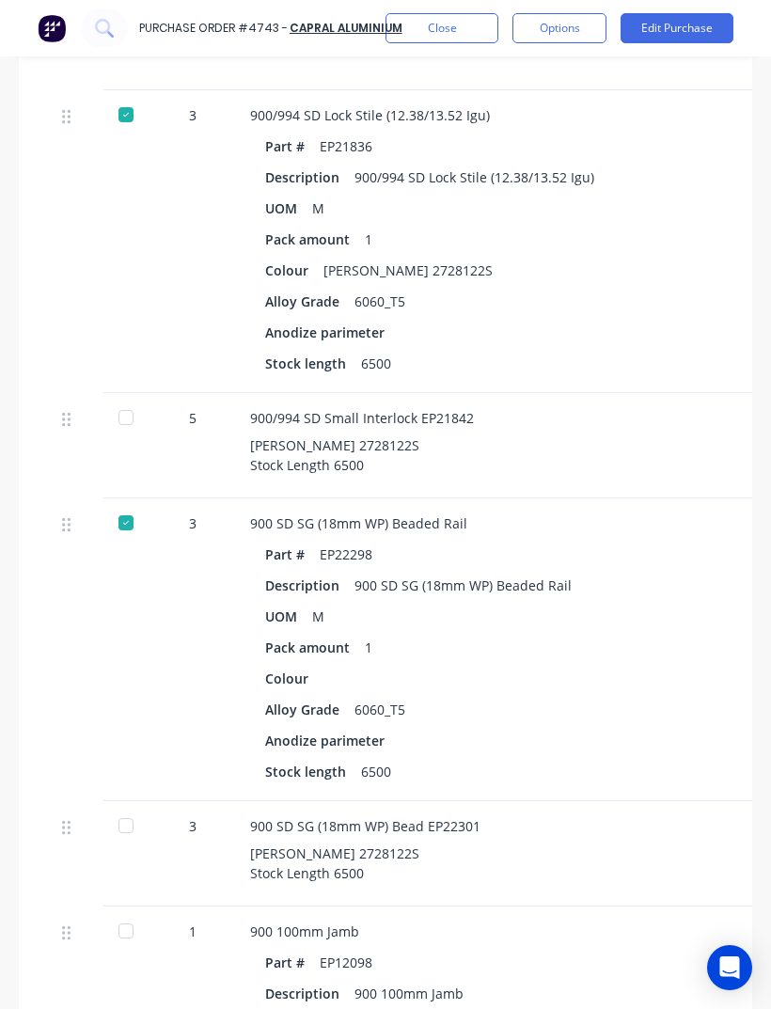
scroll to position [7347, 0]
click at [120, 806] on div at bounding box center [126, 825] width 38 height 38
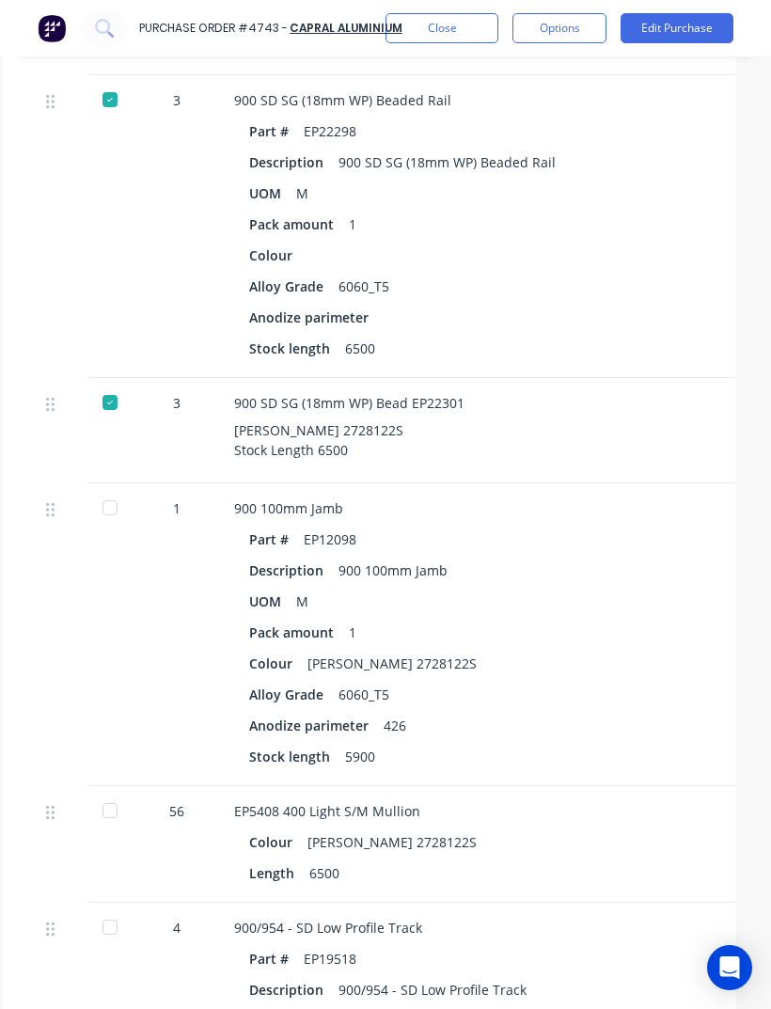
scroll to position [7769, 15]
click at [99, 792] on div at bounding box center [111, 811] width 38 height 38
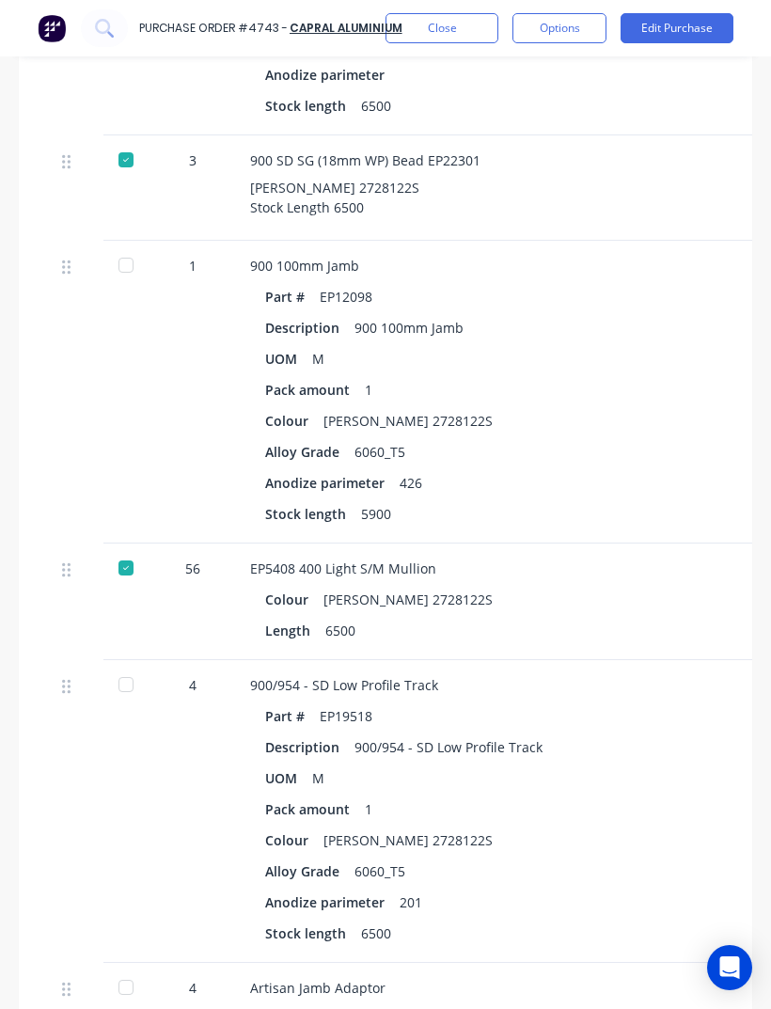
scroll to position [8011, 0]
click at [130, 666] on div at bounding box center [126, 685] width 38 height 38
click at [107, 666] on div at bounding box center [126, 685] width 38 height 38
click at [134, 968] on div at bounding box center [126, 987] width 38 height 38
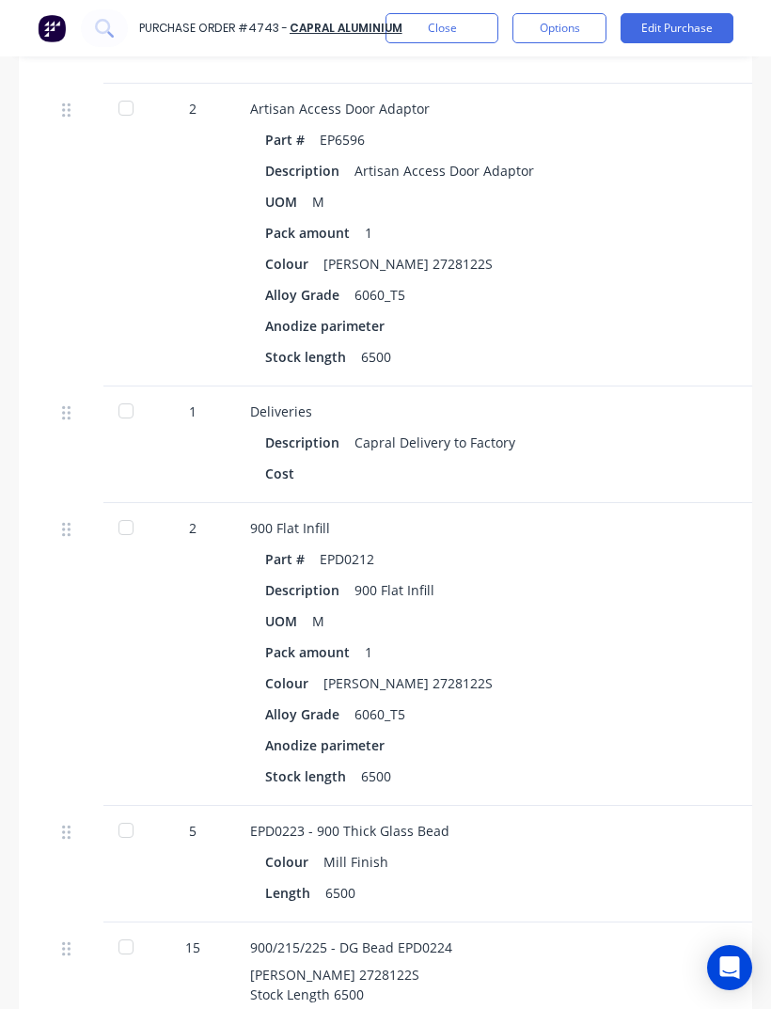
scroll to position [9497, 0]
click at [107, 391] on div at bounding box center [126, 410] width 38 height 38
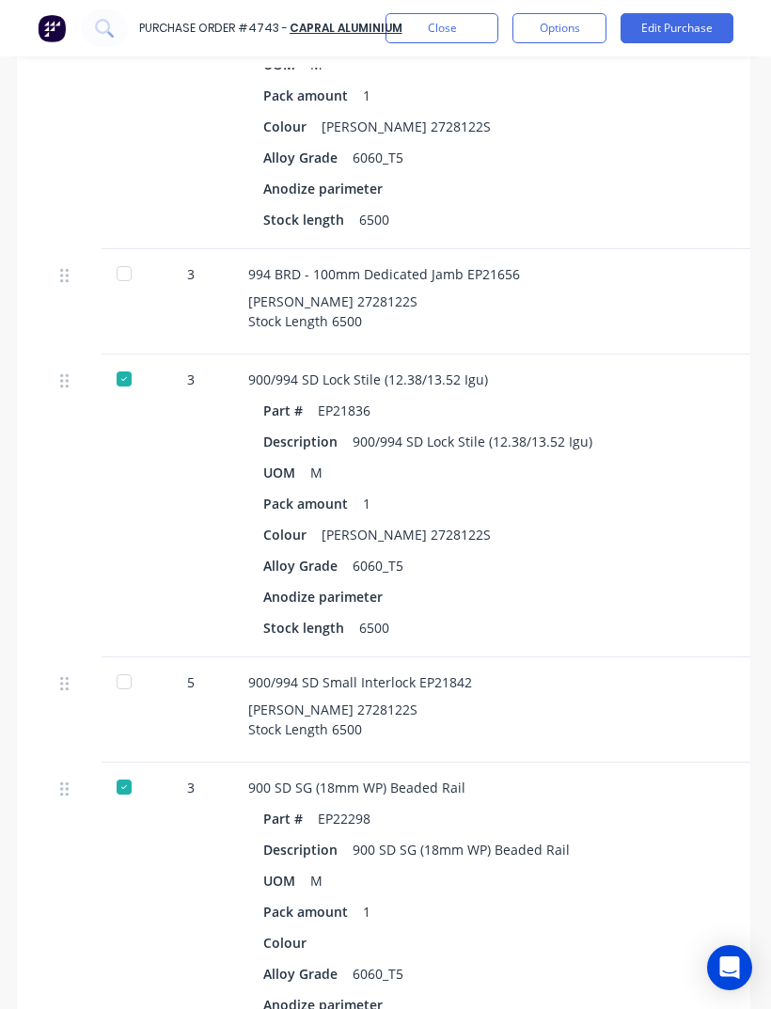
scroll to position [7086, 1]
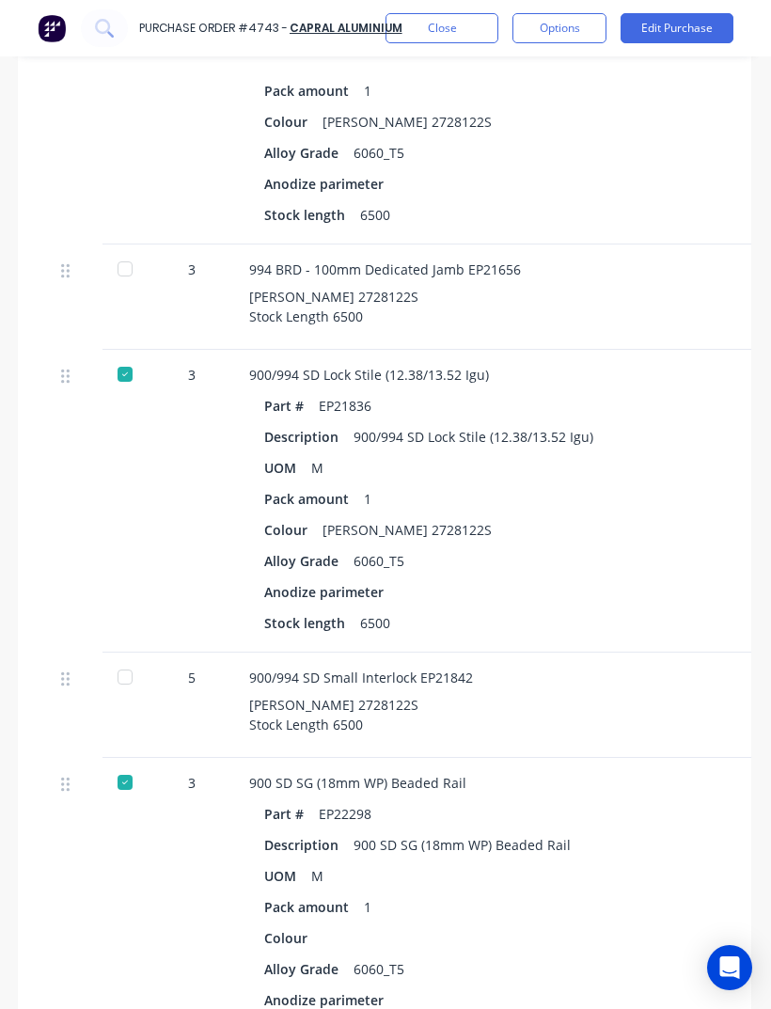
click at [155, 758] on div "3" at bounding box center [191, 909] width 85 height 303
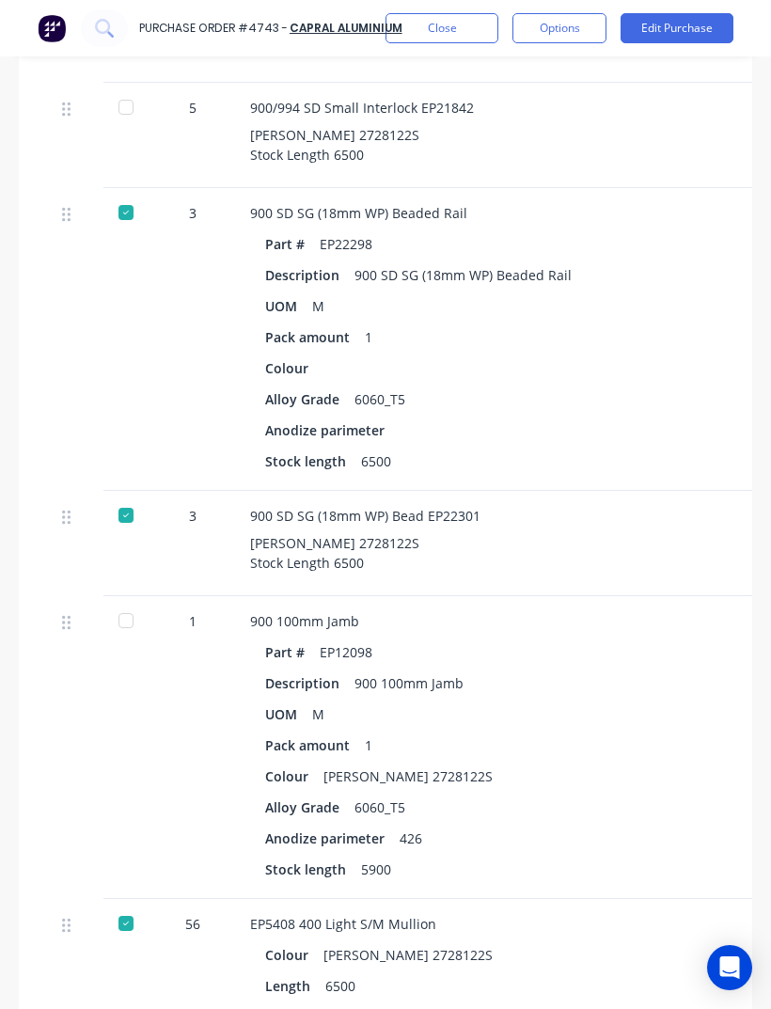
scroll to position [7658, 0]
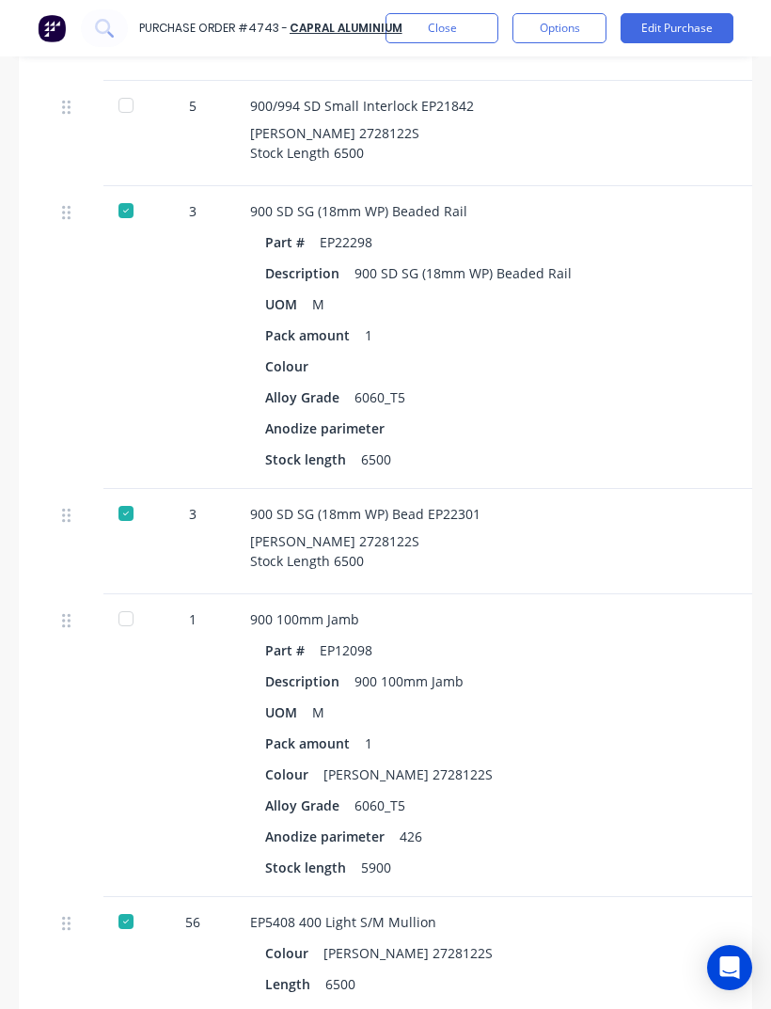
click at [118, 600] on div at bounding box center [126, 619] width 38 height 38
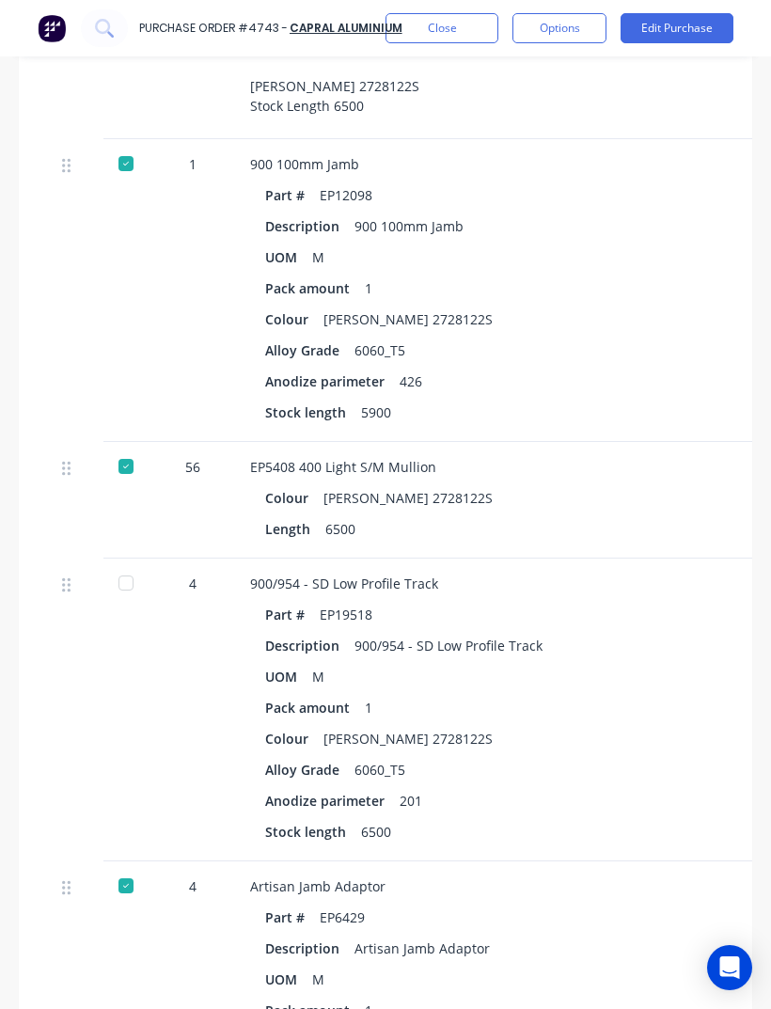
scroll to position [8114, 0]
click at [131, 563] on div at bounding box center [126, 582] width 38 height 38
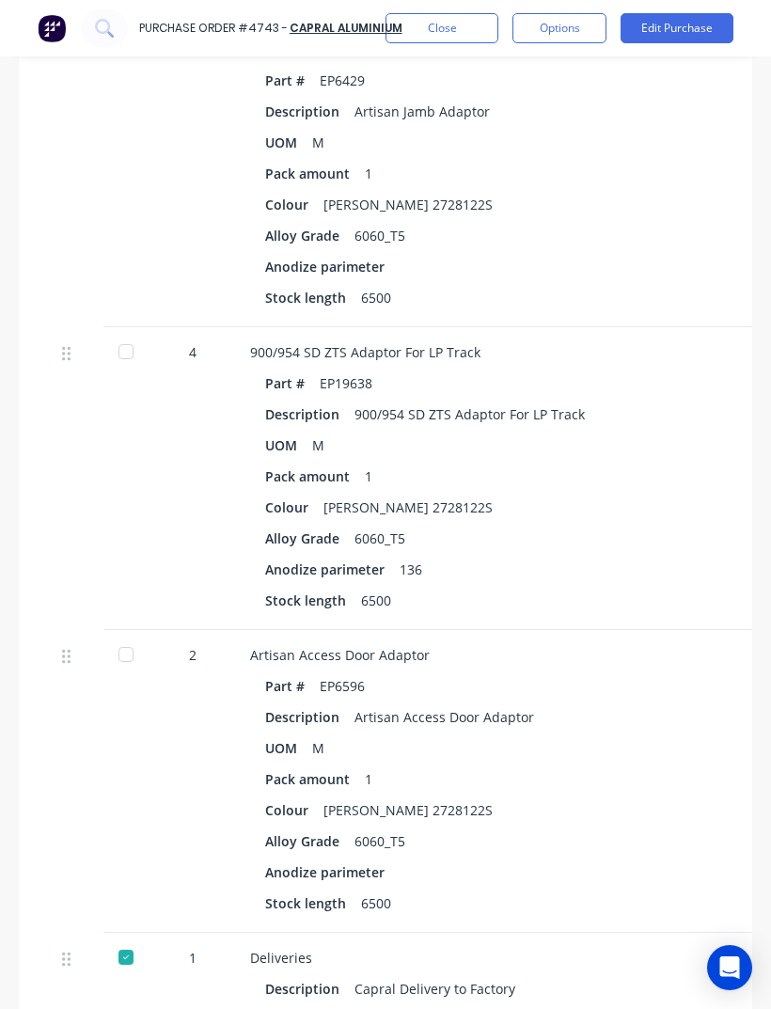
scroll to position [8958, 0]
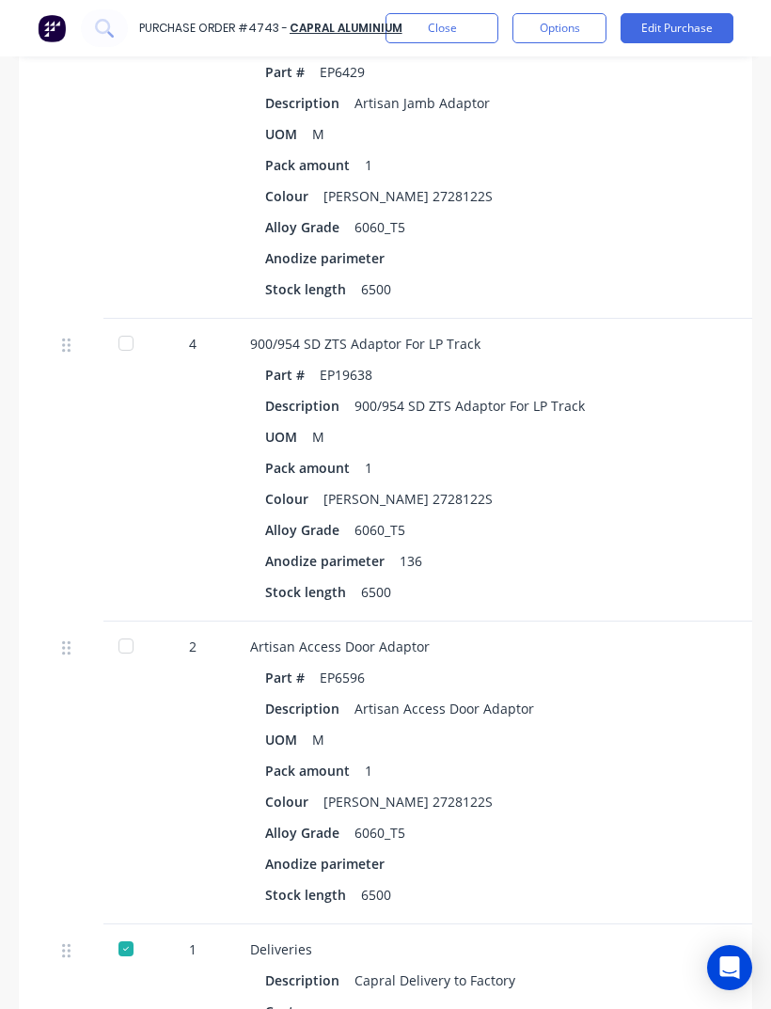
click at [108, 324] on div at bounding box center [126, 343] width 38 height 38
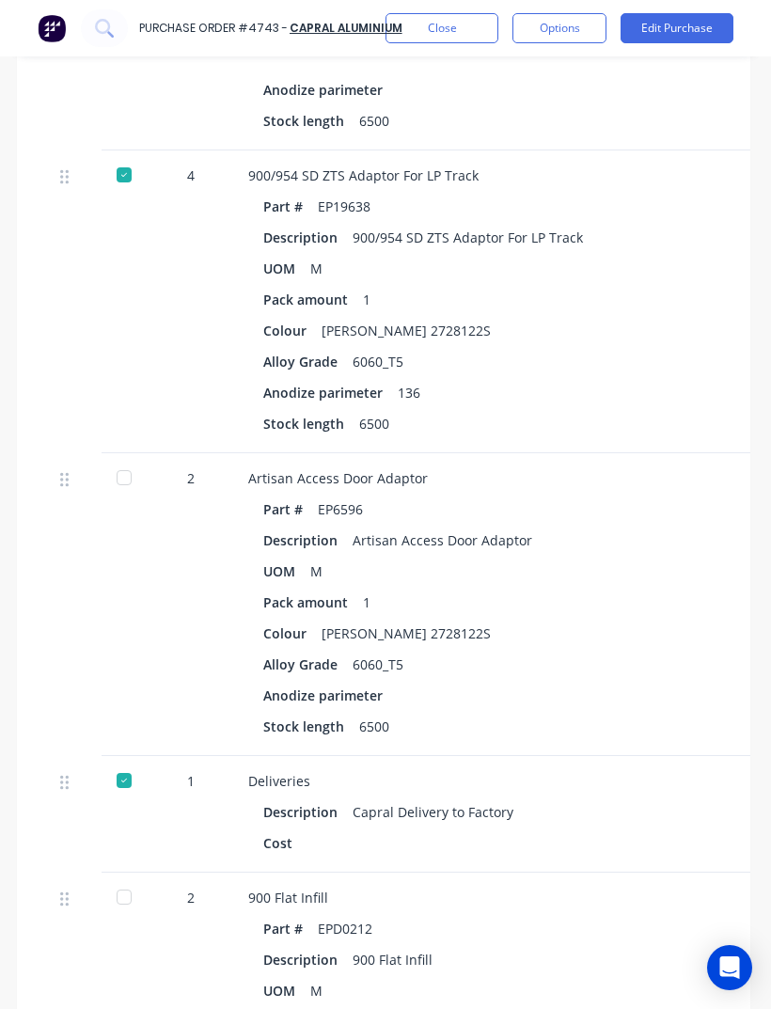
scroll to position [9127, 3]
click at [135, 458] on div at bounding box center [123, 477] width 38 height 38
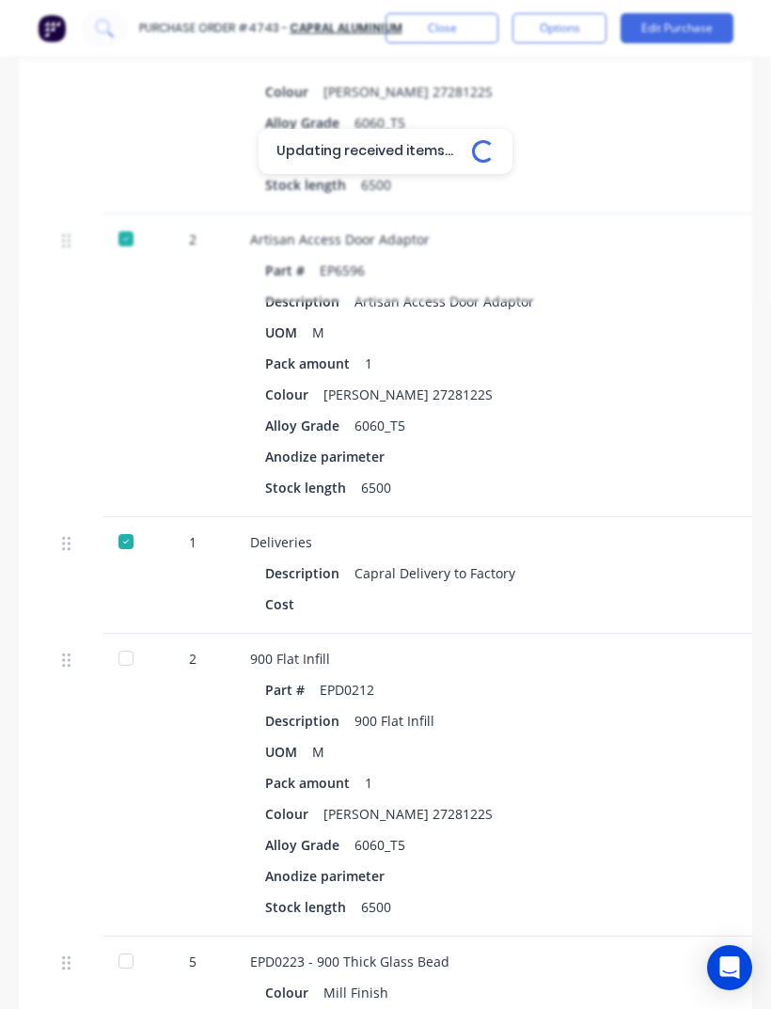
scroll to position [9367, 0]
click at [118, 637] on div at bounding box center [126, 656] width 38 height 38
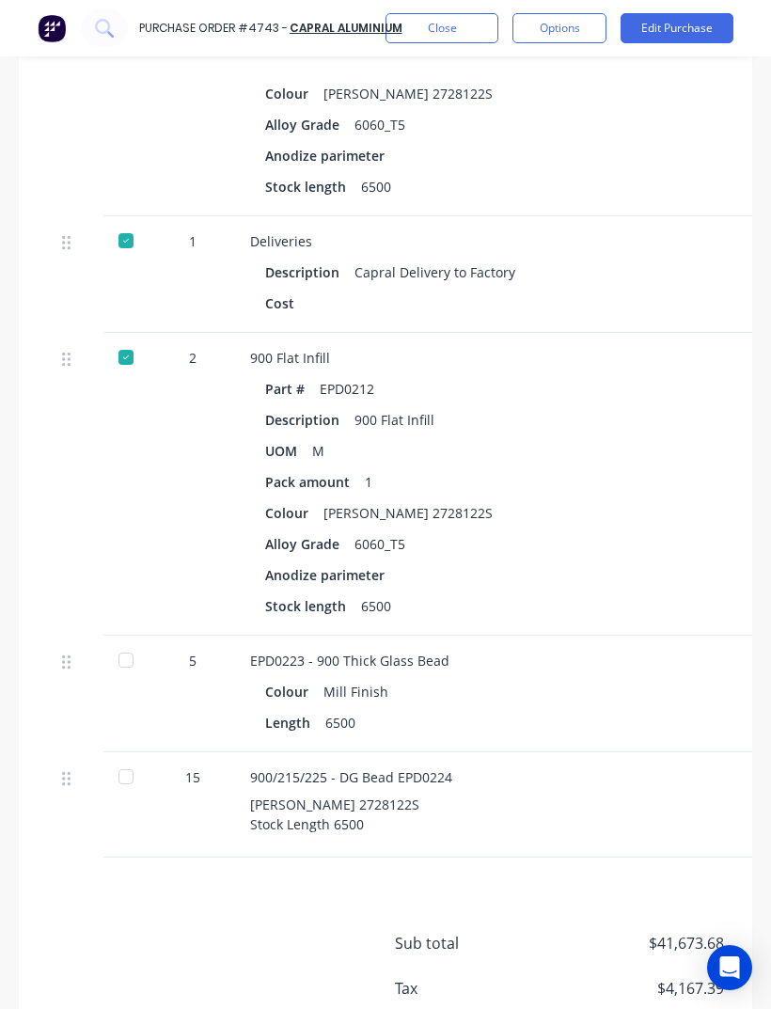
scroll to position [9664, 0]
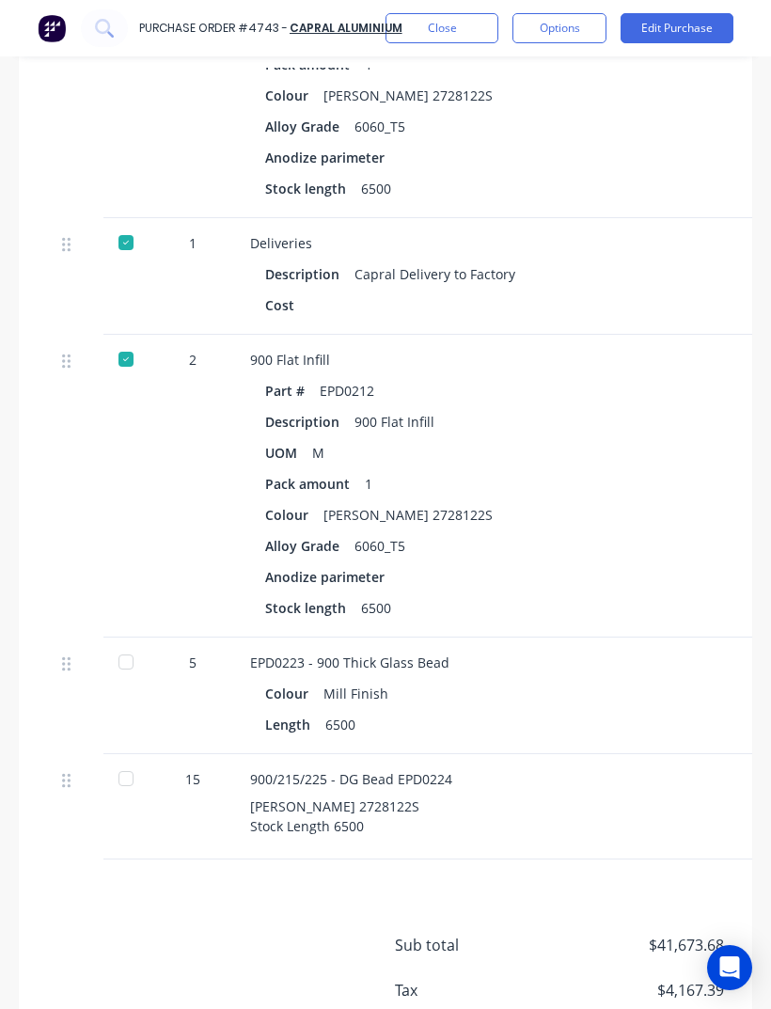
click at [134, 760] on div at bounding box center [126, 779] width 38 height 38
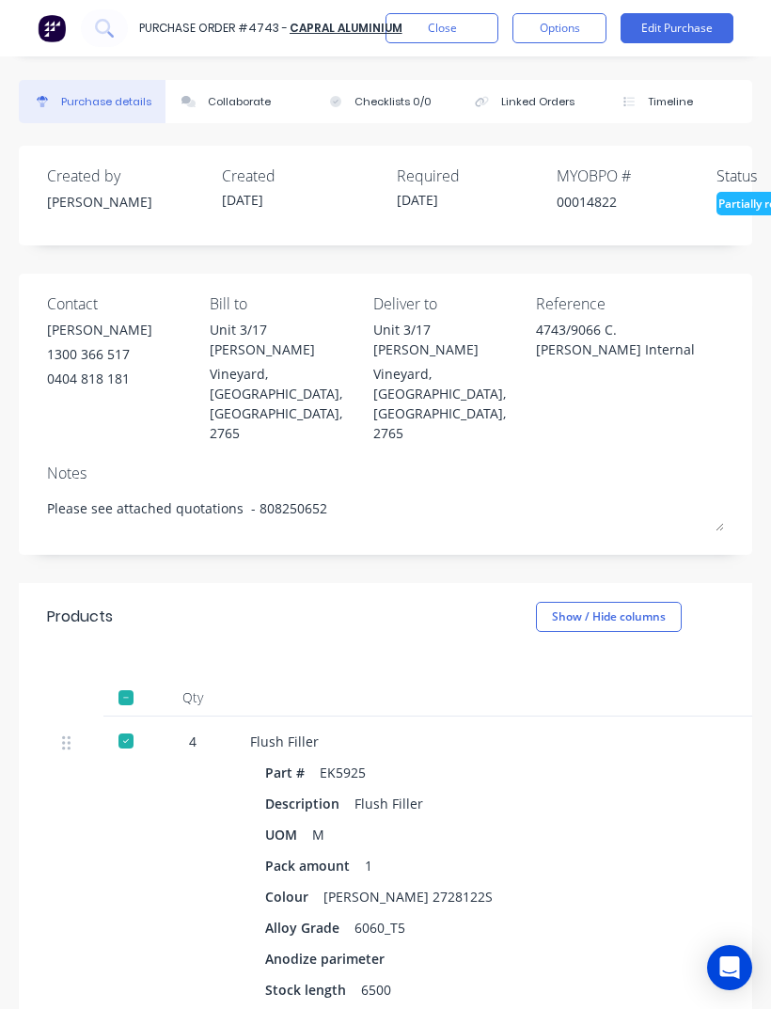
scroll to position [0, 0]
click at [244, 99] on div "Collaborate" at bounding box center [239, 102] width 63 height 16
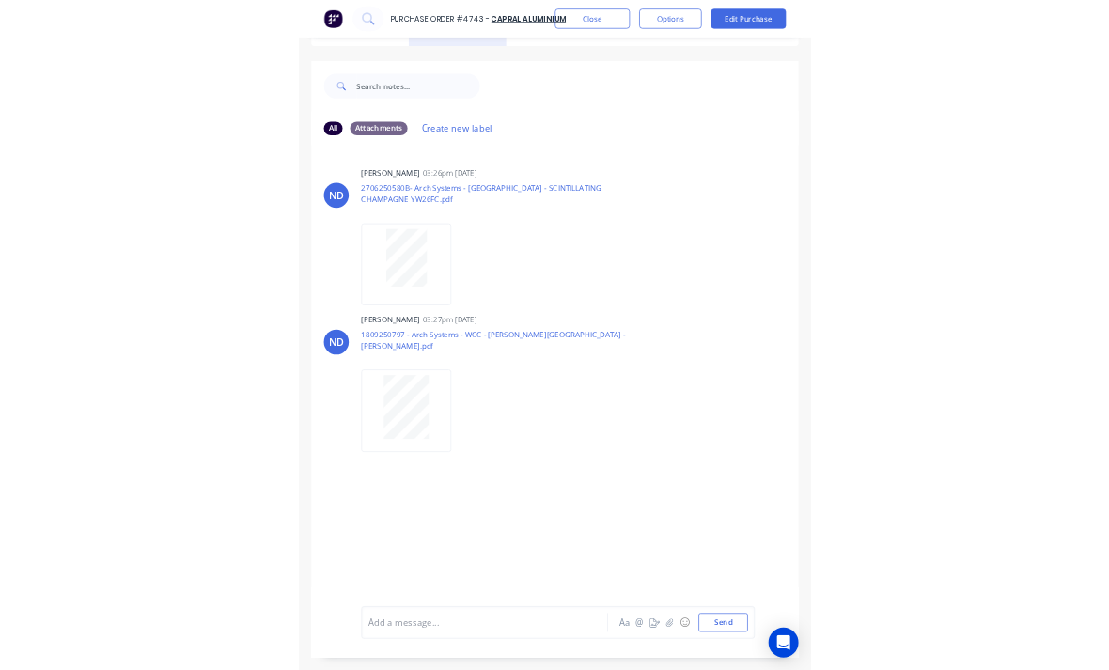
scroll to position [54, 0]
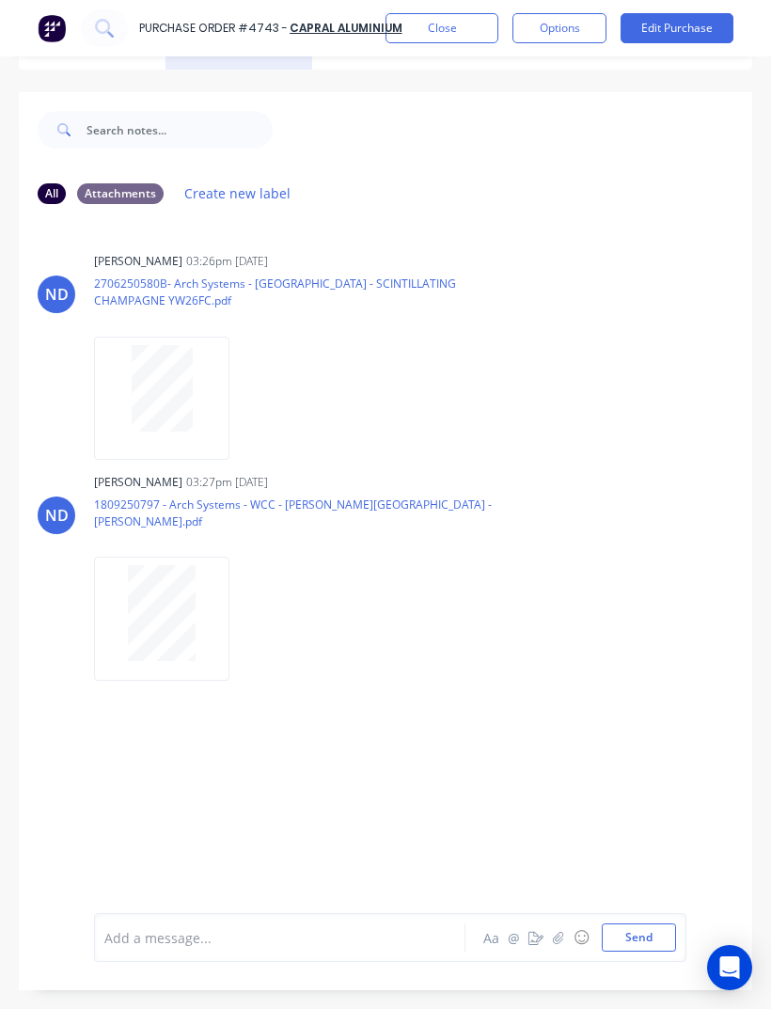
click at [557, 949] on button "button" at bounding box center [558, 937] width 23 height 23
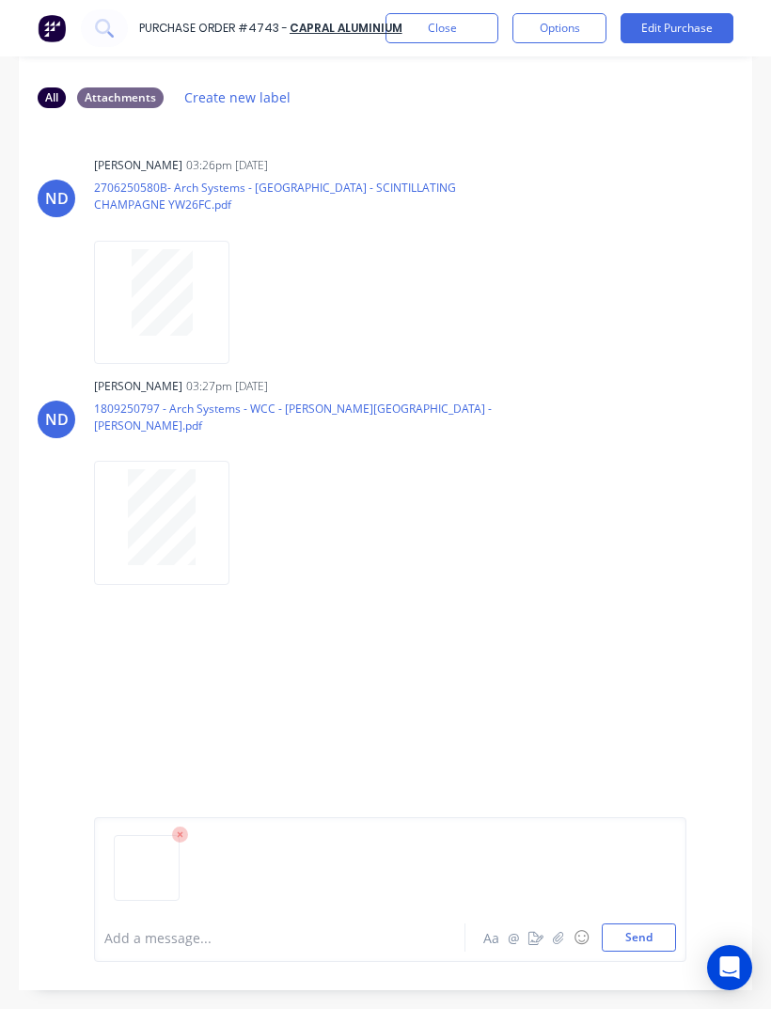
scroll to position [149, 0]
click at [641, 951] on button "Send" at bounding box center [639, 937] width 74 height 28
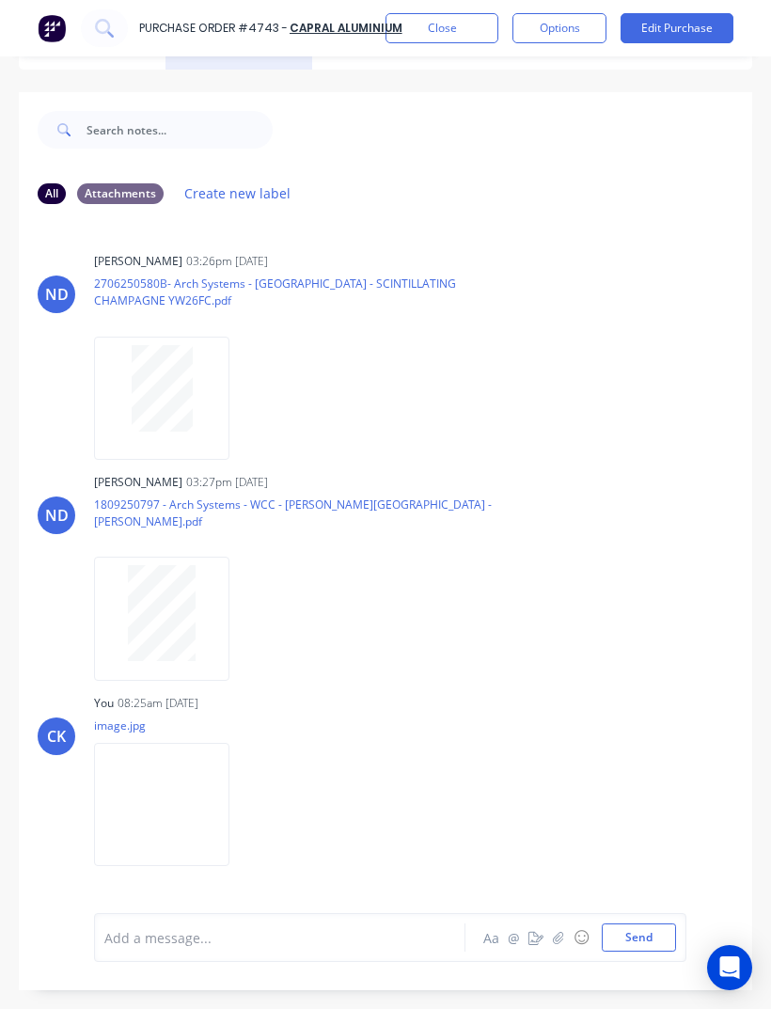
click at [566, 949] on button "button" at bounding box center [558, 937] width 23 height 23
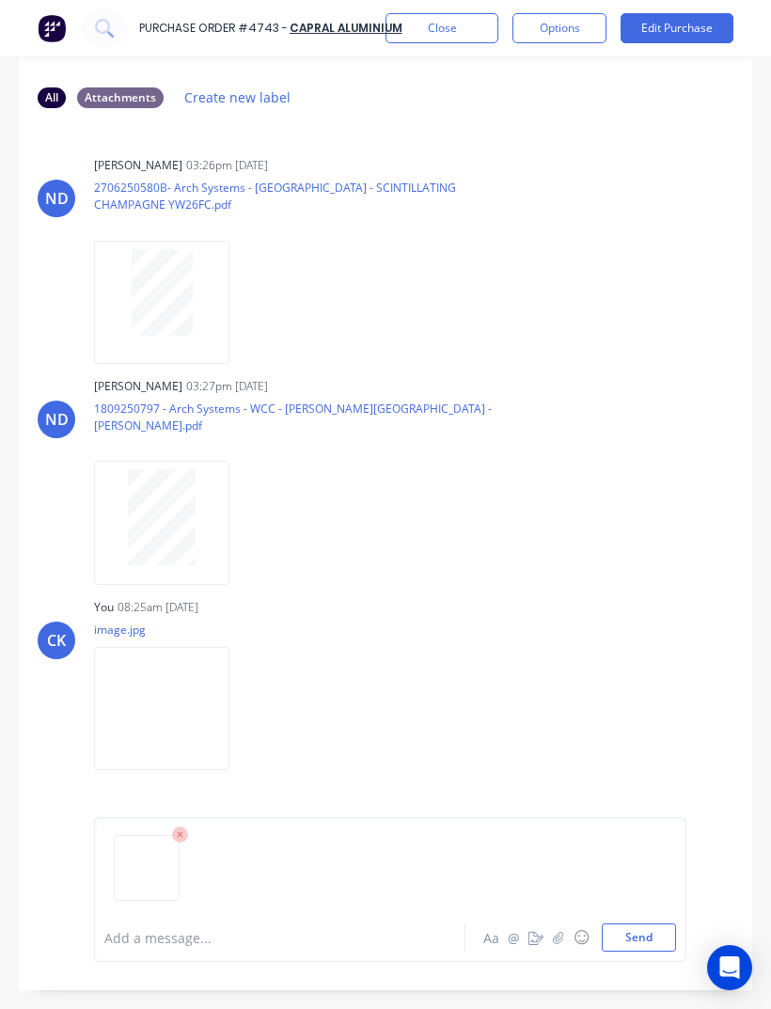
scroll to position [149, 0]
click at [630, 951] on button "Send" at bounding box center [639, 937] width 74 height 28
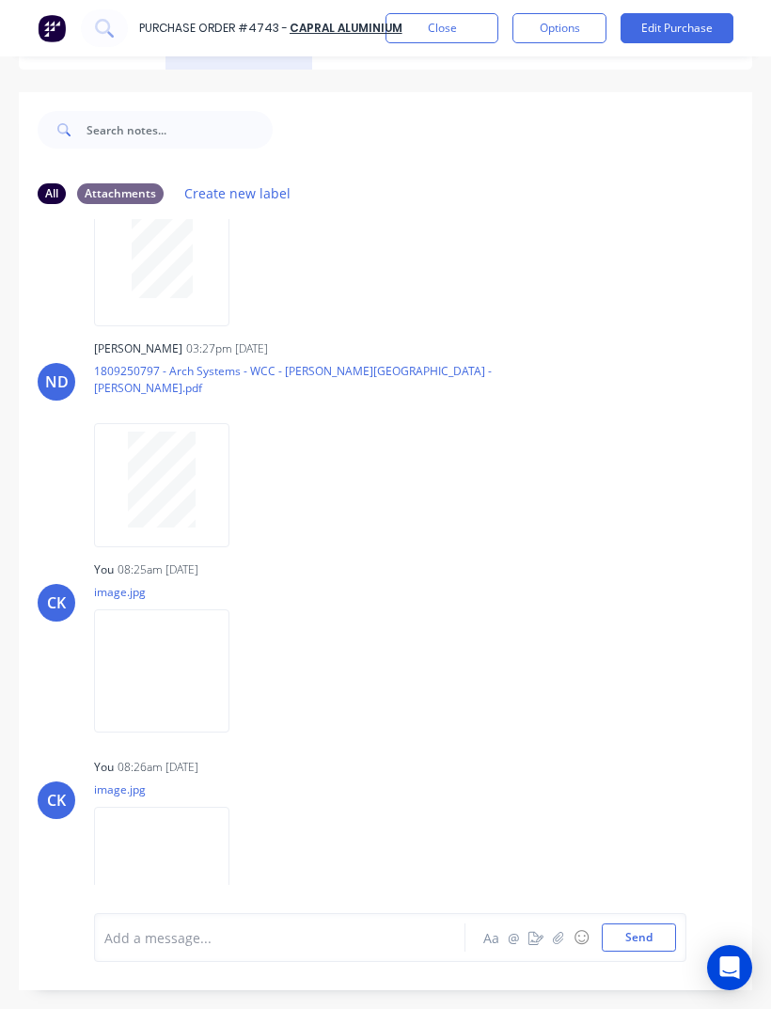
scroll to position [134, 0]
click at [448, 35] on button "Close" at bounding box center [441, 28] width 113 height 30
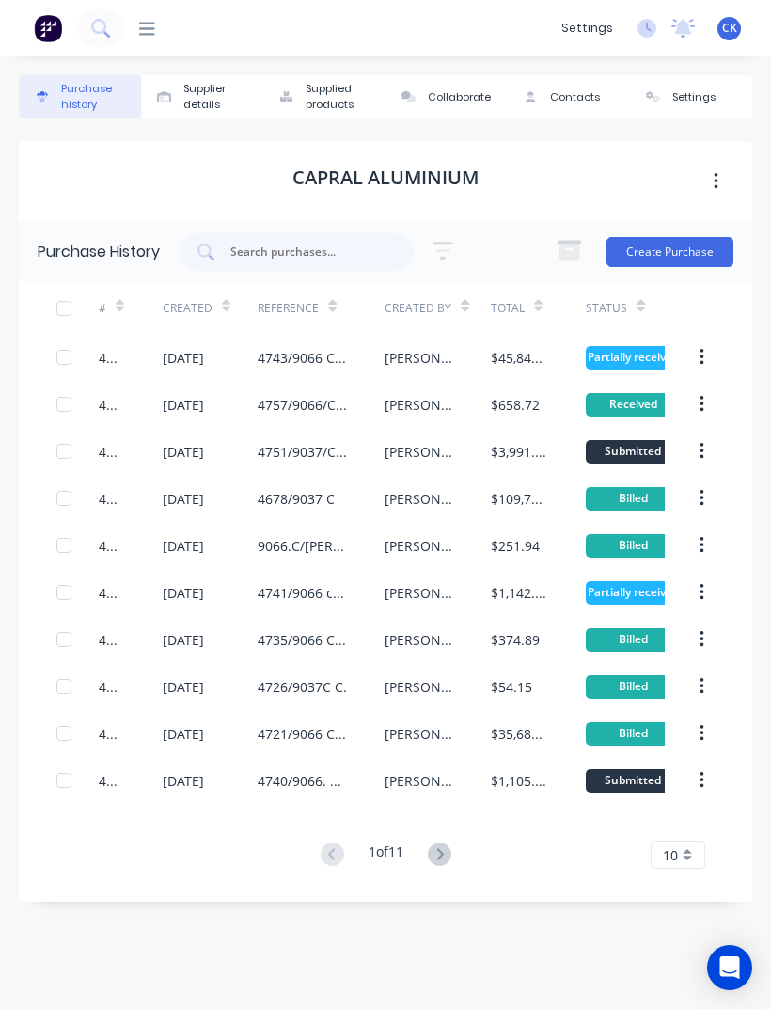
click at [147, 27] on icon at bounding box center [147, 29] width 16 height 18
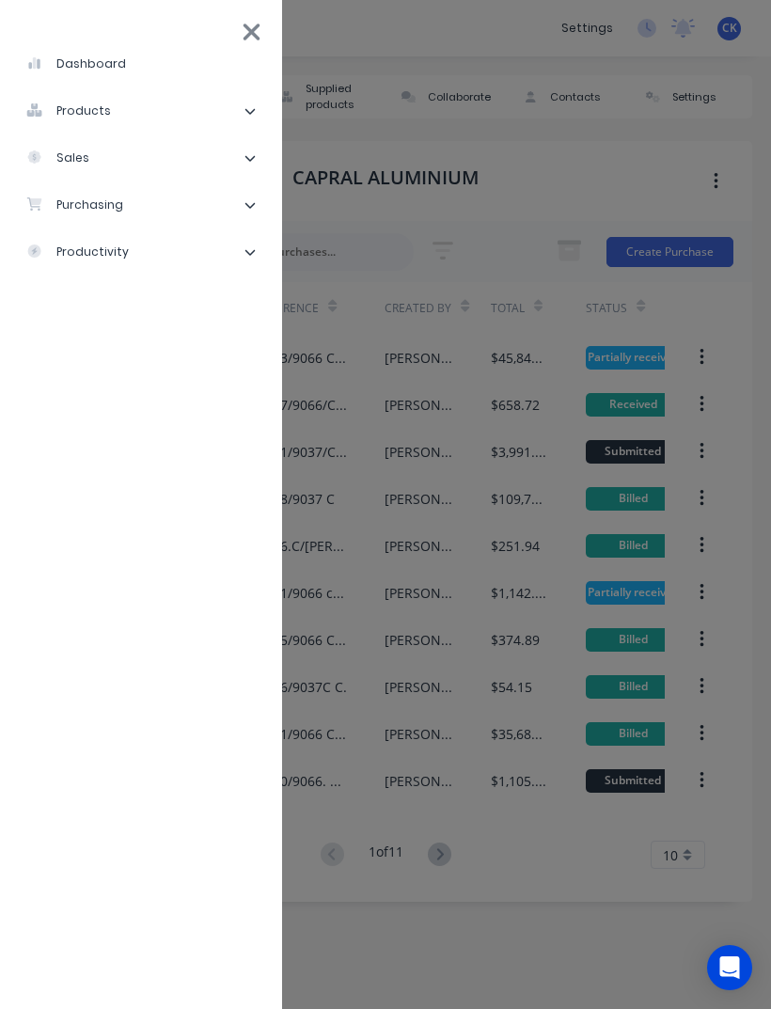
click at [74, 213] on div "purchasing" at bounding box center [74, 205] width 97 height 17
click at [96, 259] on div "Purchase Orders" at bounding box center [106, 252] width 130 height 17
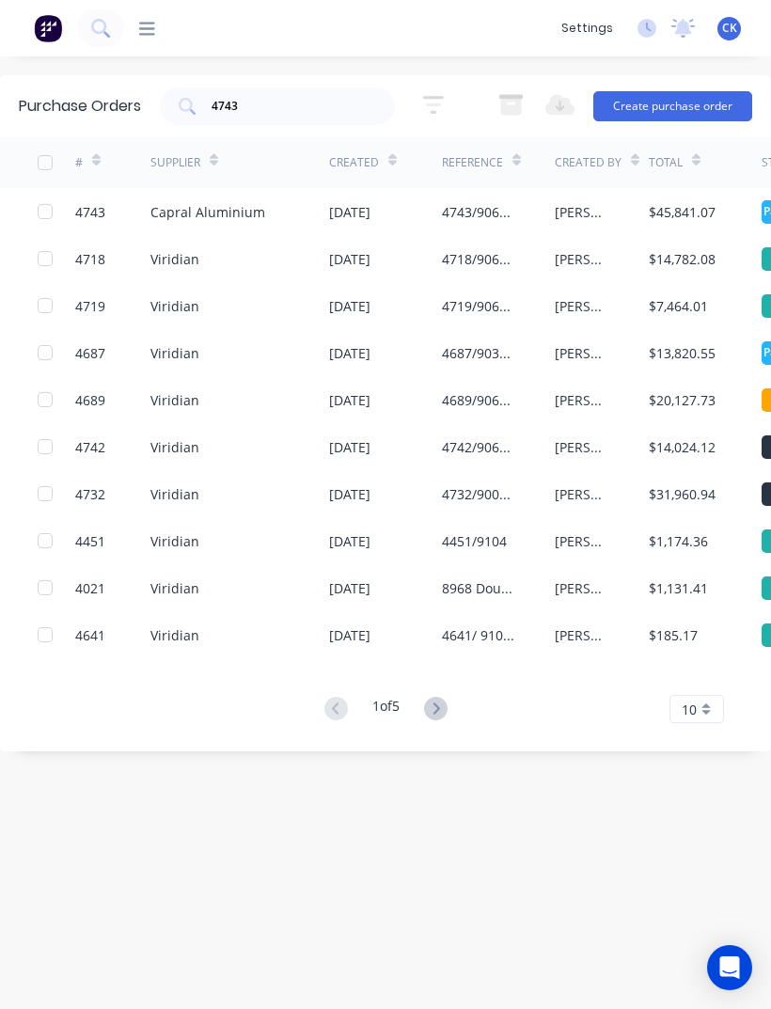
click at [288, 111] on input "4743" at bounding box center [288, 106] width 156 height 19
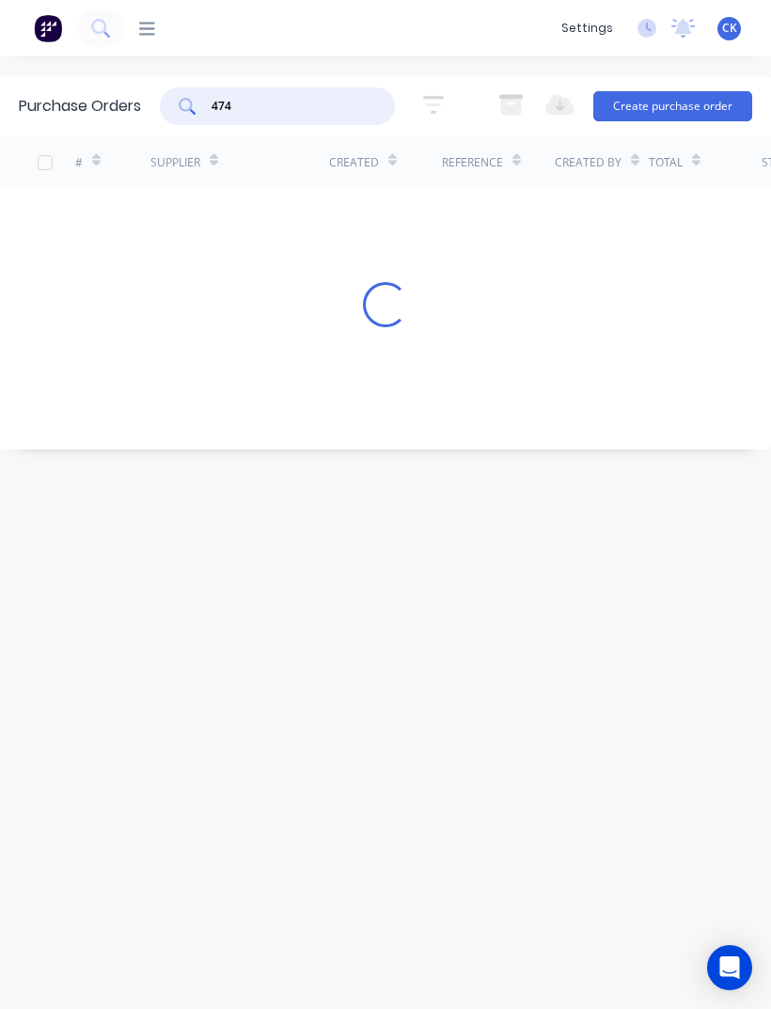
type input "4740"
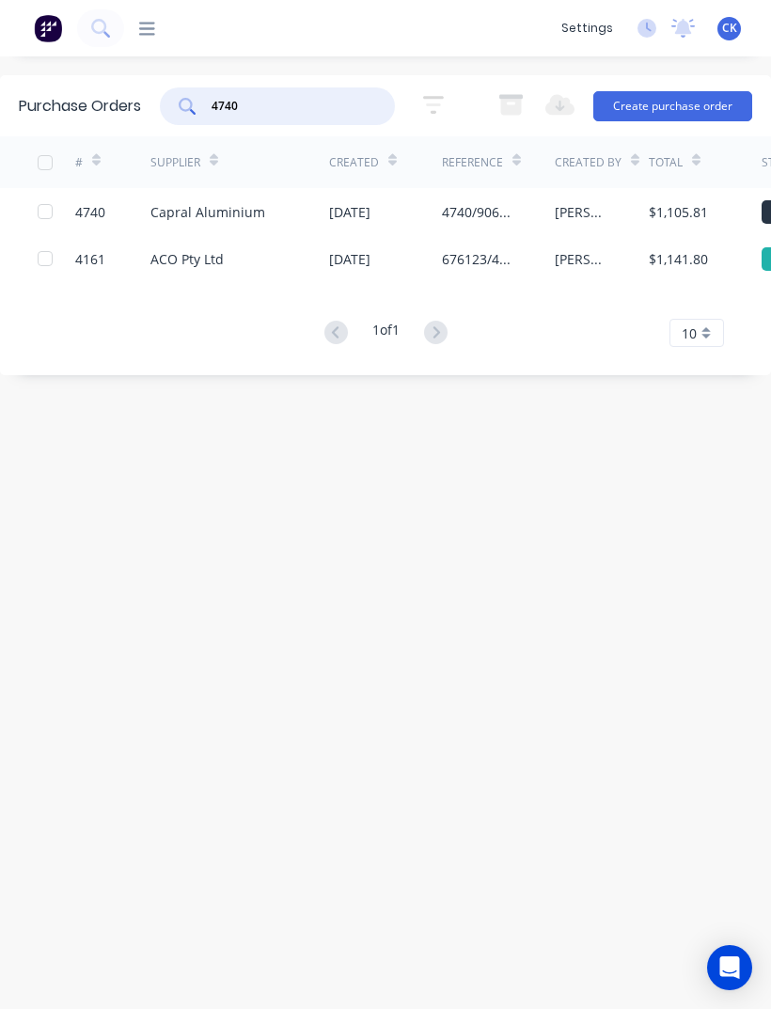
click at [219, 215] on div "Capral Aluminium" at bounding box center [207, 212] width 115 height 20
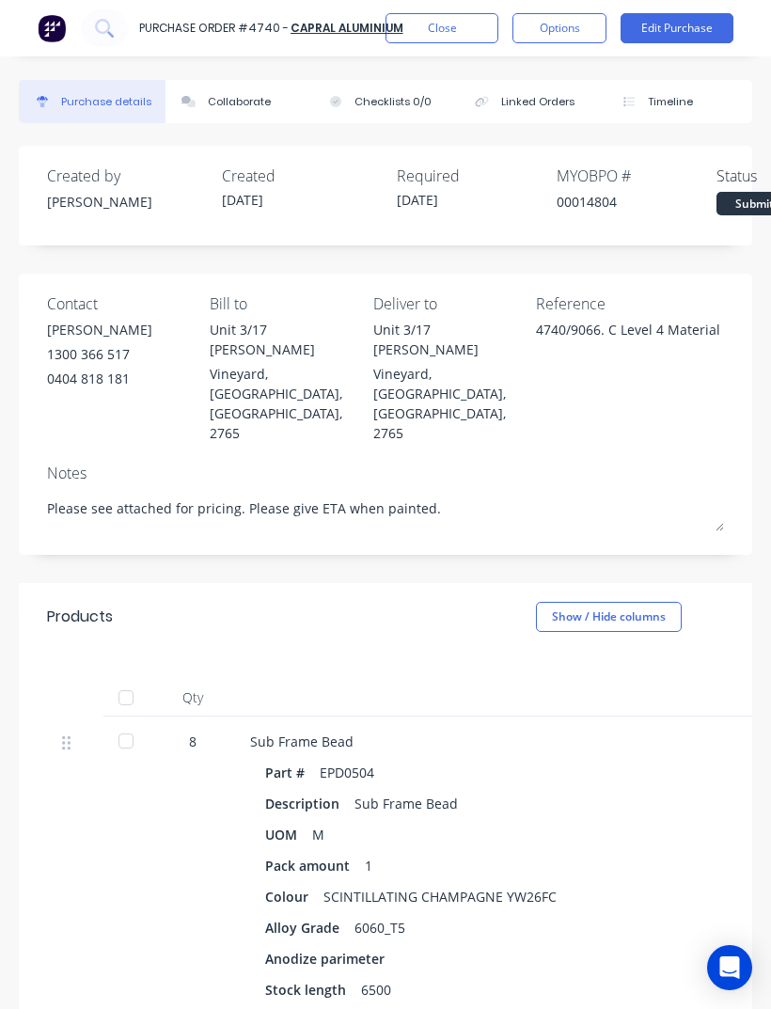
click at [129, 722] on div at bounding box center [126, 741] width 38 height 38
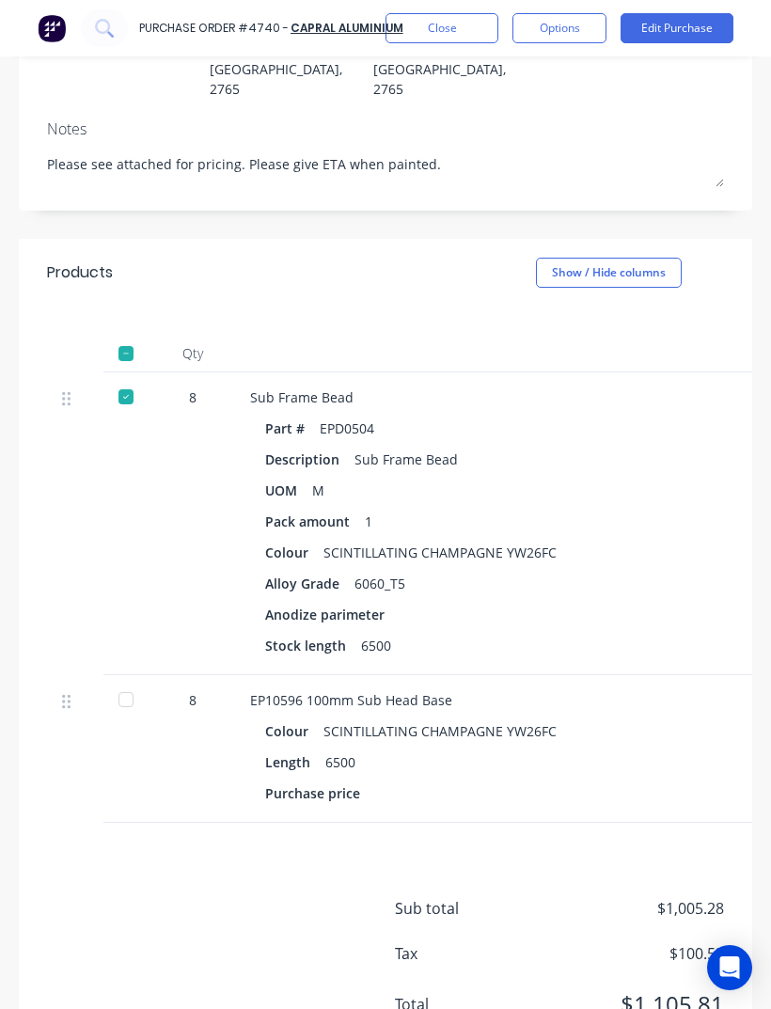
click at [623, 779] on div "Purchase price" at bounding box center [658, 792] width 786 height 27
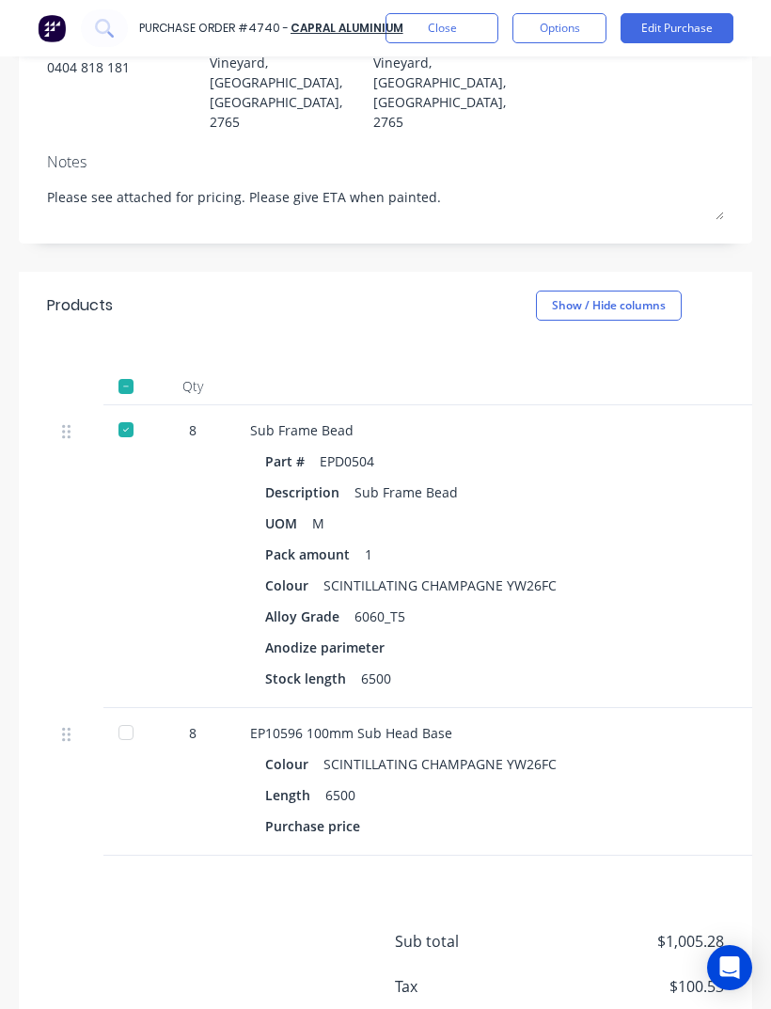
scroll to position [307, 0]
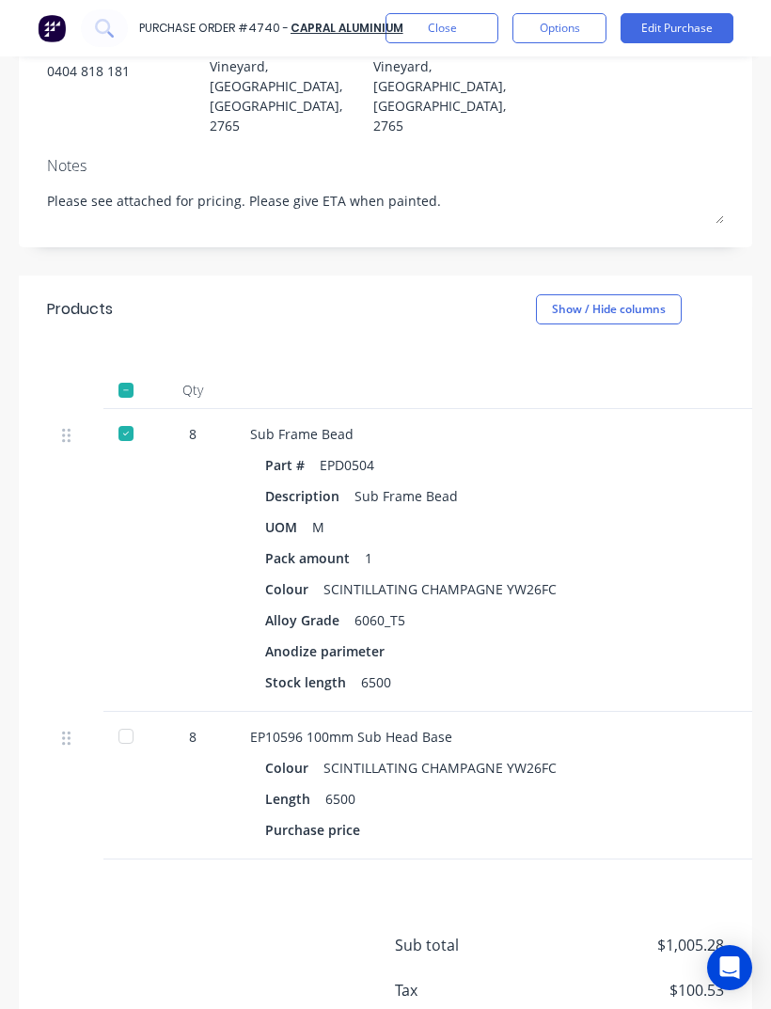
click at [102, 712] on div at bounding box center [75, 786] width 56 height 148
click at [125, 717] on div at bounding box center [126, 736] width 38 height 38
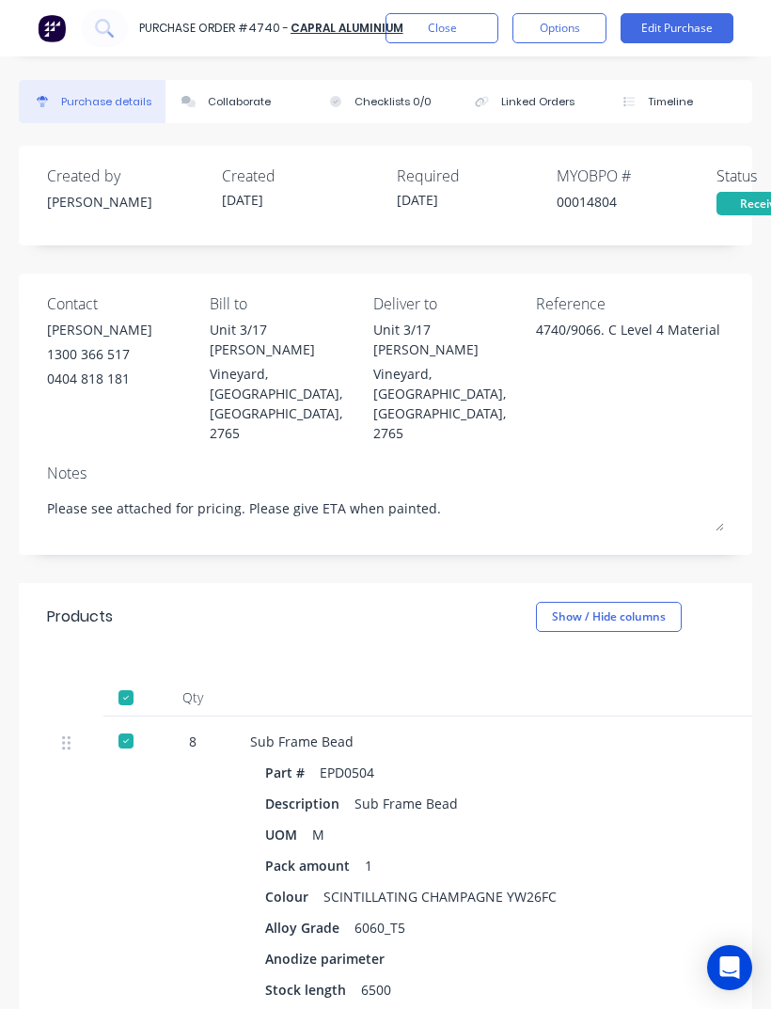
scroll to position [0, 0]
click at [228, 106] on div "Collaborate" at bounding box center [239, 102] width 63 height 16
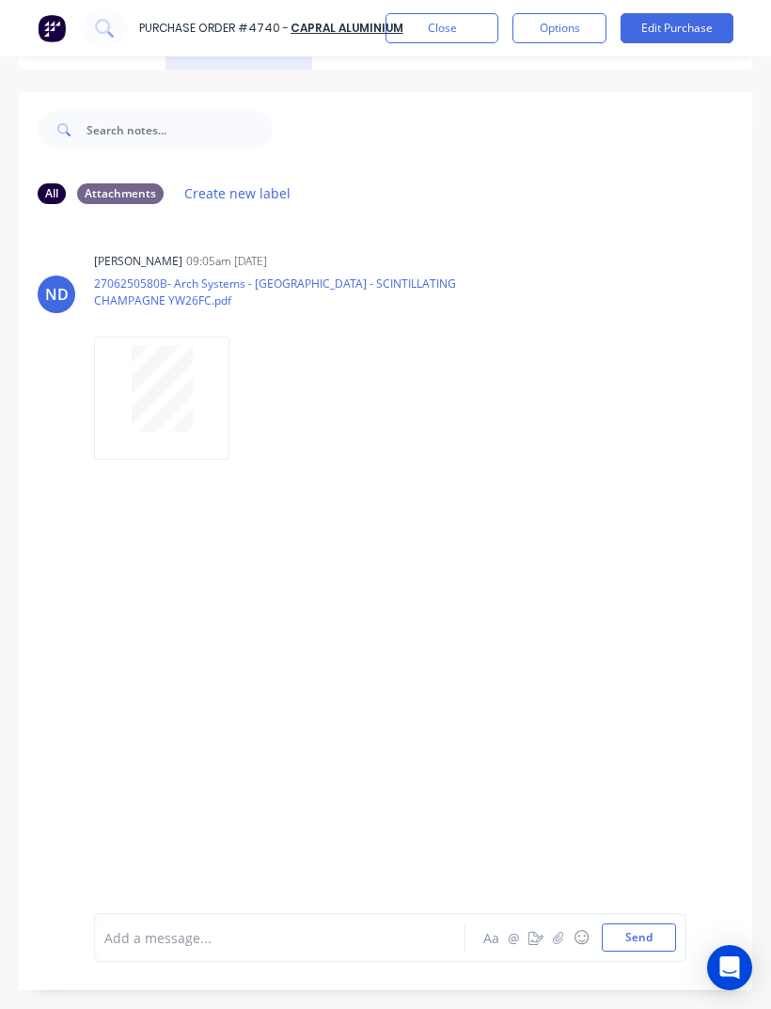
scroll to position [54, 0]
click at [568, 949] on button "button" at bounding box center [558, 937] width 23 height 23
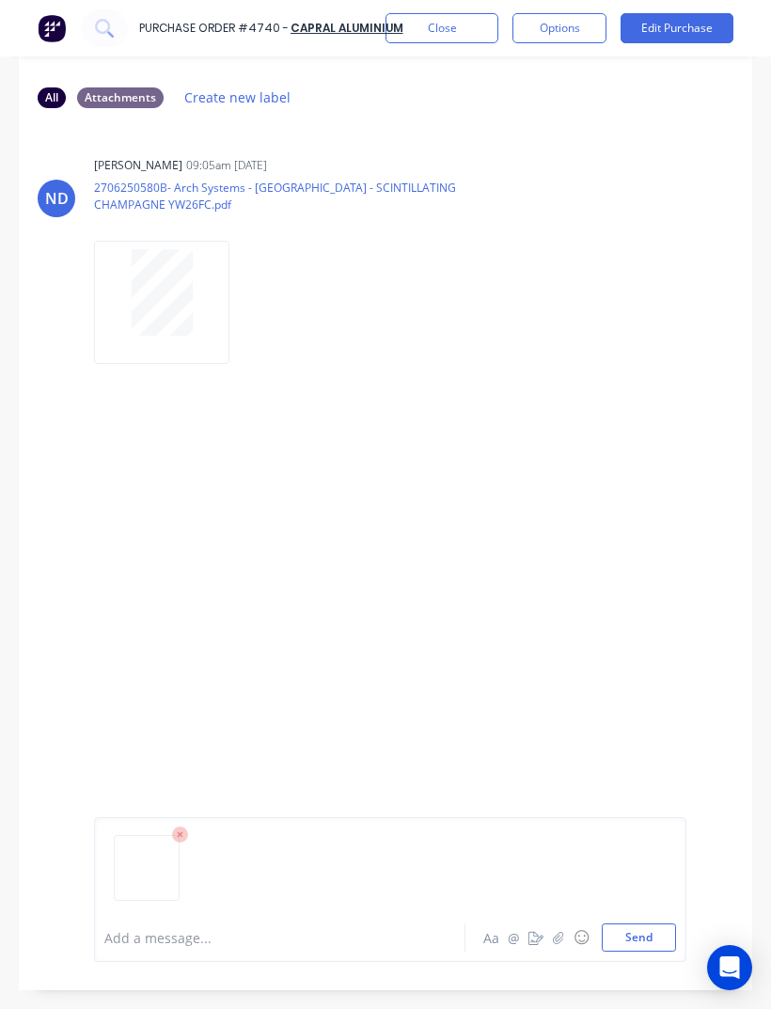
scroll to position [149, 0]
click at [637, 951] on button "Send" at bounding box center [639, 937] width 74 height 28
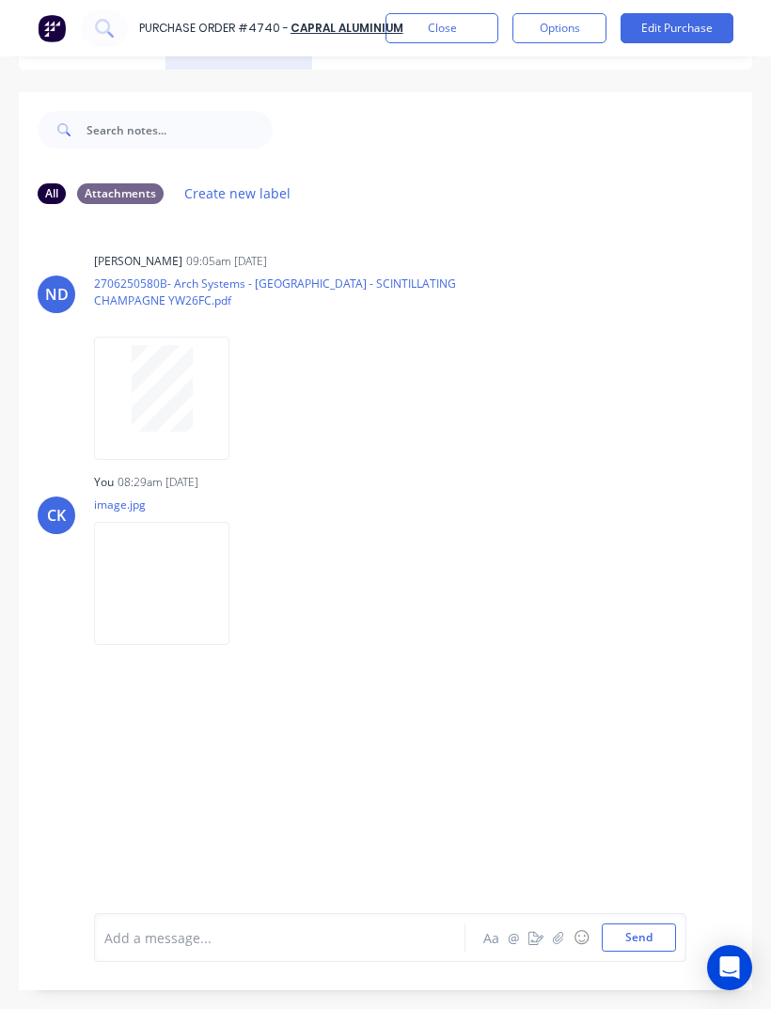
click at [443, 39] on button "Close" at bounding box center [441, 28] width 113 height 30
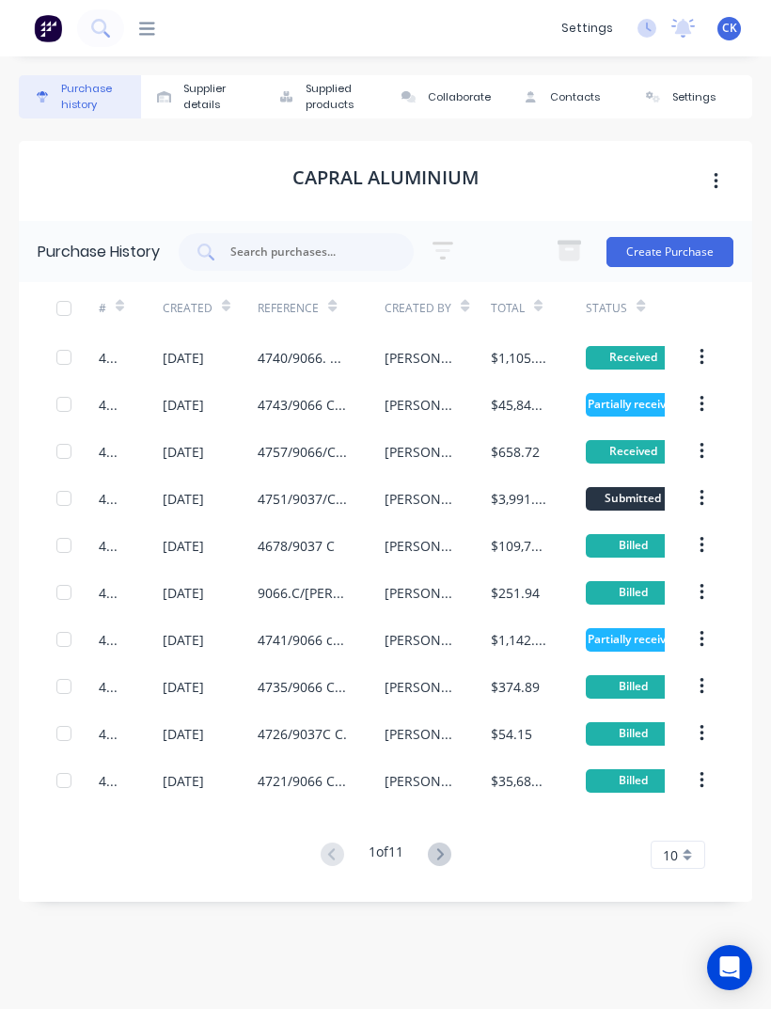
click at [262, 259] on input "text" at bounding box center [306, 252] width 156 height 19
type input "4741"
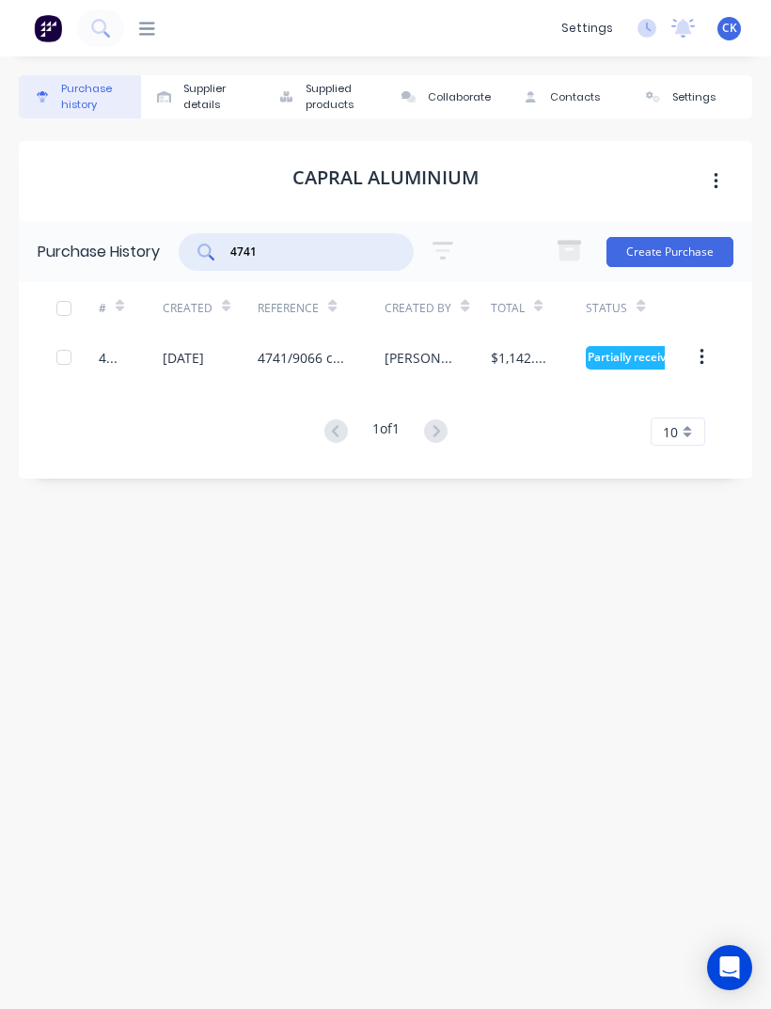
click at [201, 359] on div "[DATE]" at bounding box center [183, 358] width 41 height 20
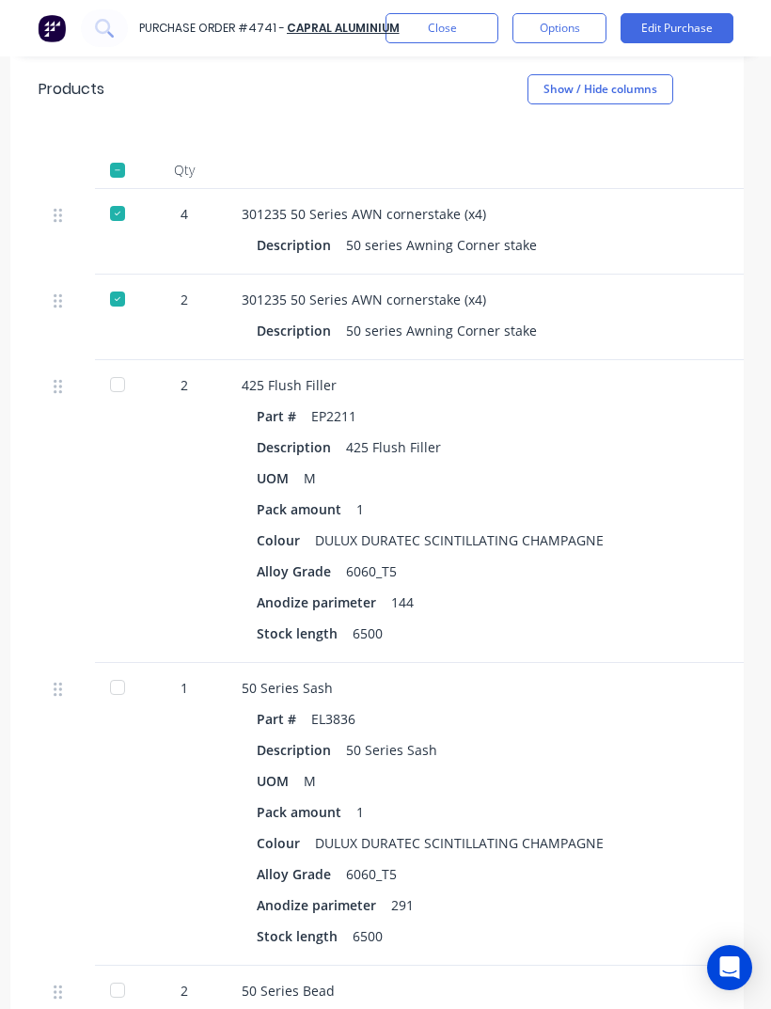
scroll to position [526, 8]
click at [127, 368] on div at bounding box center [118, 387] width 38 height 38
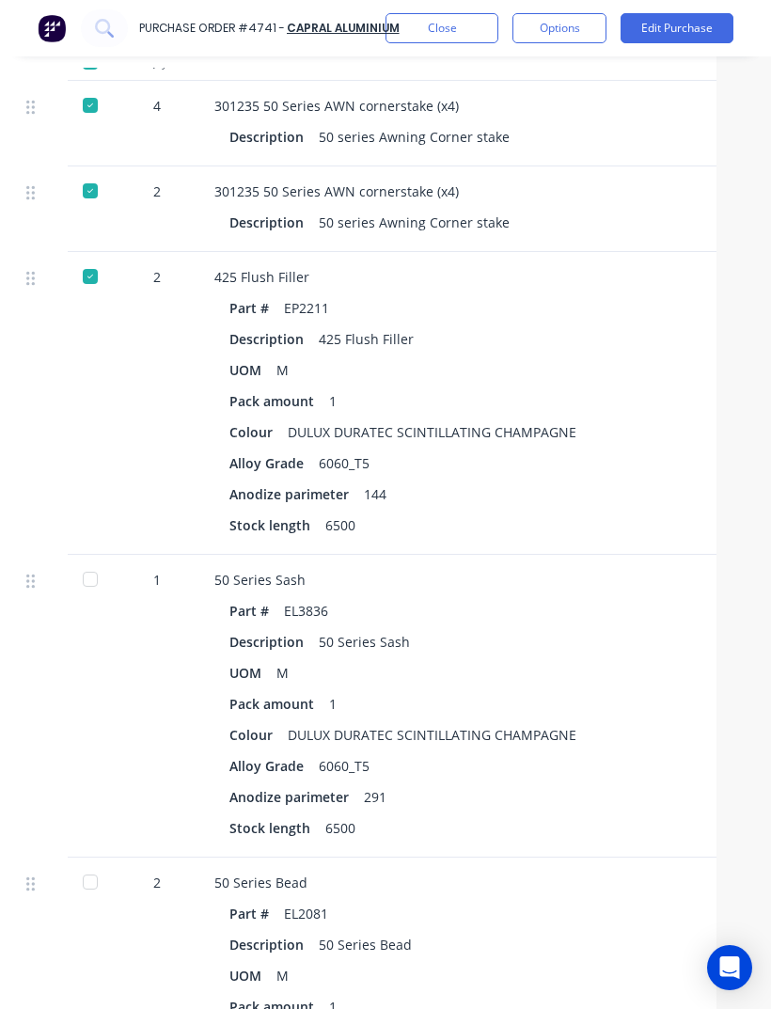
scroll to position [634, 38]
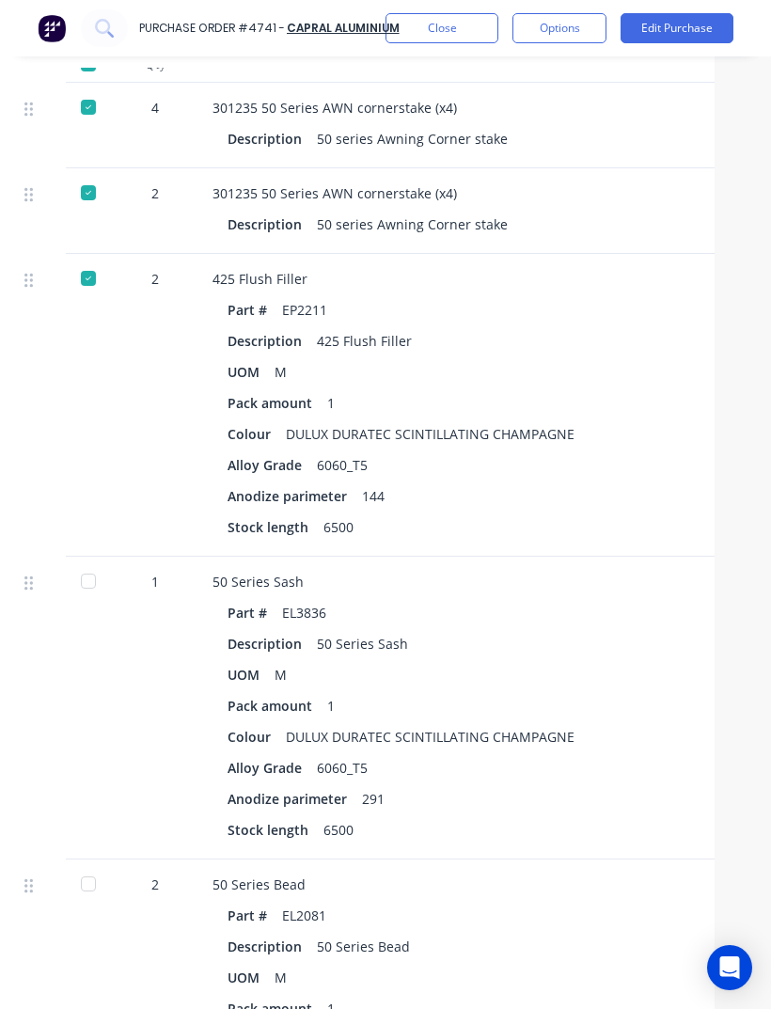
click at [97, 562] on div at bounding box center [89, 581] width 38 height 38
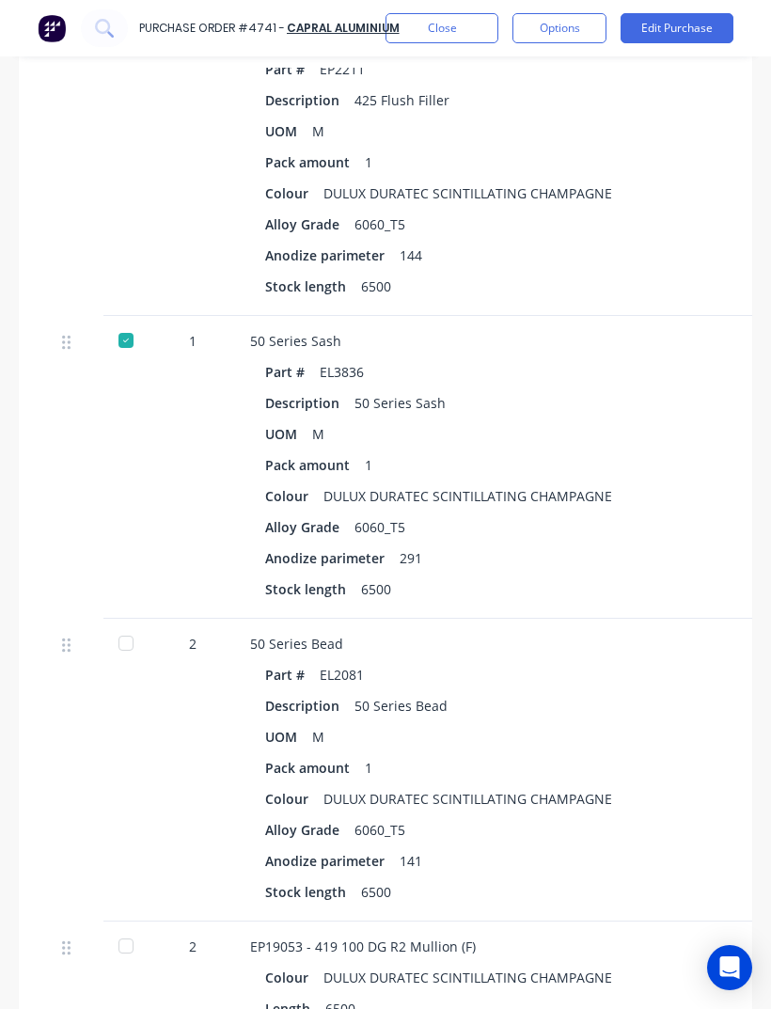
scroll to position [876, 0]
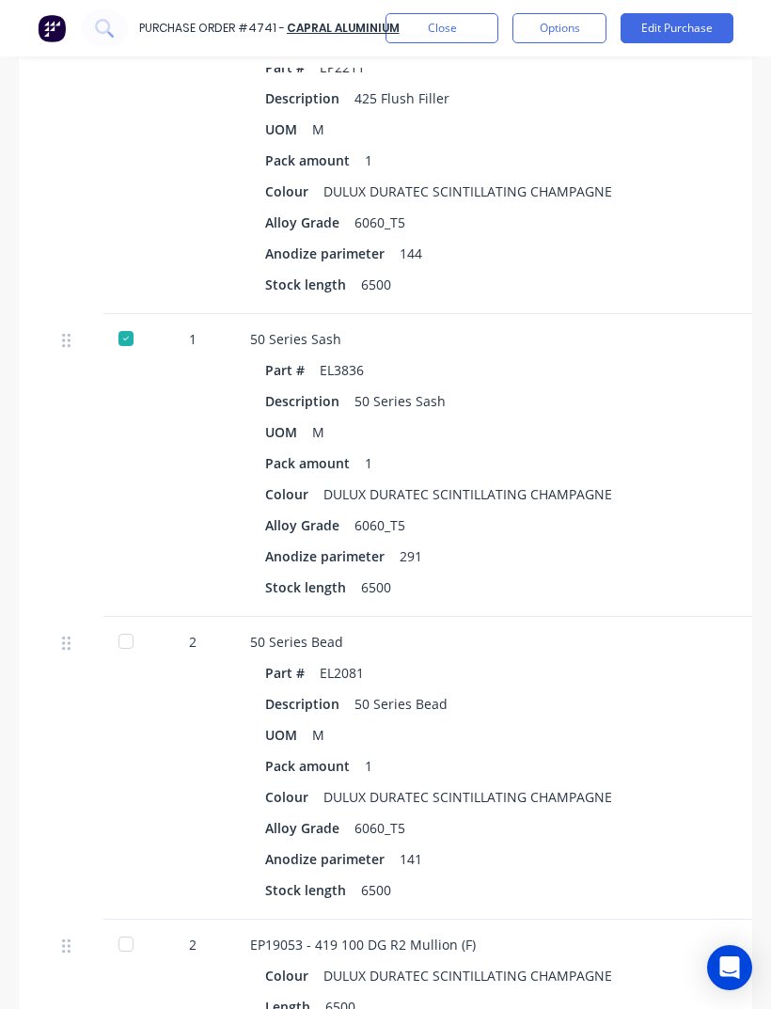
click at [128, 622] on div at bounding box center [126, 641] width 38 height 38
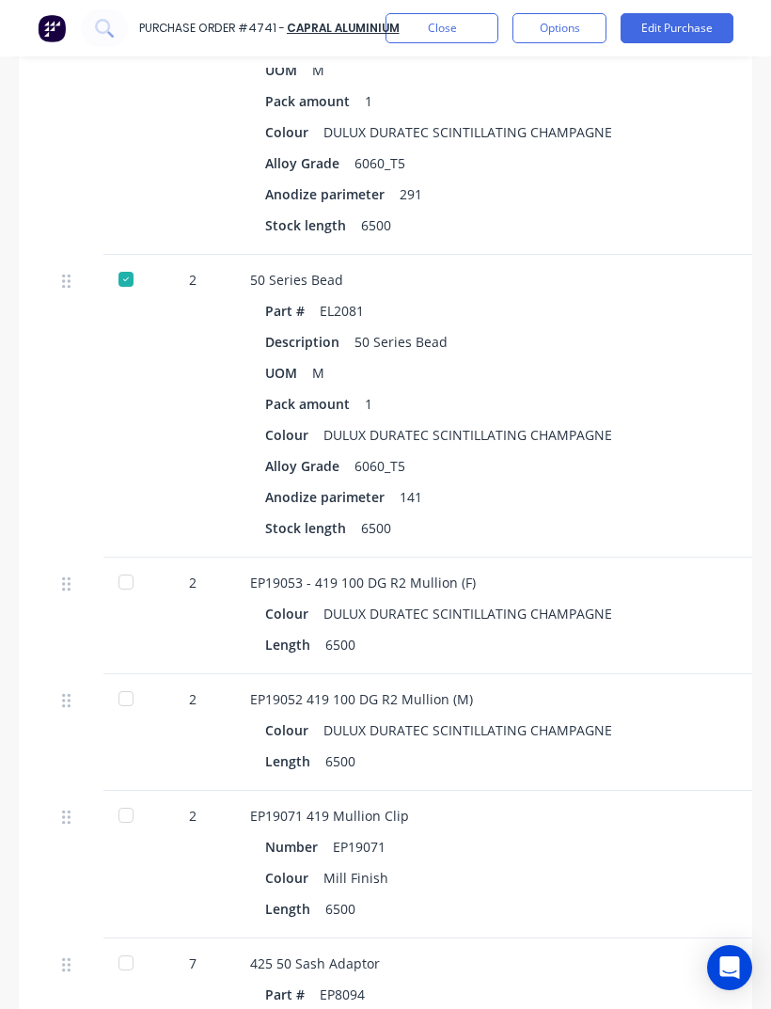
scroll to position [1241, 0]
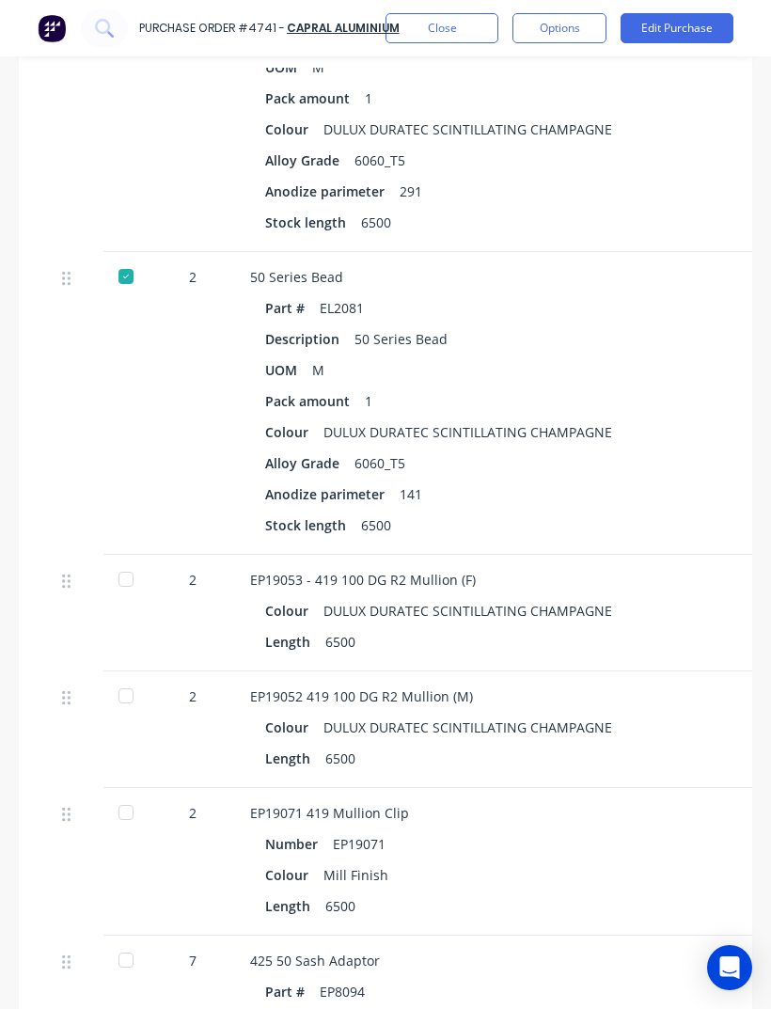
click at [134, 560] on div at bounding box center [126, 579] width 38 height 38
click at [122, 677] on div at bounding box center [126, 696] width 38 height 38
click at [137, 794] on div at bounding box center [126, 813] width 38 height 38
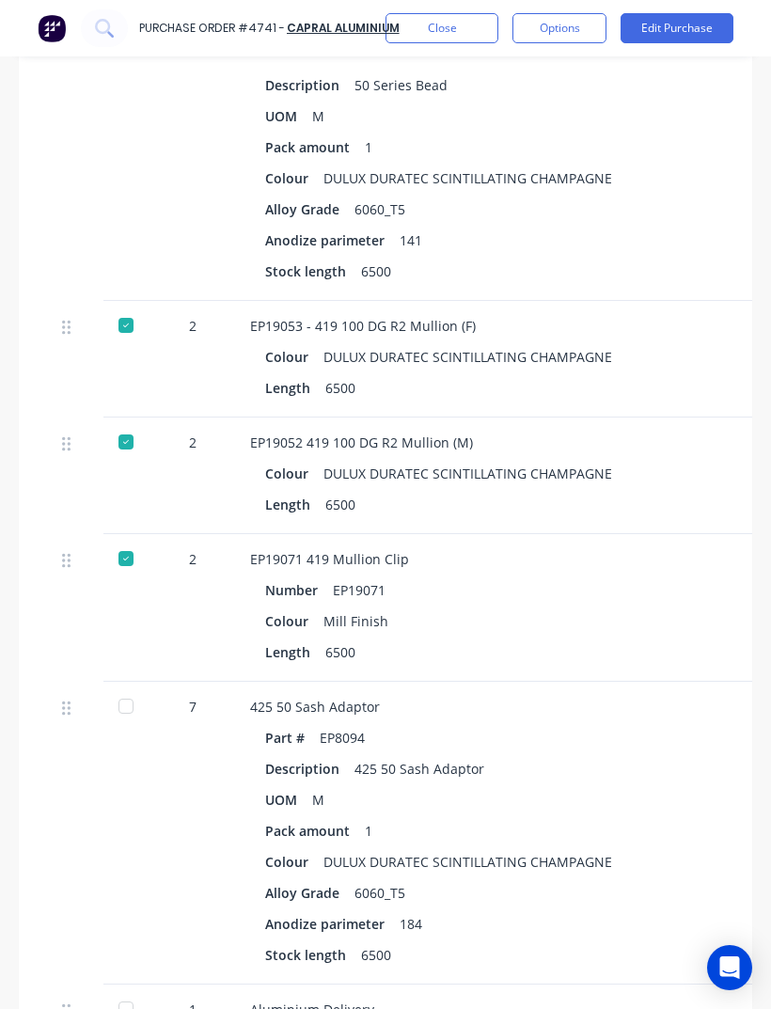
scroll to position [1497, 0]
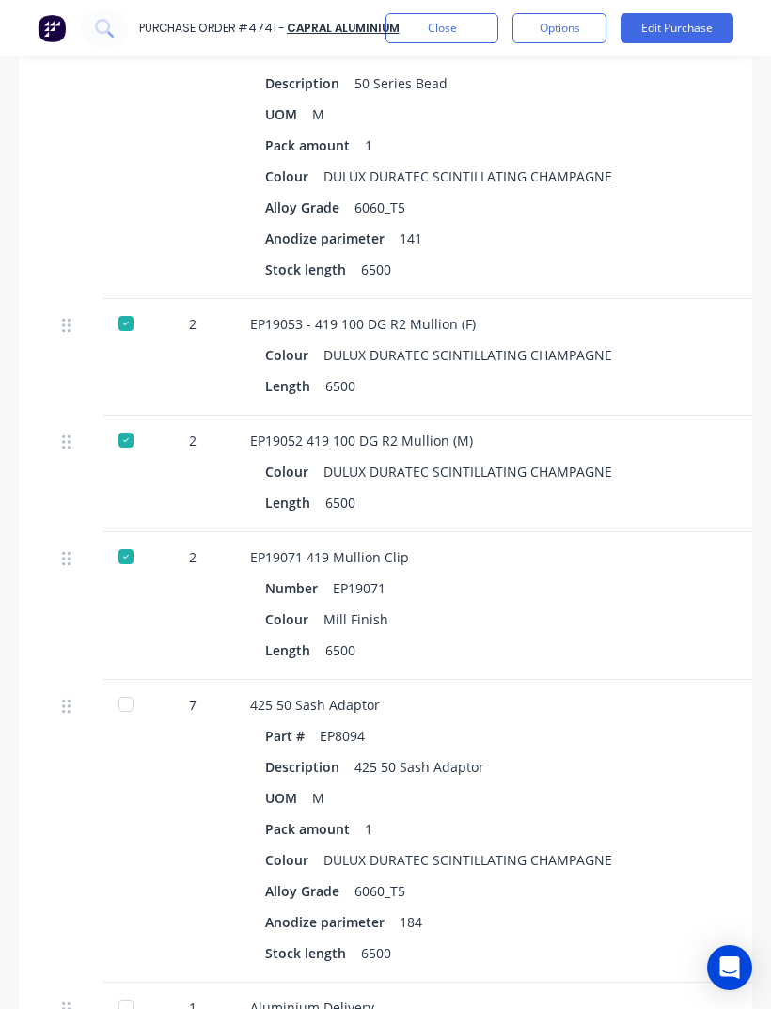
click at [113, 685] on div at bounding box center [126, 704] width 38 height 38
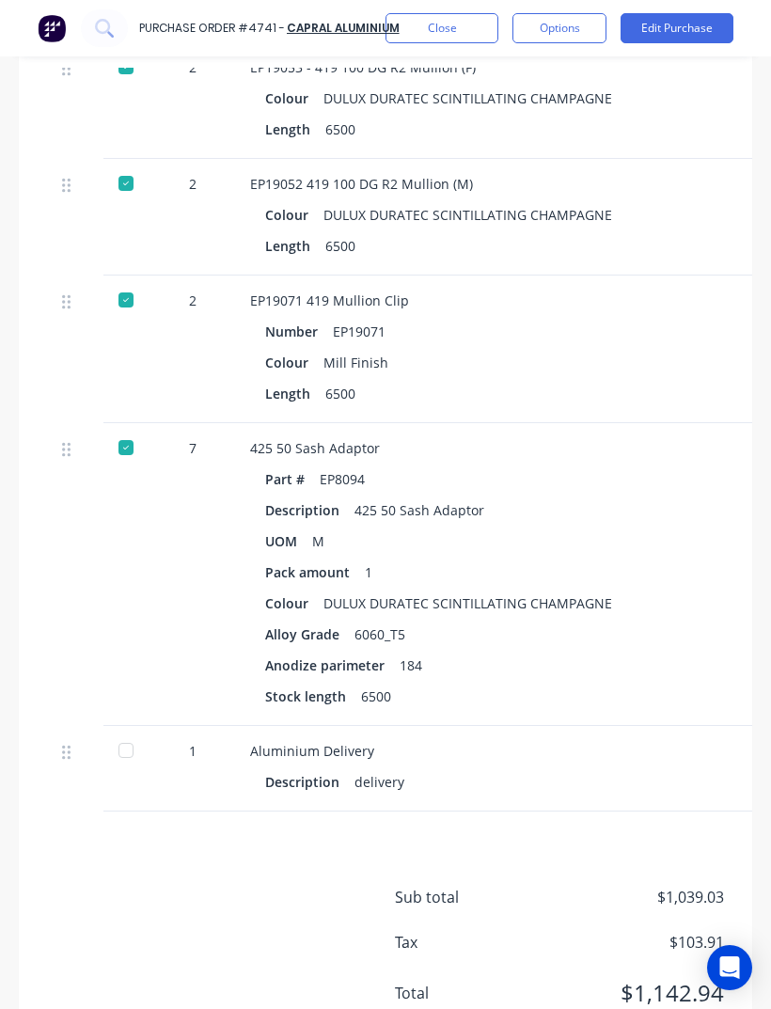
click at [528, 652] on div "Anodize parimeter 184" at bounding box center [658, 665] width 786 height 27
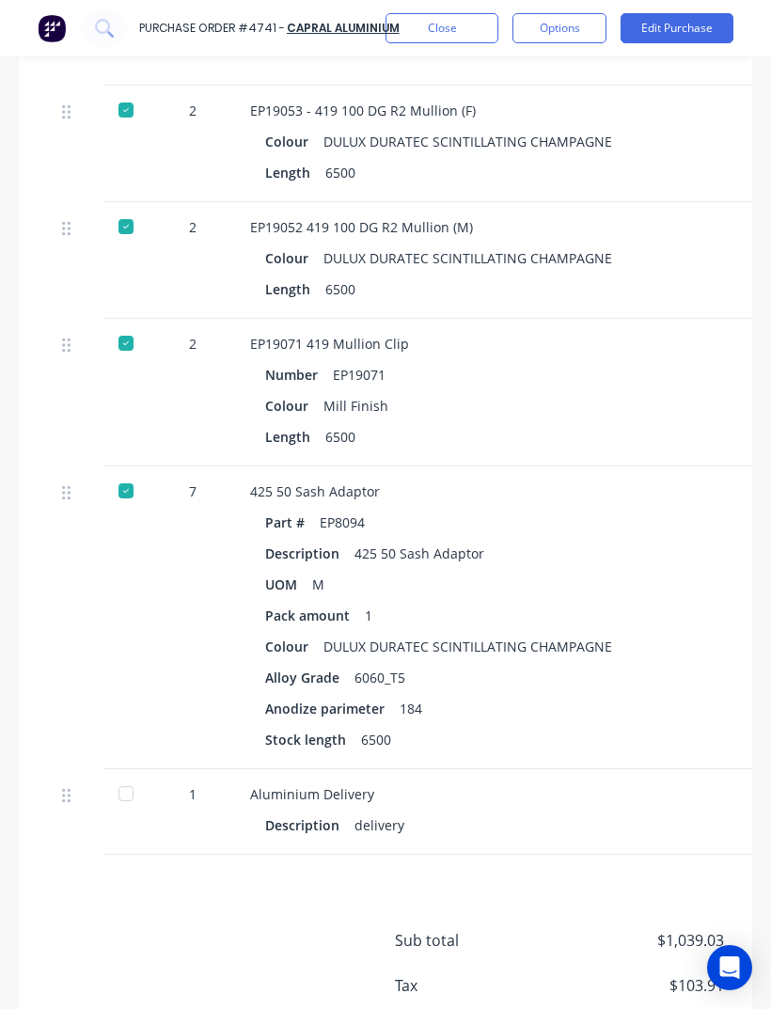
scroll to position [1706, 0]
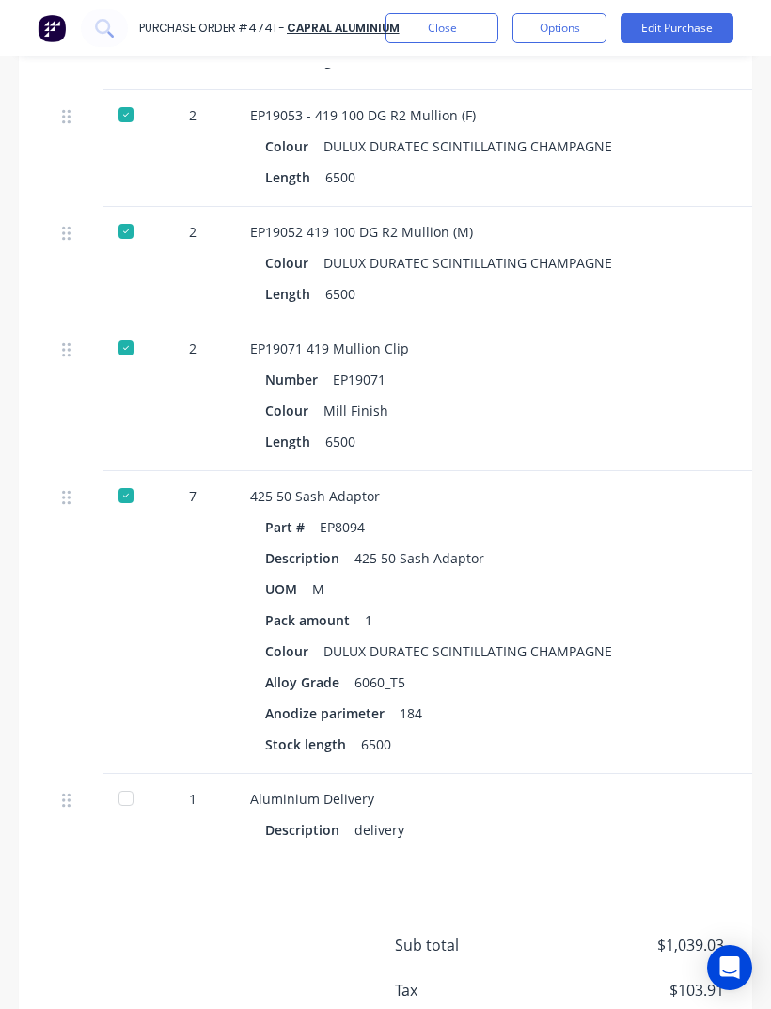
click at [133, 779] on div at bounding box center [126, 798] width 38 height 38
click at [448, 39] on button "Close" at bounding box center [441, 28] width 113 height 30
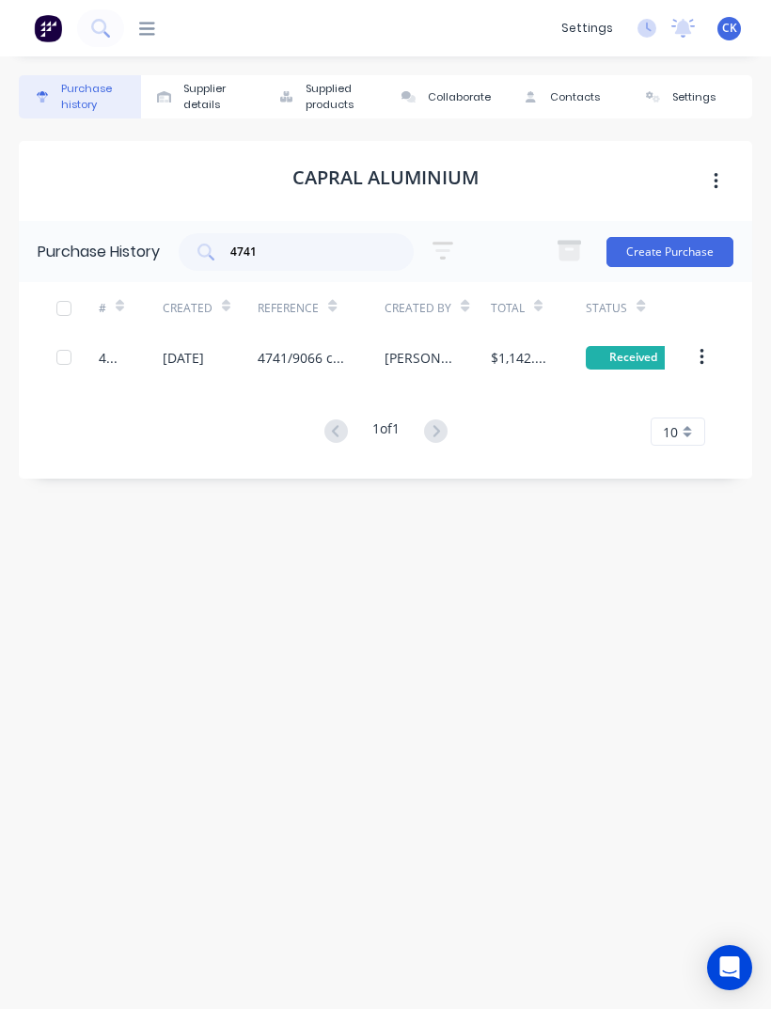
click at [96, 29] on icon at bounding box center [100, 28] width 18 height 18
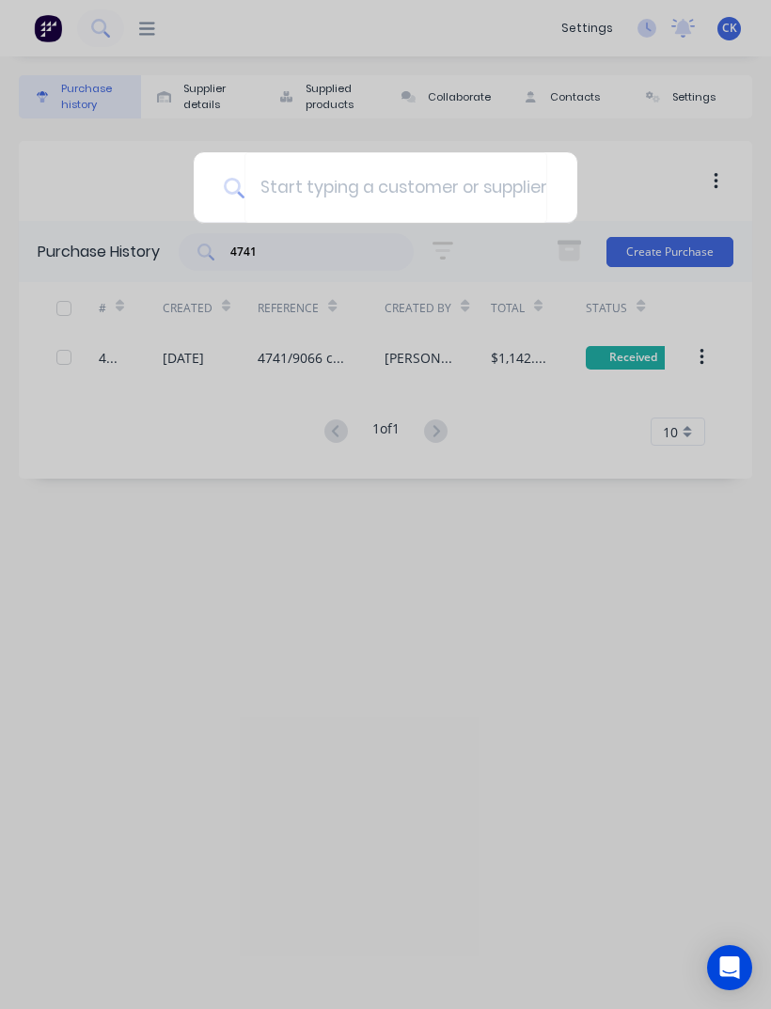
click at [120, 183] on div at bounding box center [385, 504] width 771 height 1009
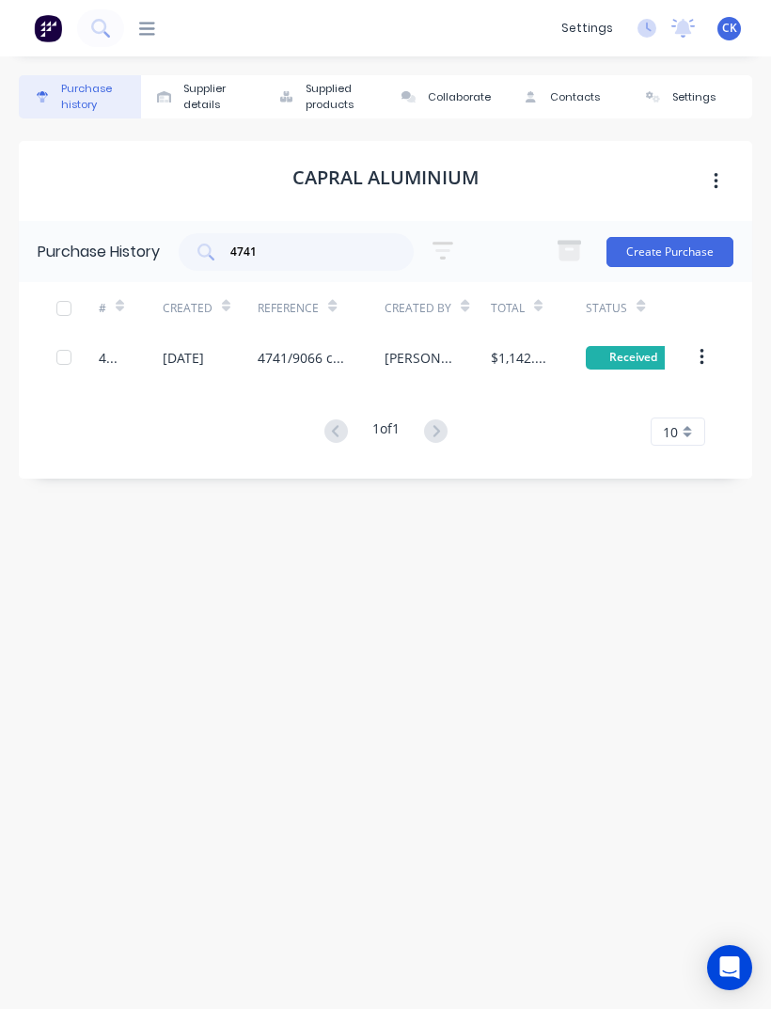
click at [318, 253] on input "4741" at bounding box center [306, 252] width 156 height 19
type input "4"
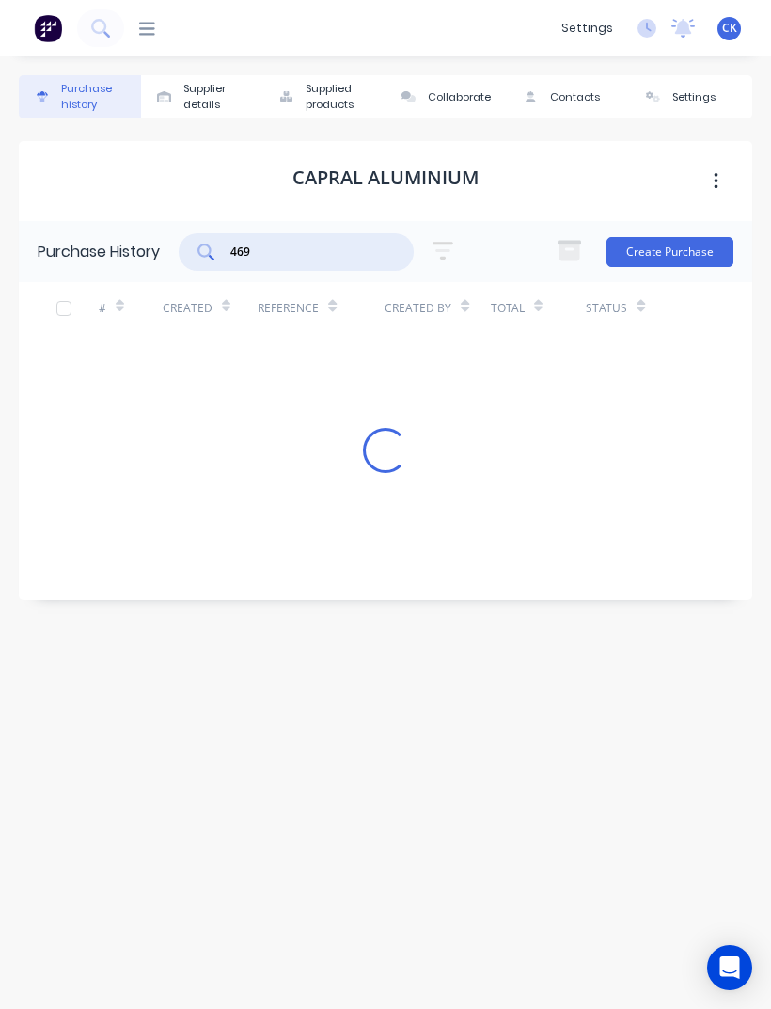
type input "4698"
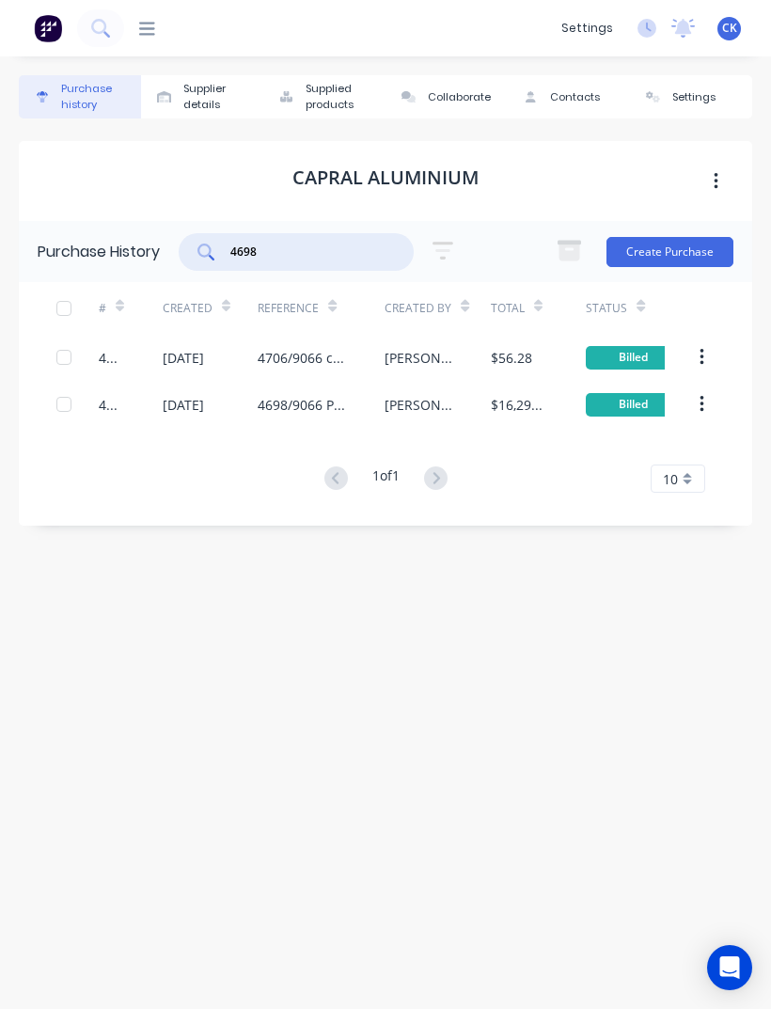
click at [116, 346] on div "4706" at bounding box center [131, 357] width 64 height 47
click at [188, 401] on div "[DATE]" at bounding box center [183, 405] width 41 height 20
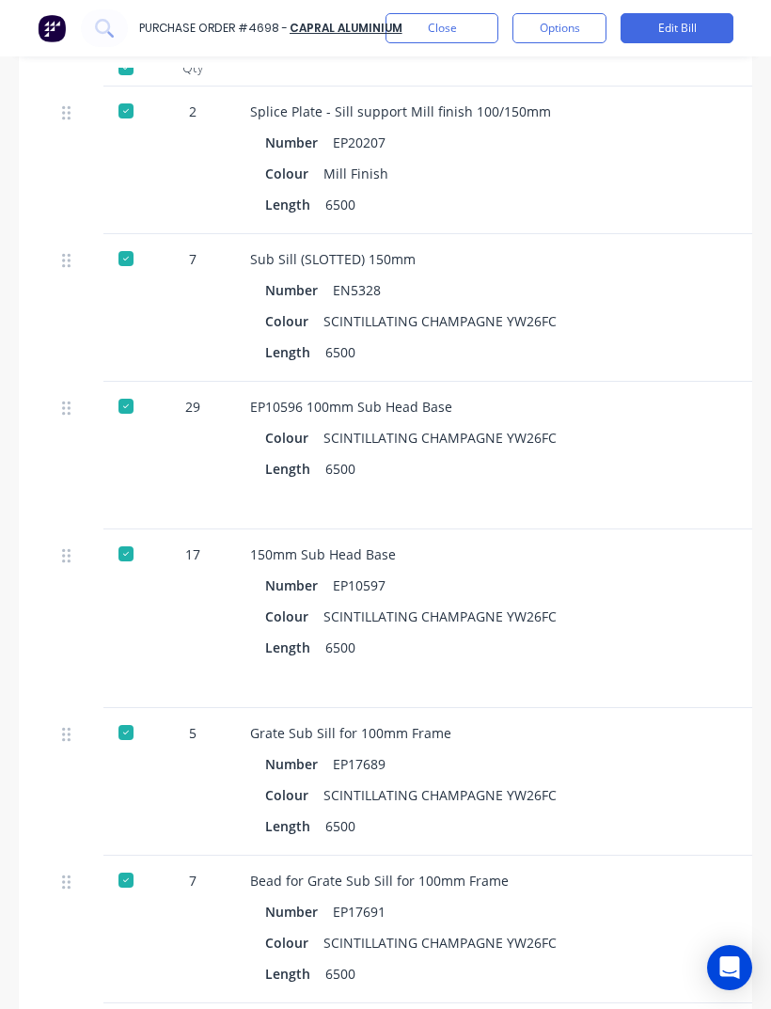
scroll to position [606, 0]
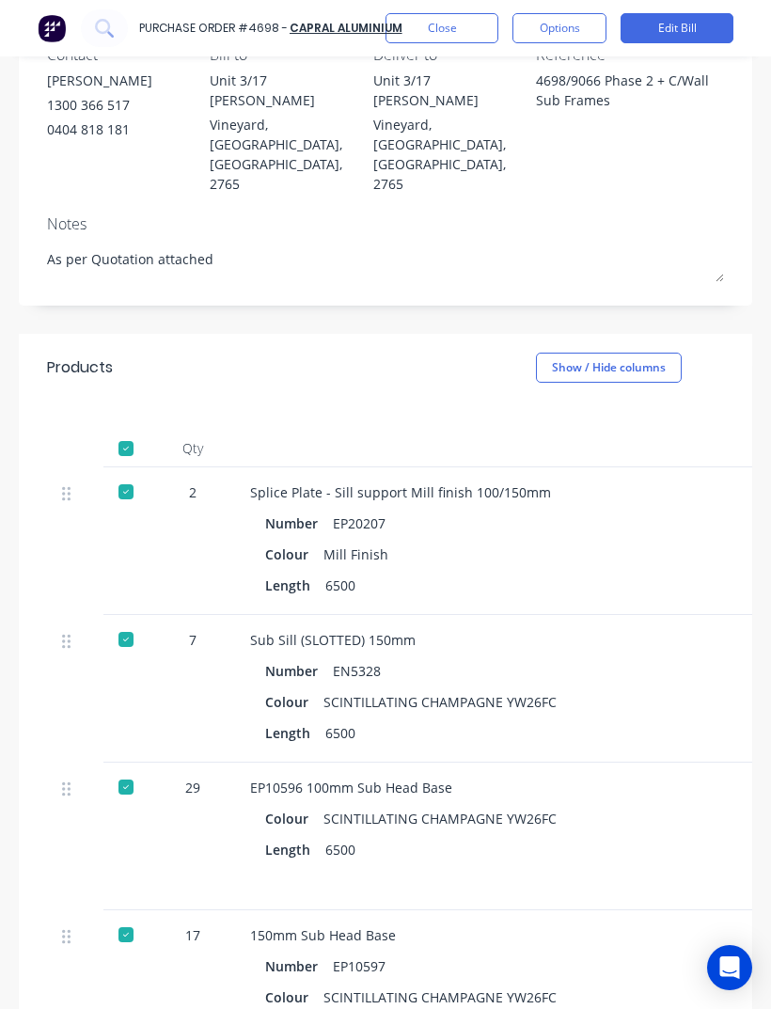
click at [617, 805] on div "Colour SCINTILLATING CHAMPAGNE YW26FC" at bounding box center [658, 818] width 786 height 27
click at [437, 30] on button "Close" at bounding box center [441, 28] width 113 height 30
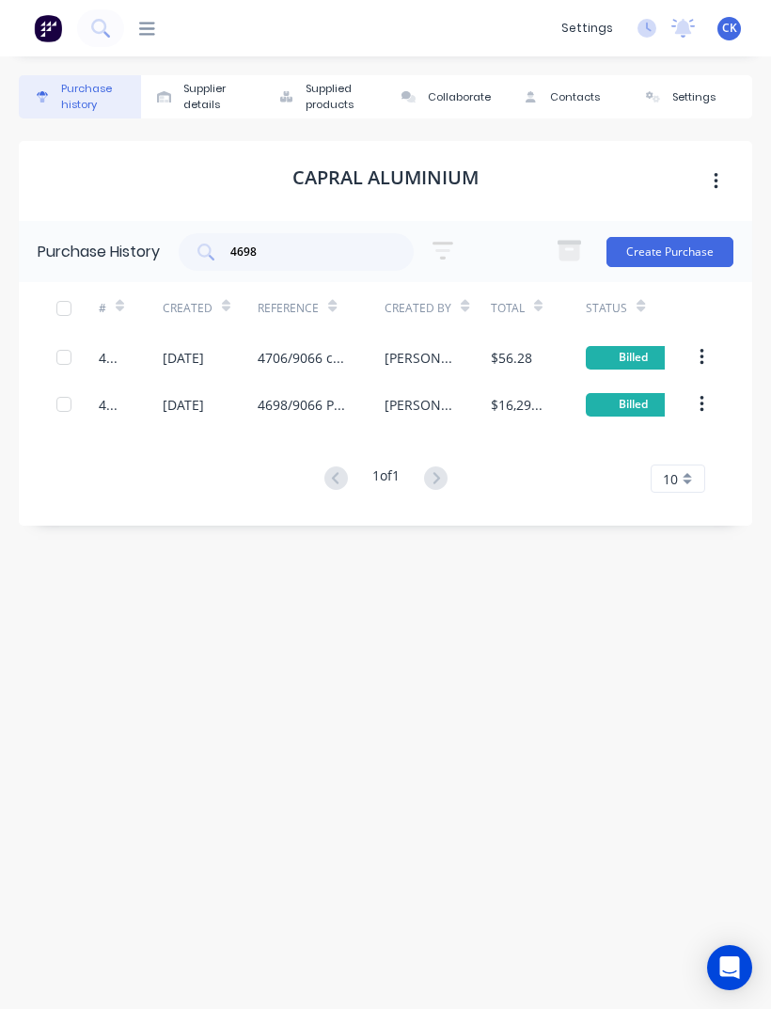
click at [95, 36] on icon at bounding box center [100, 28] width 18 height 18
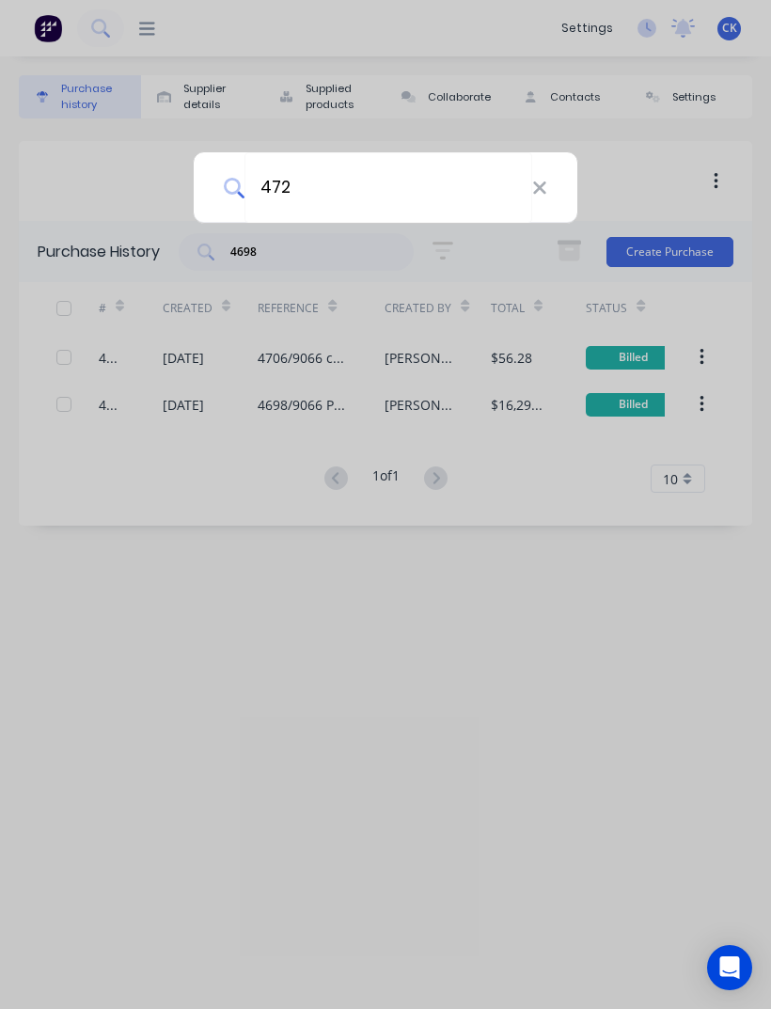
type input "4721"
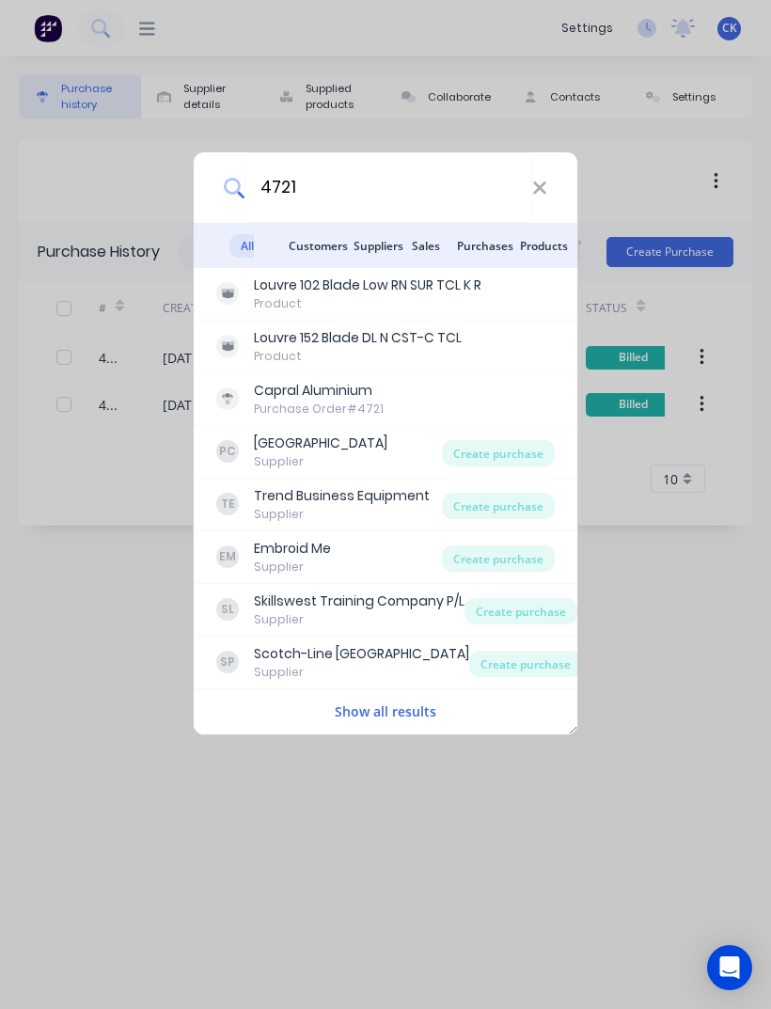
click at [72, 219] on div "4721 All results Customers Suppliers Sales Purchases Products Louvre 102 Blade …" at bounding box center [385, 504] width 771 height 1009
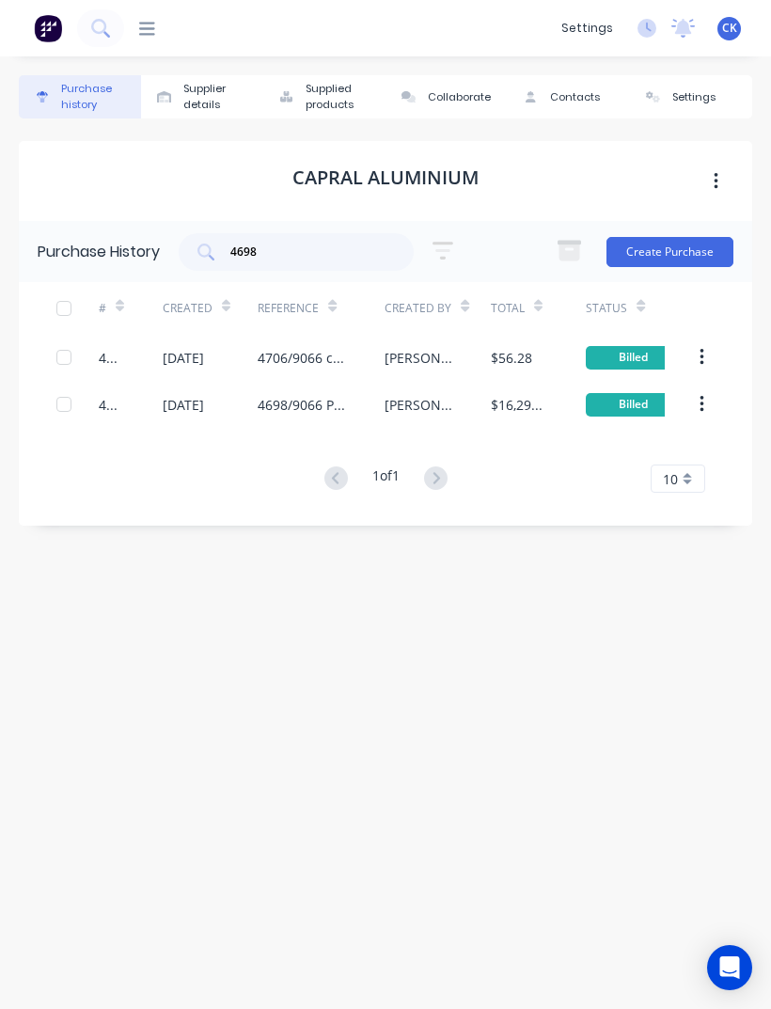
click at [97, 45] on button at bounding box center [100, 28] width 47 height 38
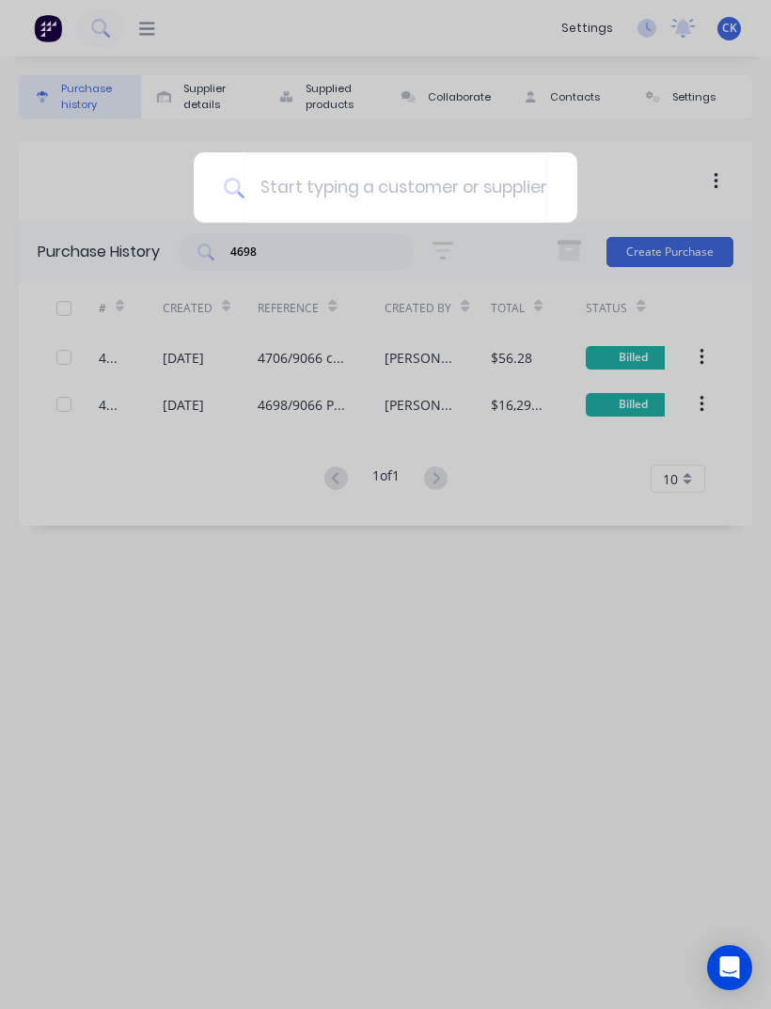
click at [474, 573] on div at bounding box center [385, 504] width 771 height 1009
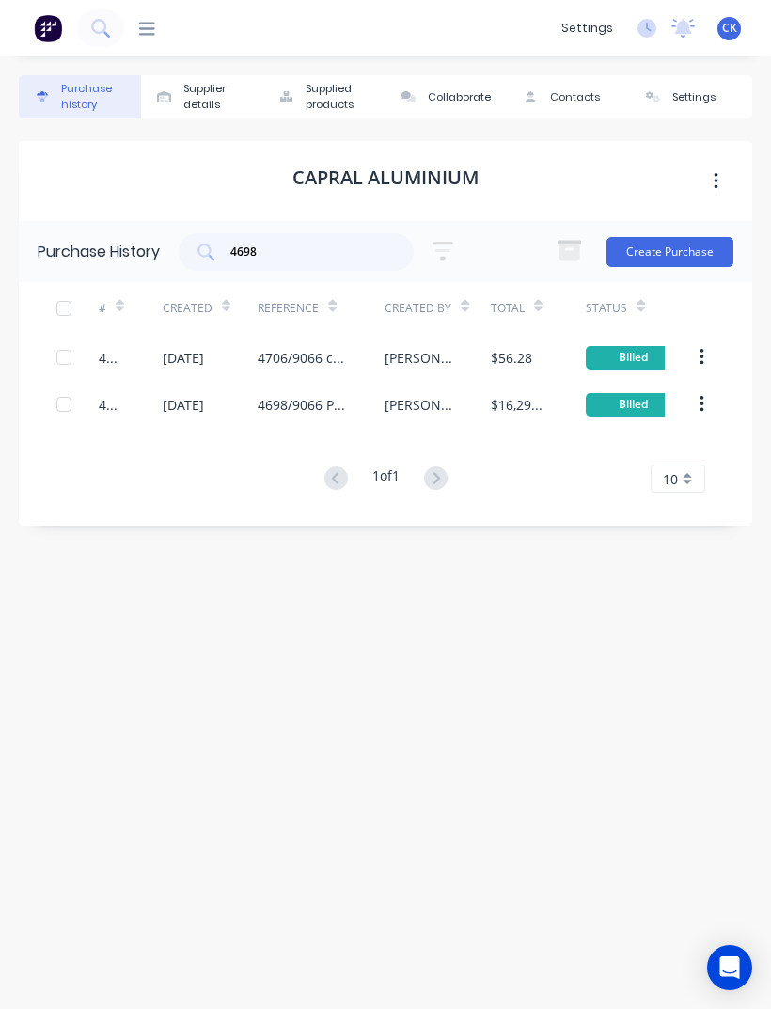
click at [101, 111] on div "Purchase history" at bounding box center [96, 97] width 71 height 32
click at [100, 91] on div "Purchase history" at bounding box center [96, 97] width 71 height 32
click at [88, 91] on div "Purchase history" at bounding box center [96, 97] width 71 height 32
click at [76, 75] on button "Purchase history" at bounding box center [80, 96] width 122 height 43
click at [75, 74] on div "Purchase history Supplier details Supplied products Collaborate Contacts Settin…" at bounding box center [385, 523] width 771 height 934
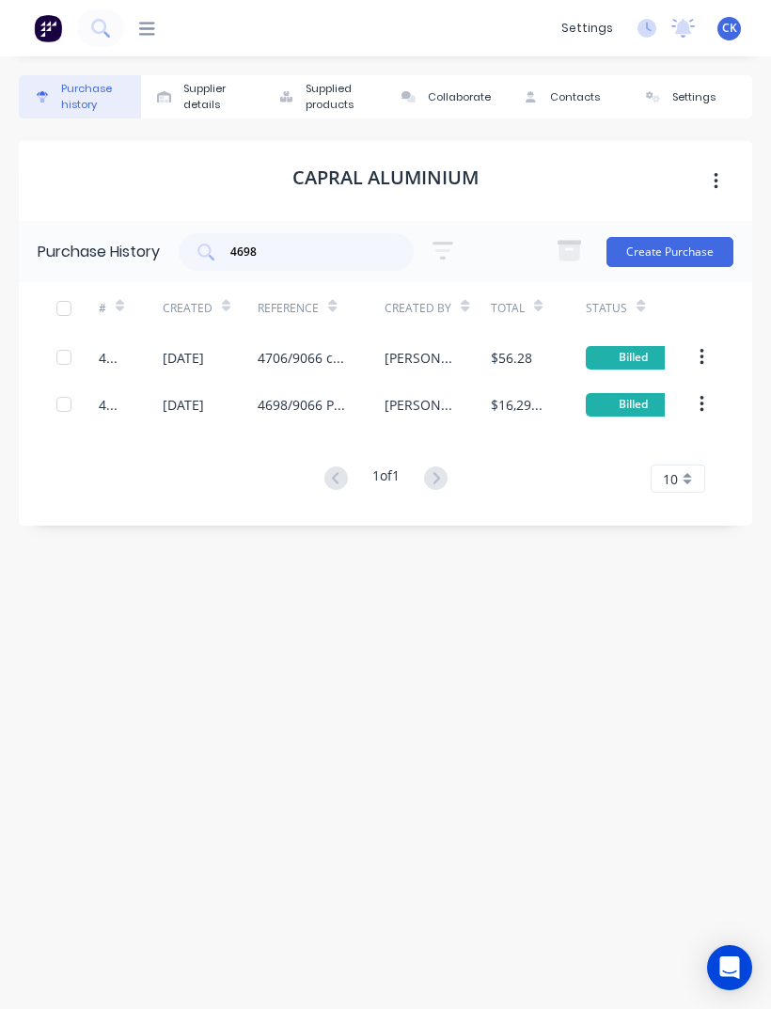
click at [108, 87] on div "Purchase history" at bounding box center [96, 97] width 71 height 32
click at [96, 108] on div "Purchase history" at bounding box center [96, 97] width 71 height 32
click at [285, 261] on input "4698" at bounding box center [306, 252] width 156 height 19
type input "4"
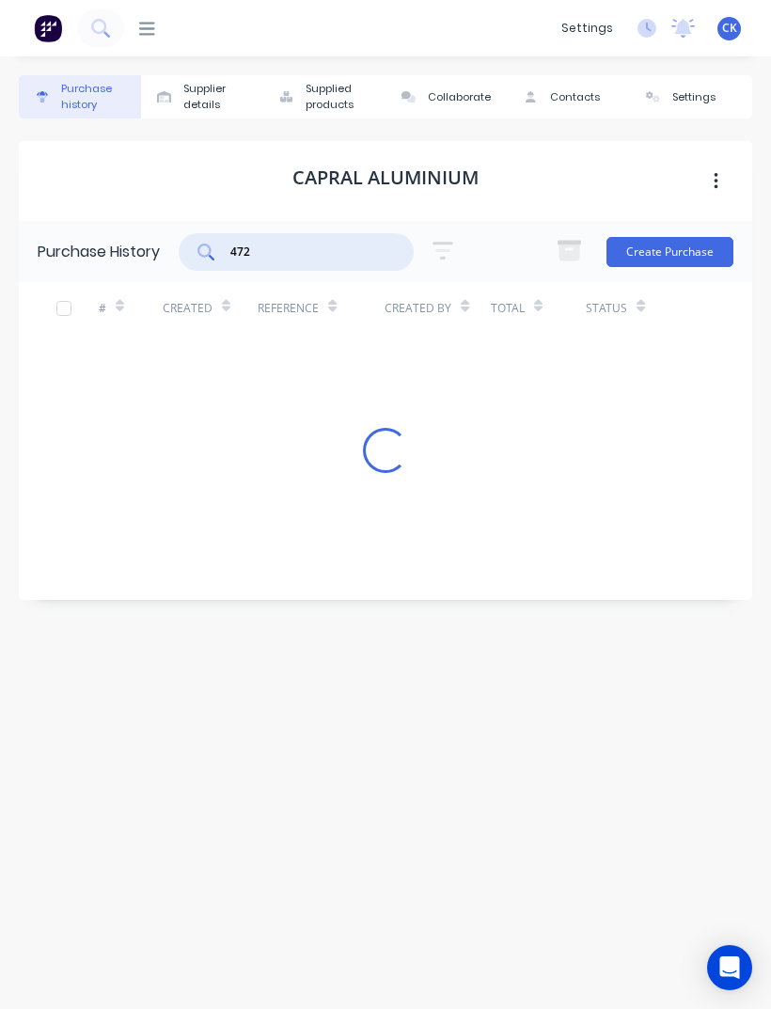
type input "4721"
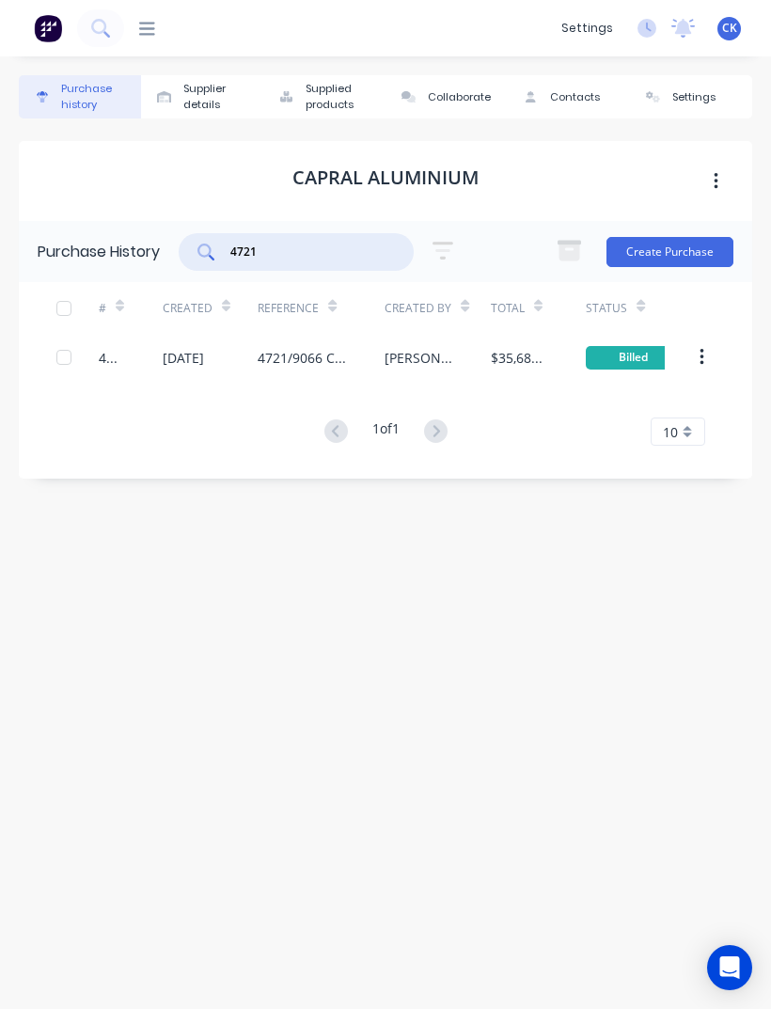
click at [505, 369] on div "$35,686.60" at bounding box center [538, 357] width 95 height 47
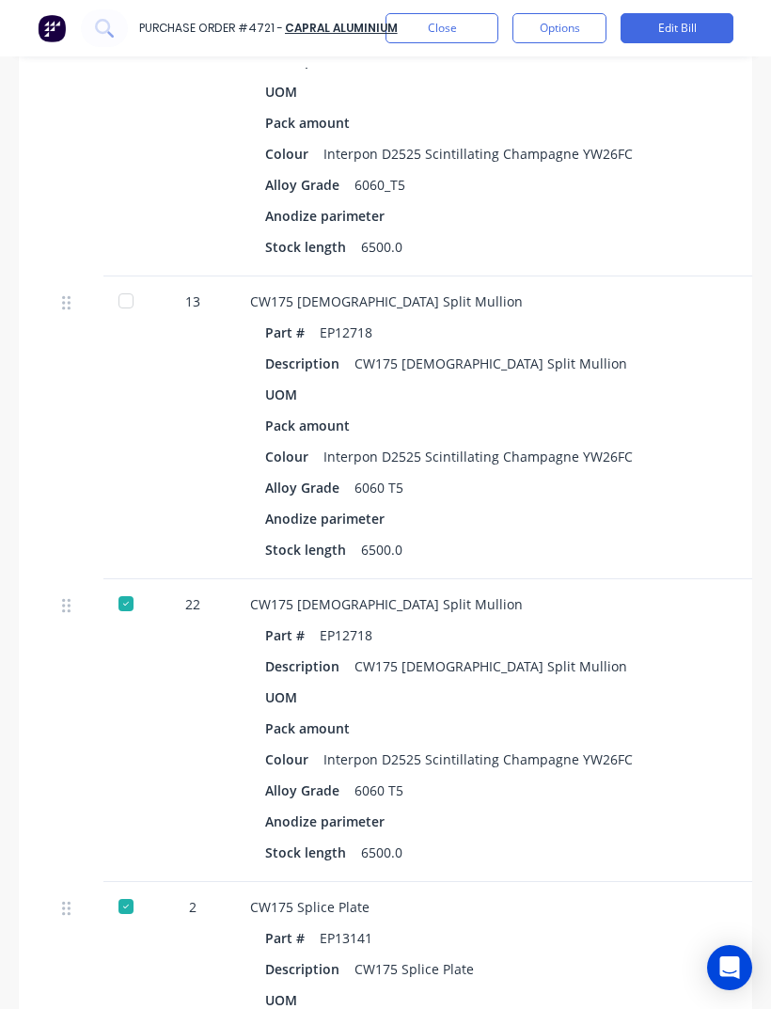
scroll to position [1654, 0]
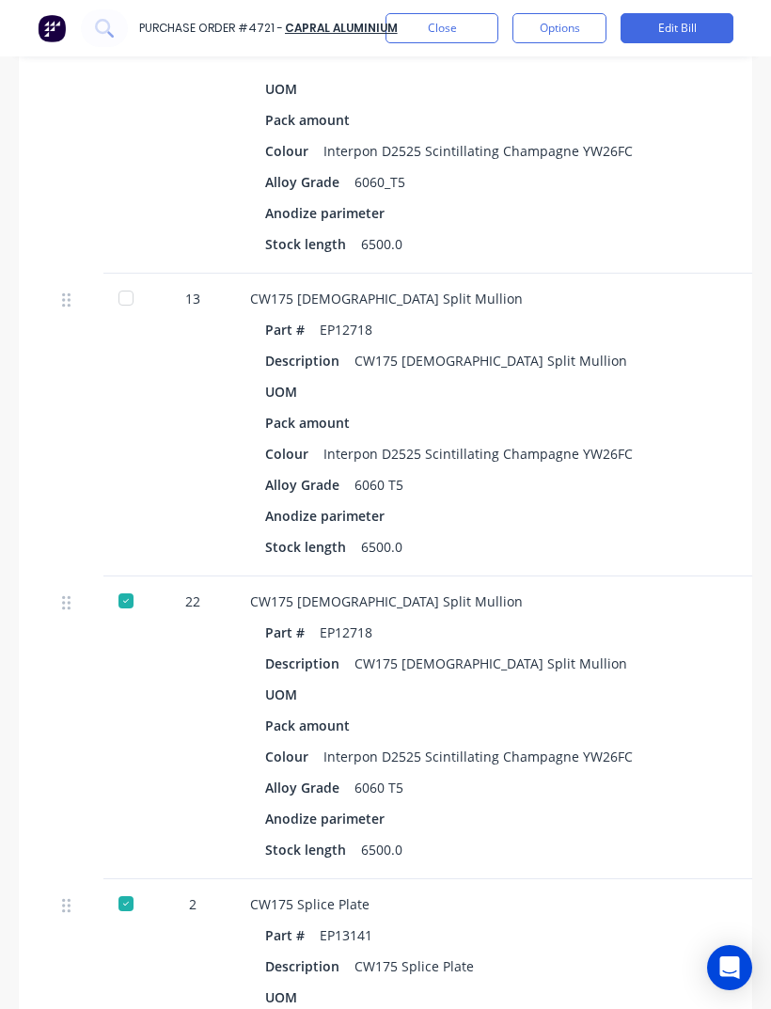
click at [128, 279] on div at bounding box center [126, 298] width 38 height 38
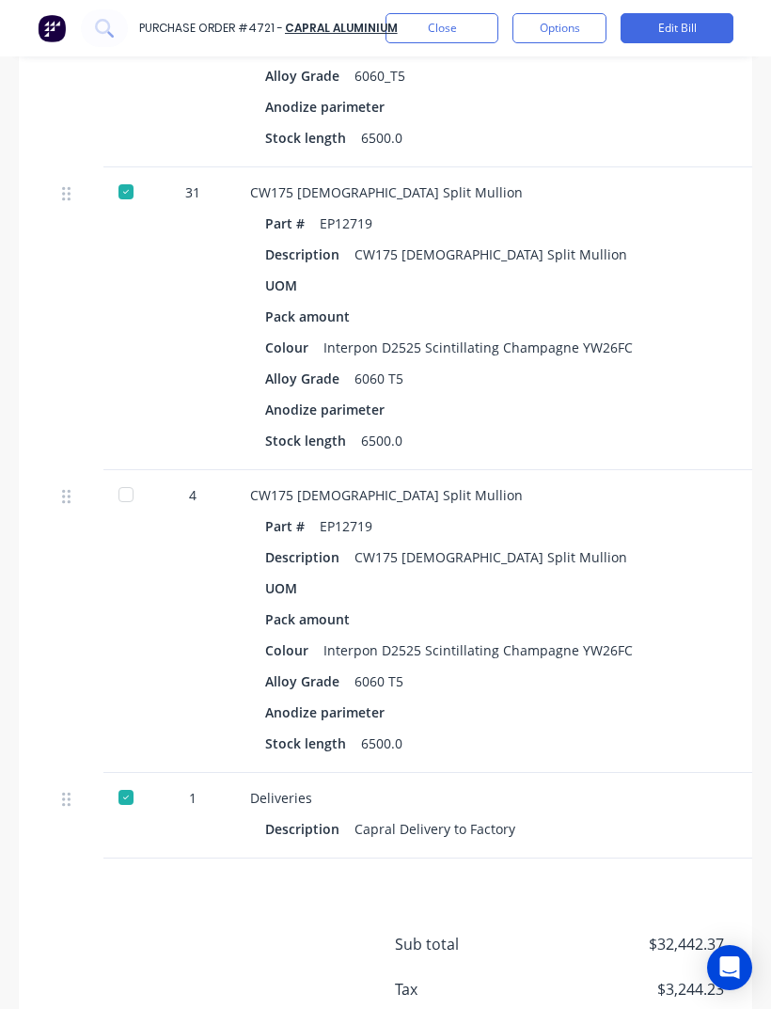
scroll to position [3273, 0]
click at [132, 477] on div at bounding box center [126, 496] width 38 height 38
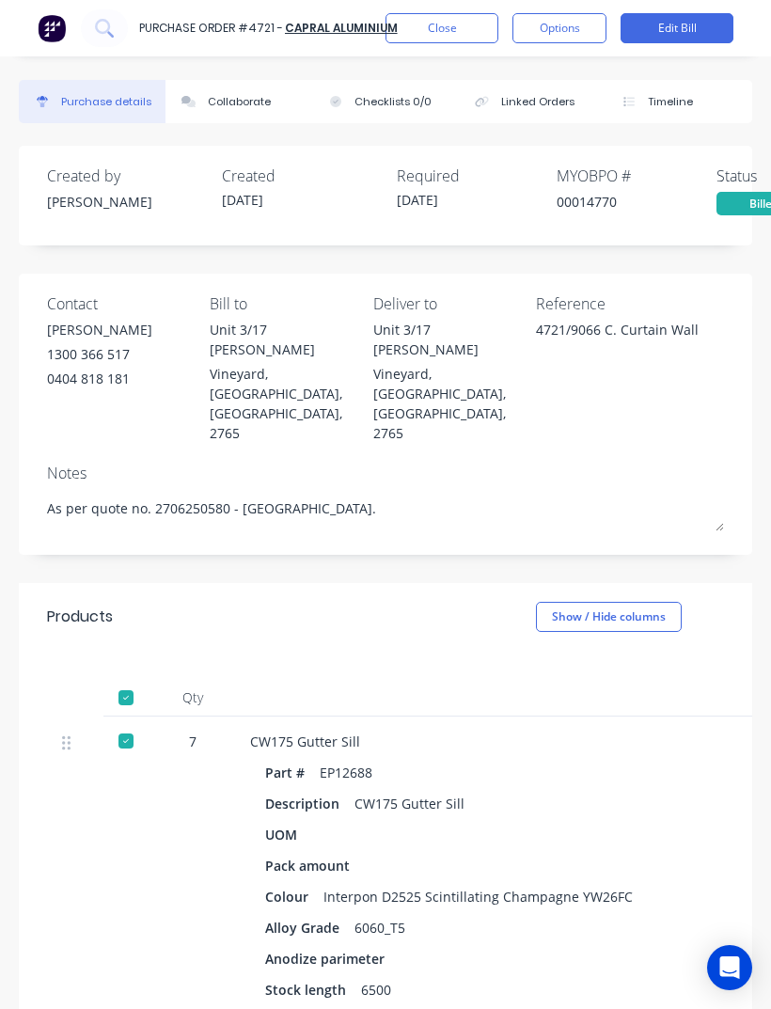
scroll to position [0, 0]
click at [242, 106] on div "Collaborate" at bounding box center [239, 102] width 63 height 16
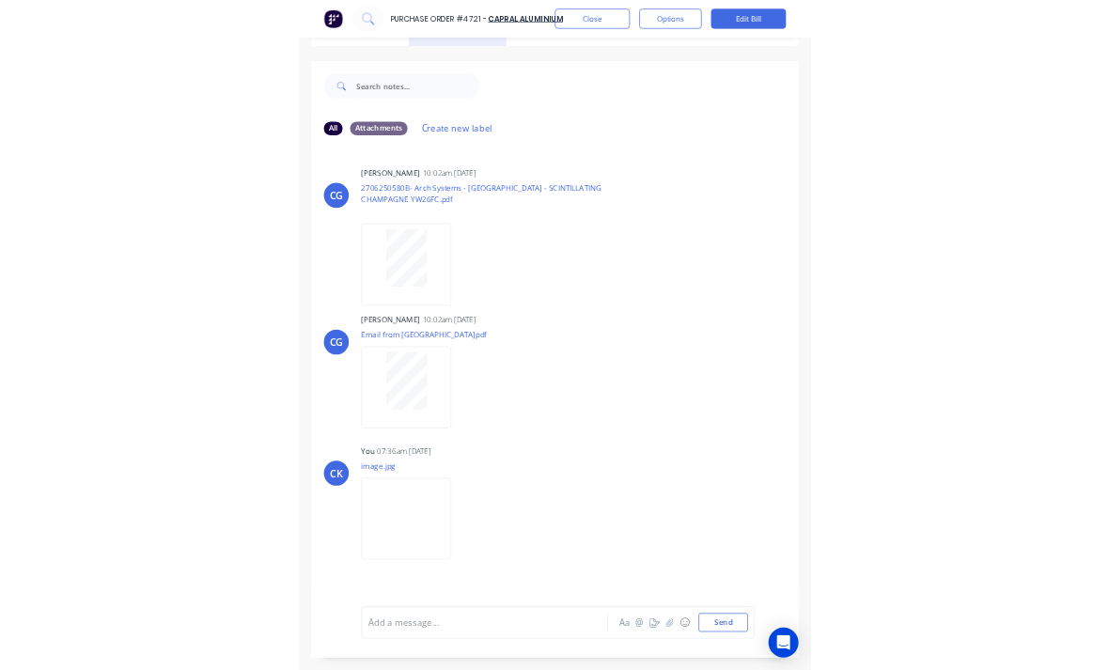
scroll to position [54, 0]
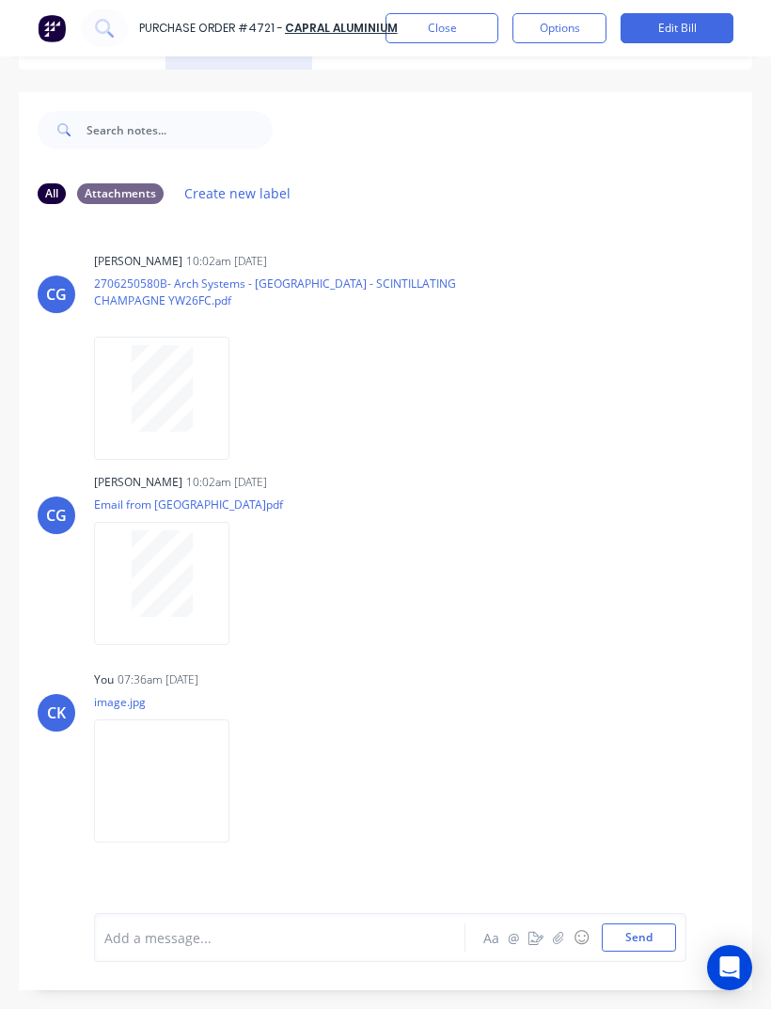
click at [559, 949] on button "button" at bounding box center [558, 937] width 23 height 23
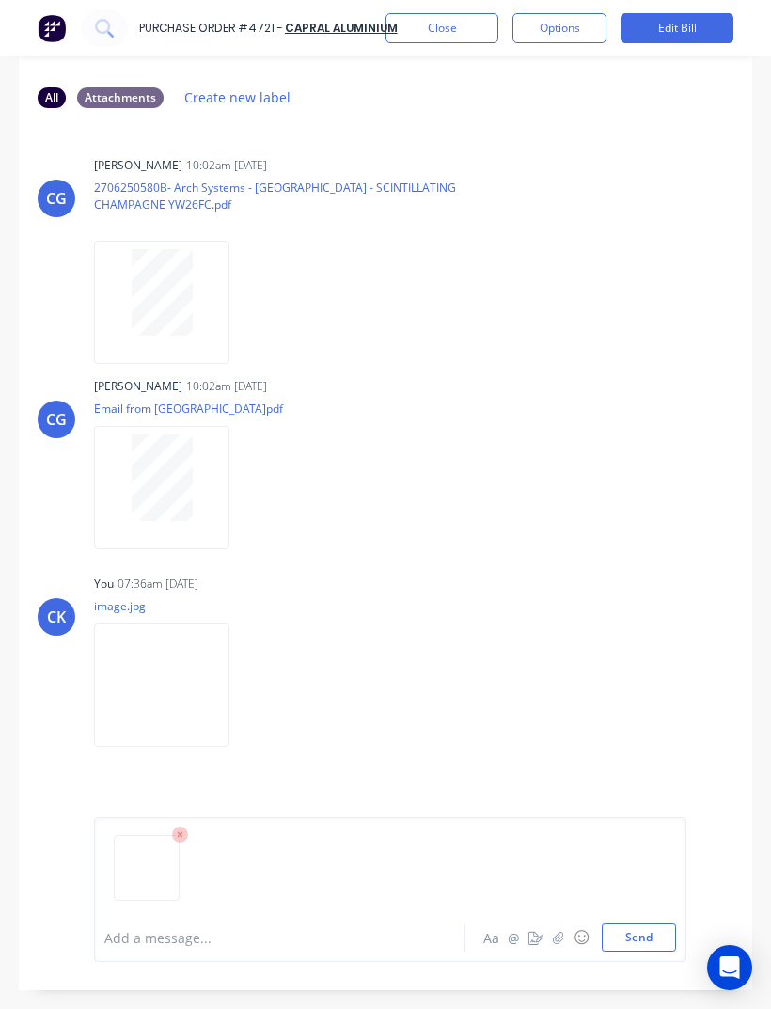
scroll to position [149, 0]
click at [641, 951] on button "Send" at bounding box center [639, 937] width 74 height 28
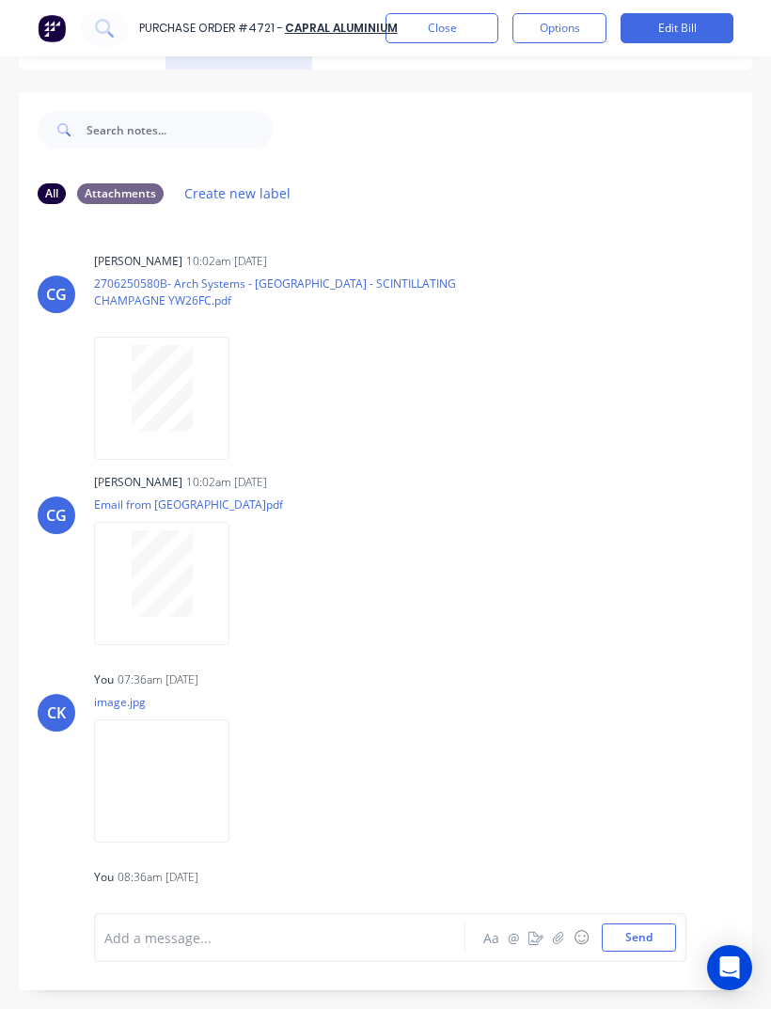
click at [464, 28] on button "Close" at bounding box center [441, 28] width 113 height 30
